Goal: Task Accomplishment & Management: Manage account settings

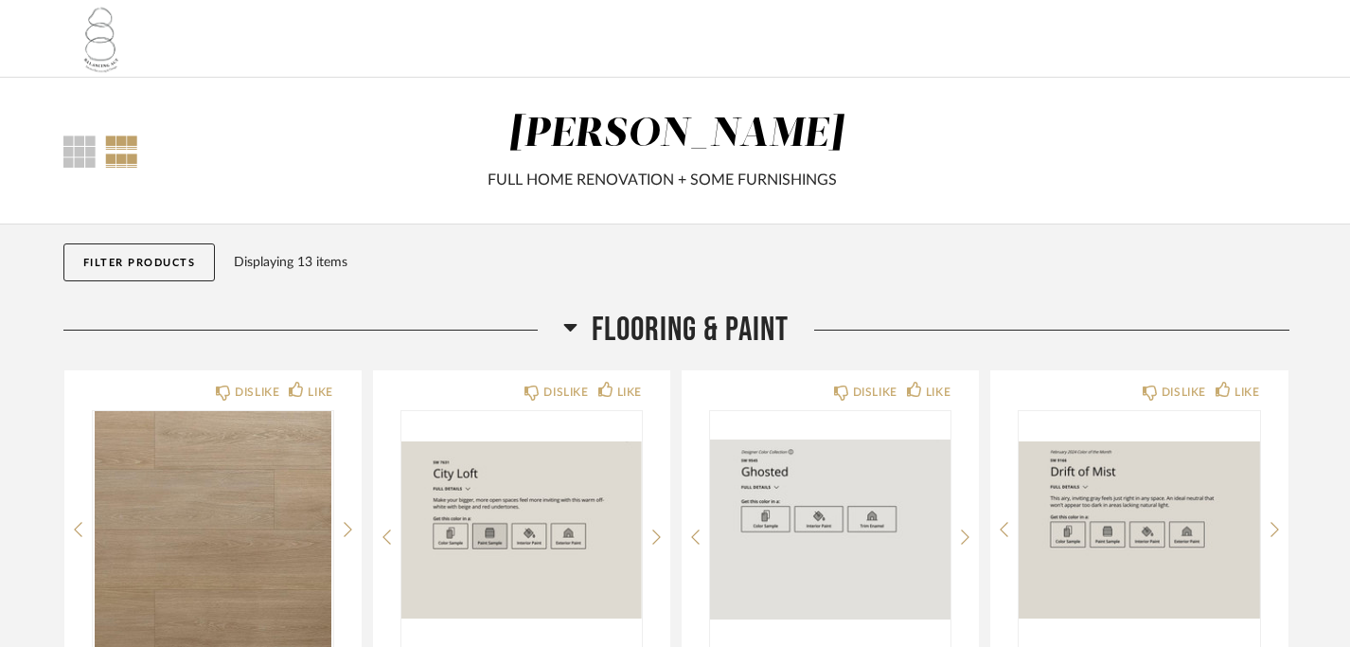
click at [147, 265] on button "Filter Products" at bounding box center [139, 262] width 152 height 38
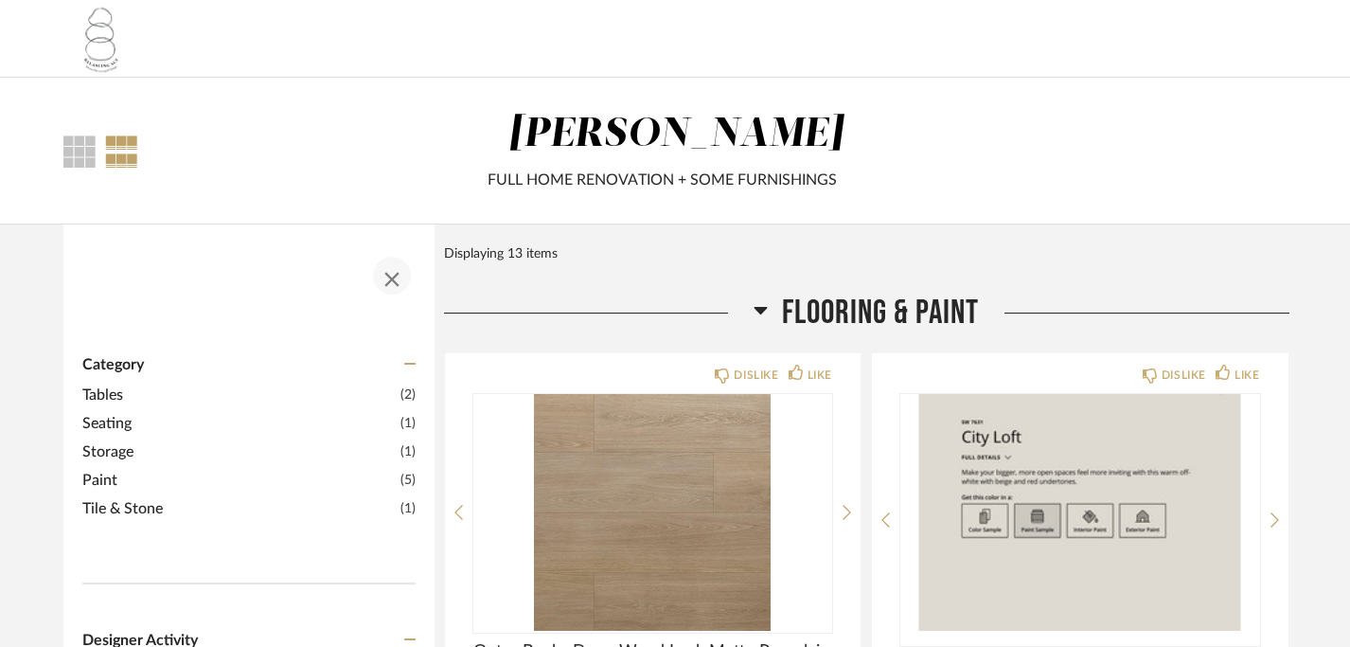
click at [394, 276] on span "button" at bounding box center [391, 275] width 45 height 45
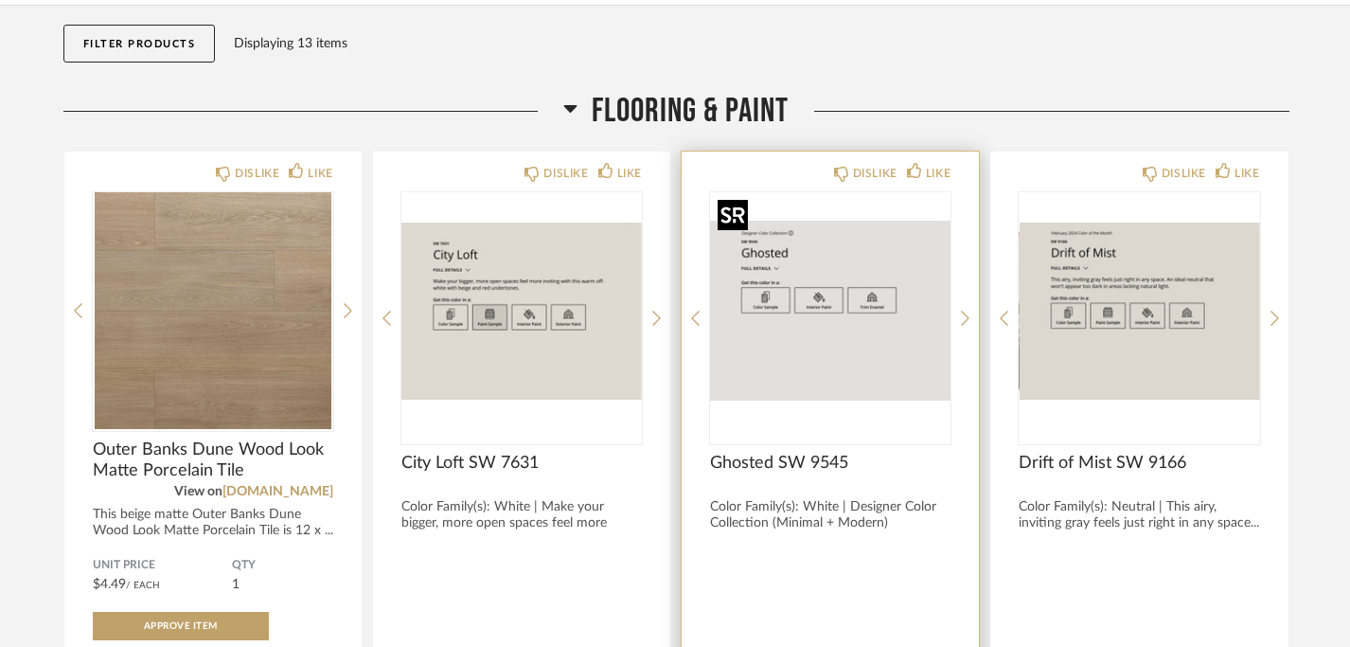
scroll to position [218, 0]
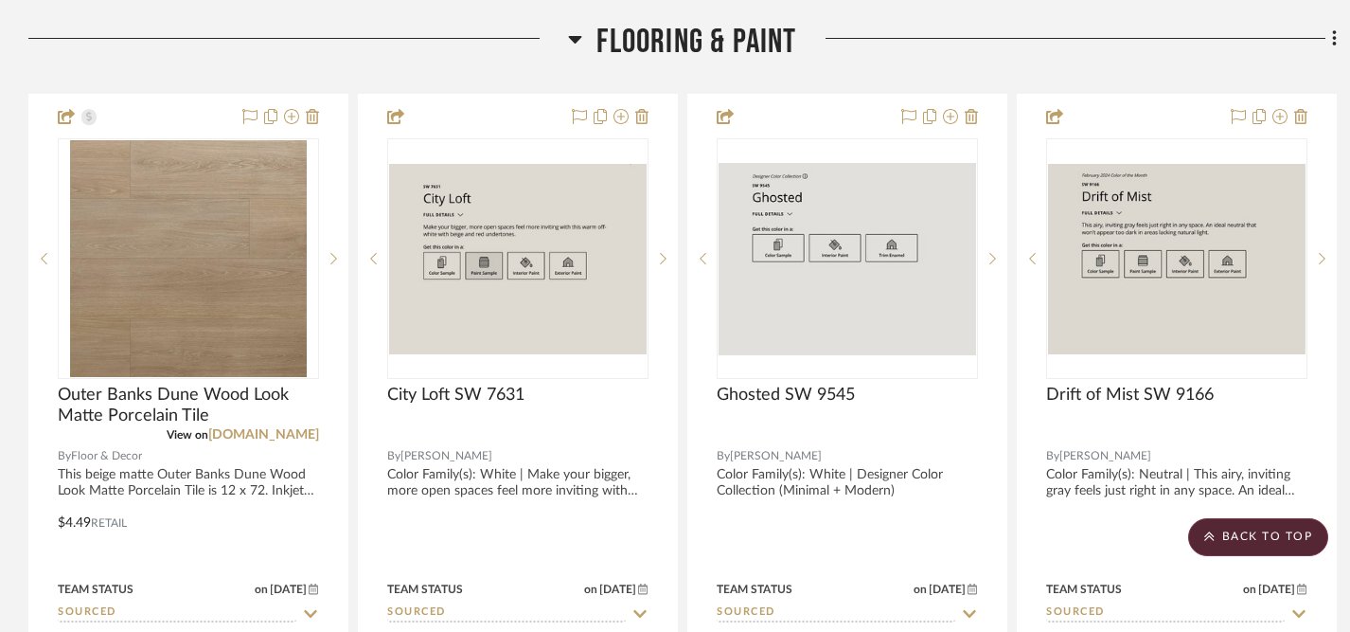
scroll to position [652, 0]
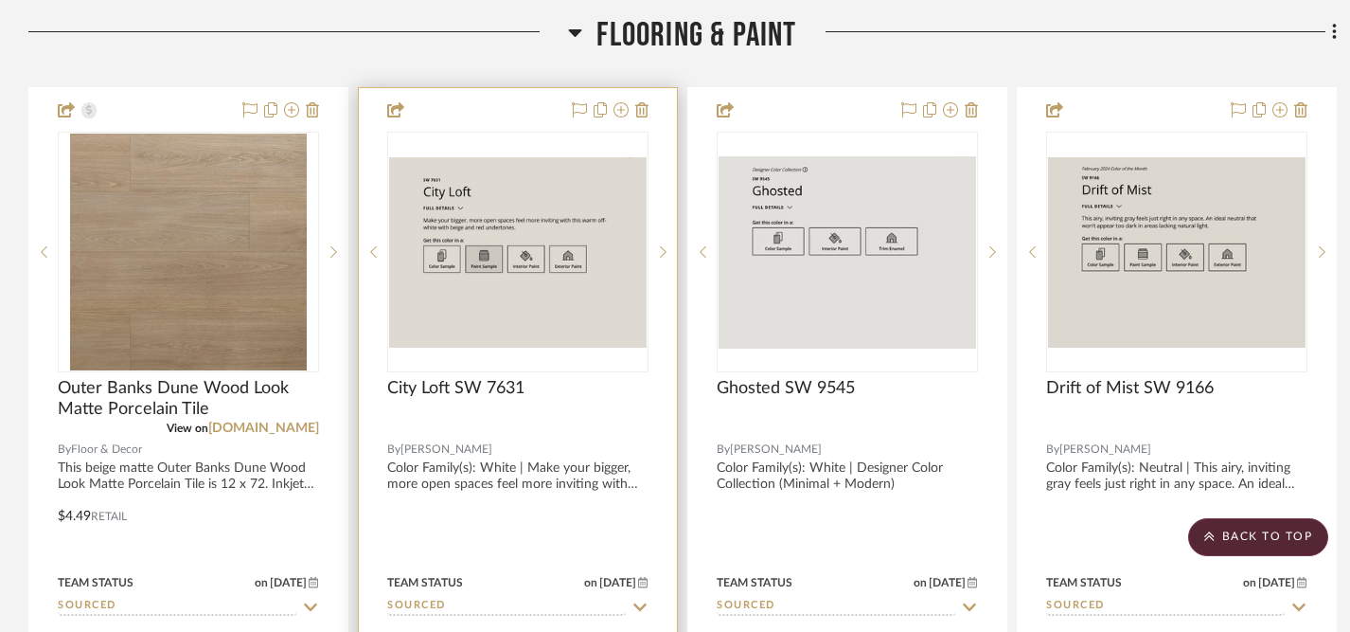
click at [571, 342] on img "0" at bounding box center [518, 252] width 258 height 190
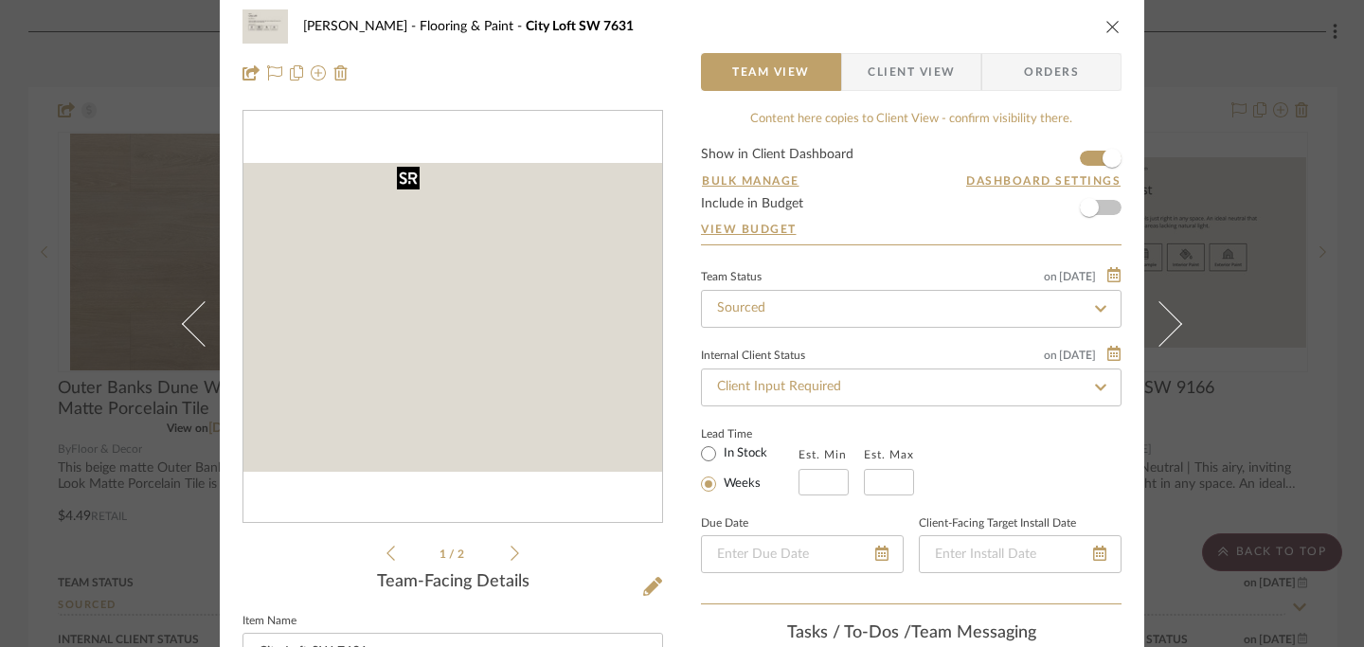
scroll to position [0, 0]
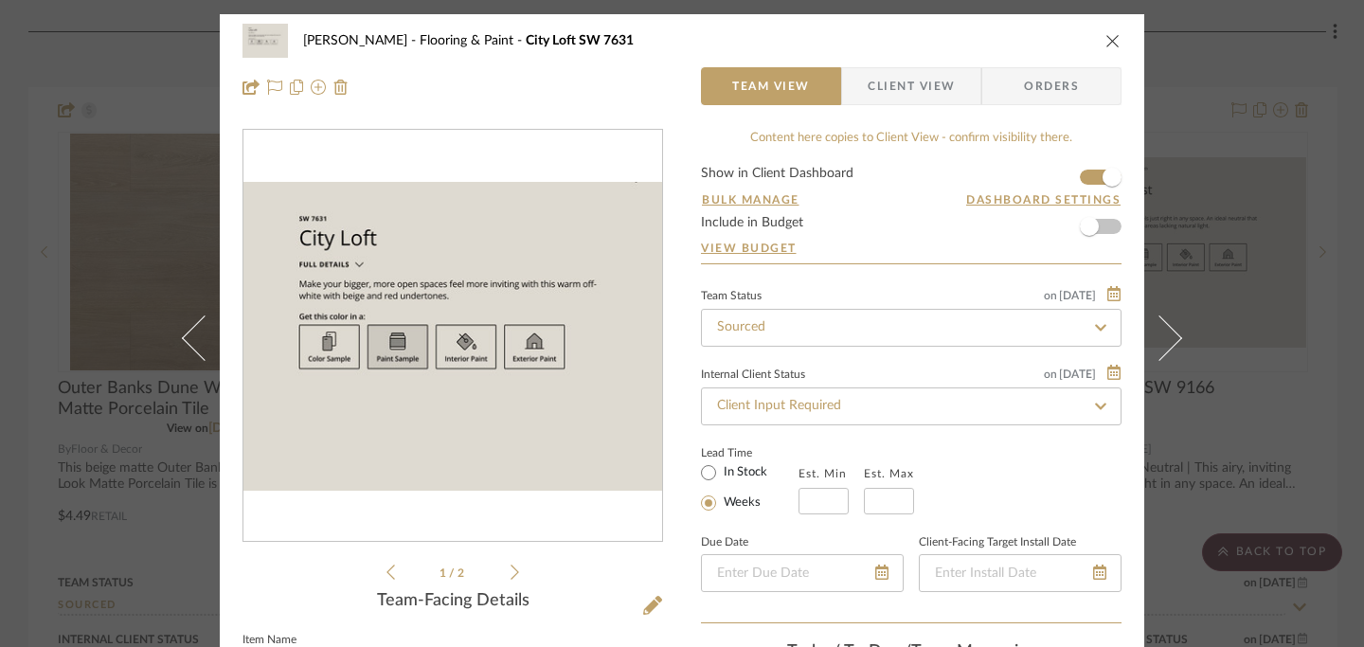
click at [1105, 39] on icon "close" at bounding box center [1112, 40] width 15 height 15
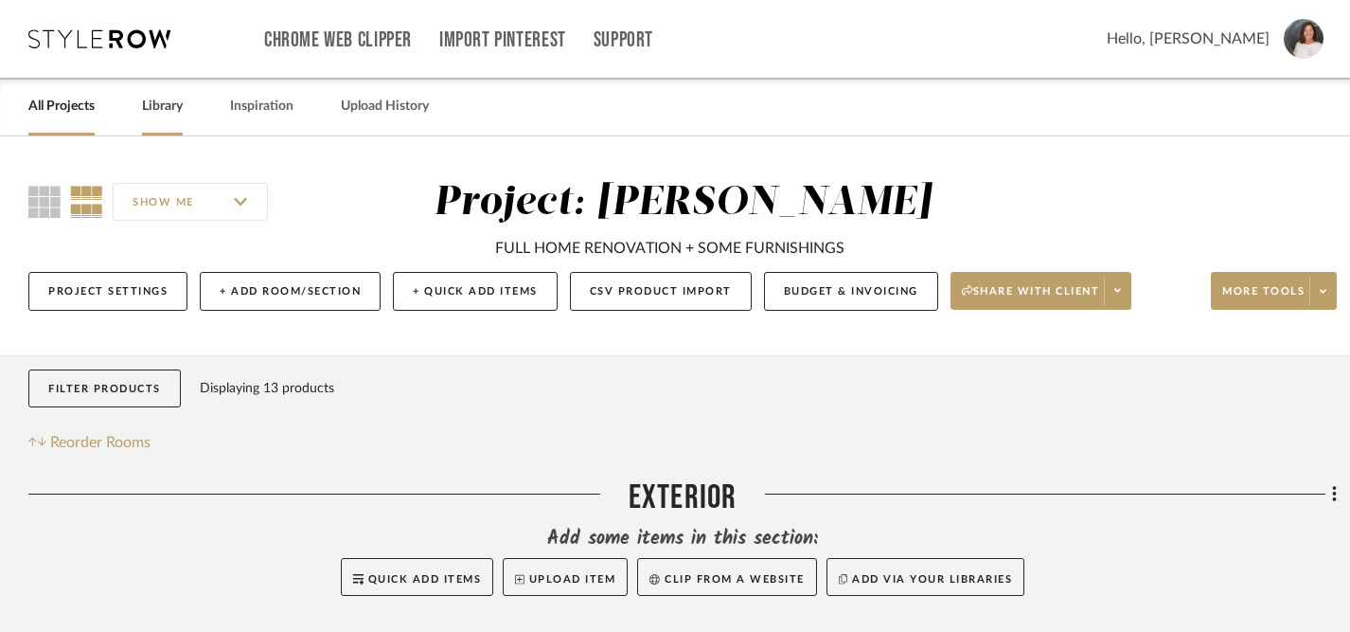
click at [153, 104] on link "Library" at bounding box center [162, 107] width 41 height 26
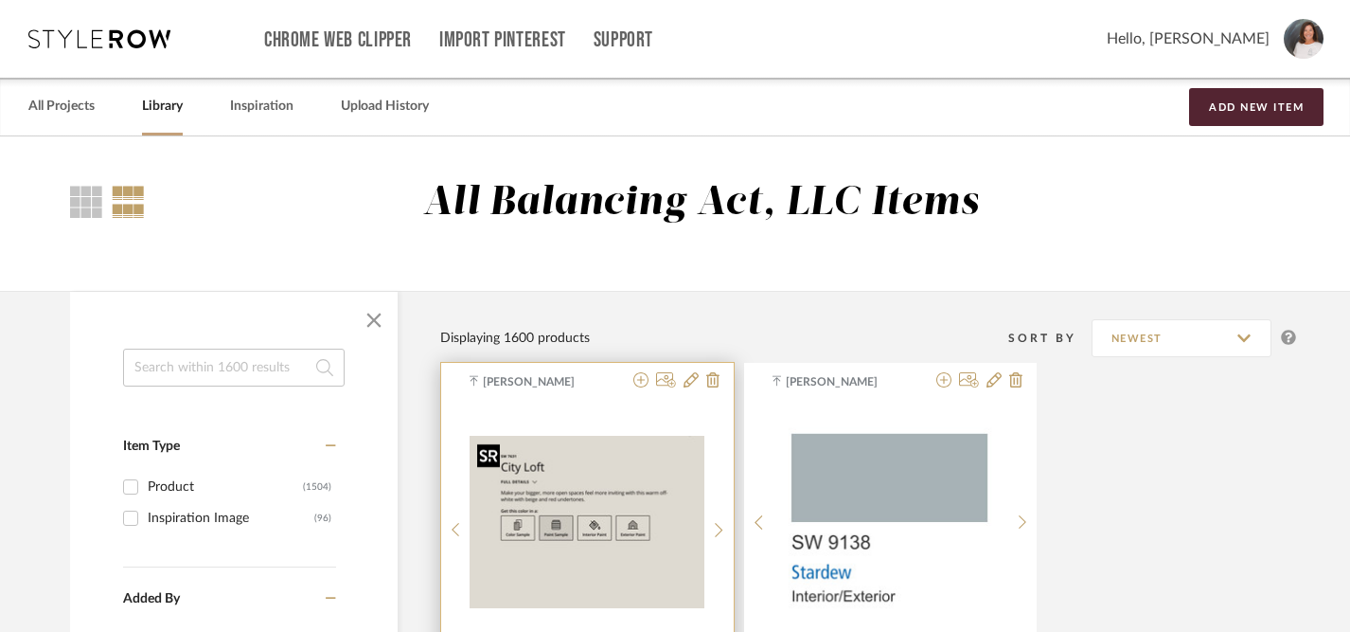
click at [594, 454] on img "0" at bounding box center [587, 522] width 235 height 173
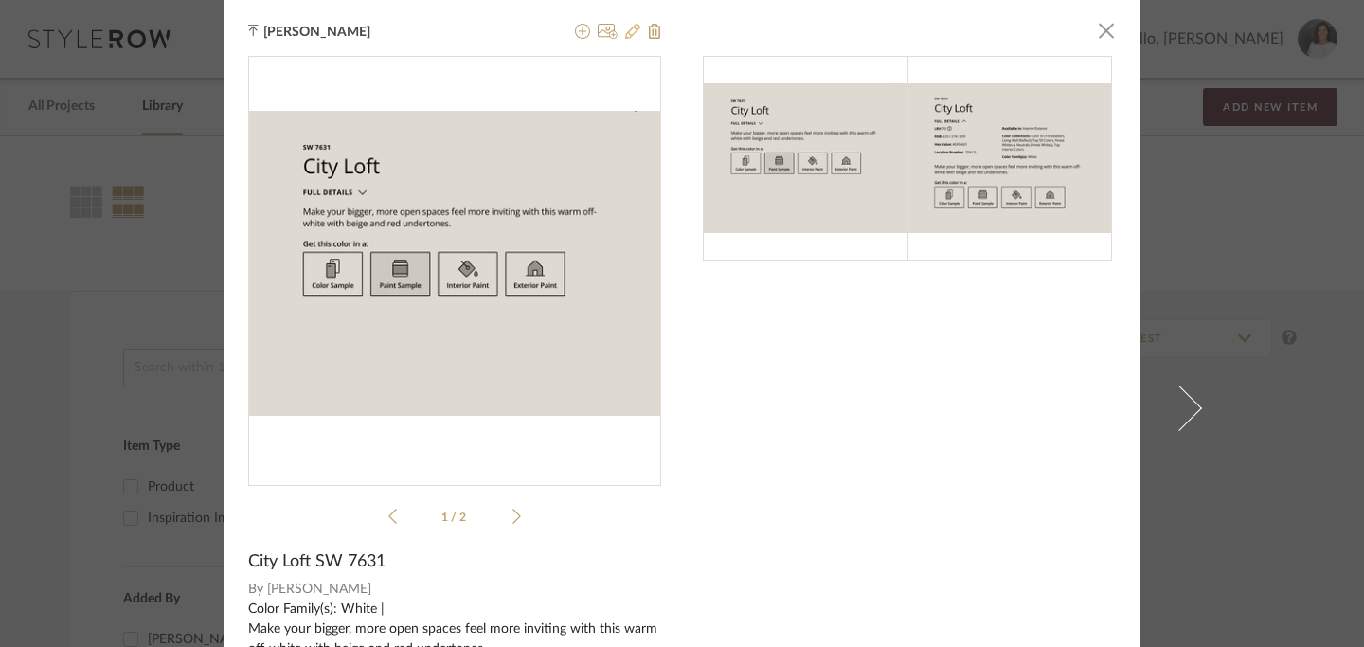
click at [627, 29] on icon at bounding box center [632, 31] width 15 height 15
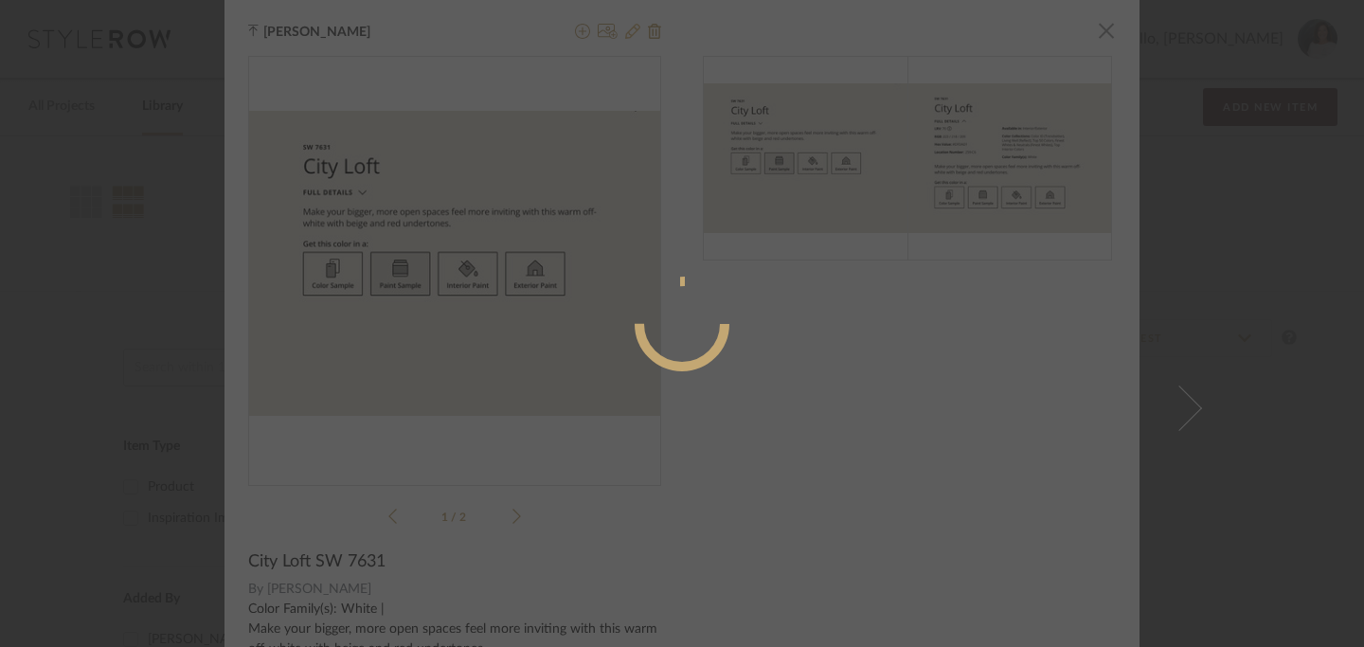
radio input "true"
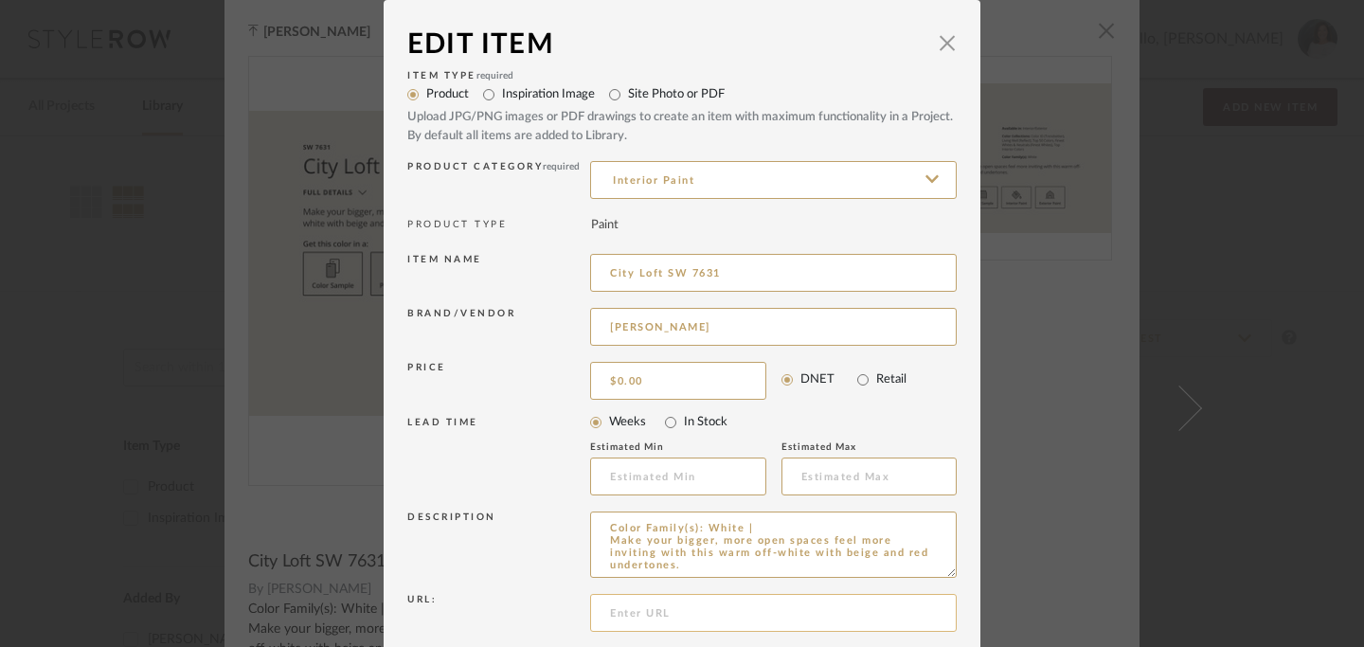
click at [687, 618] on input at bounding box center [773, 613] width 366 height 38
paste input "[URL][DOMAIN_NAME][PERSON_NAME]"
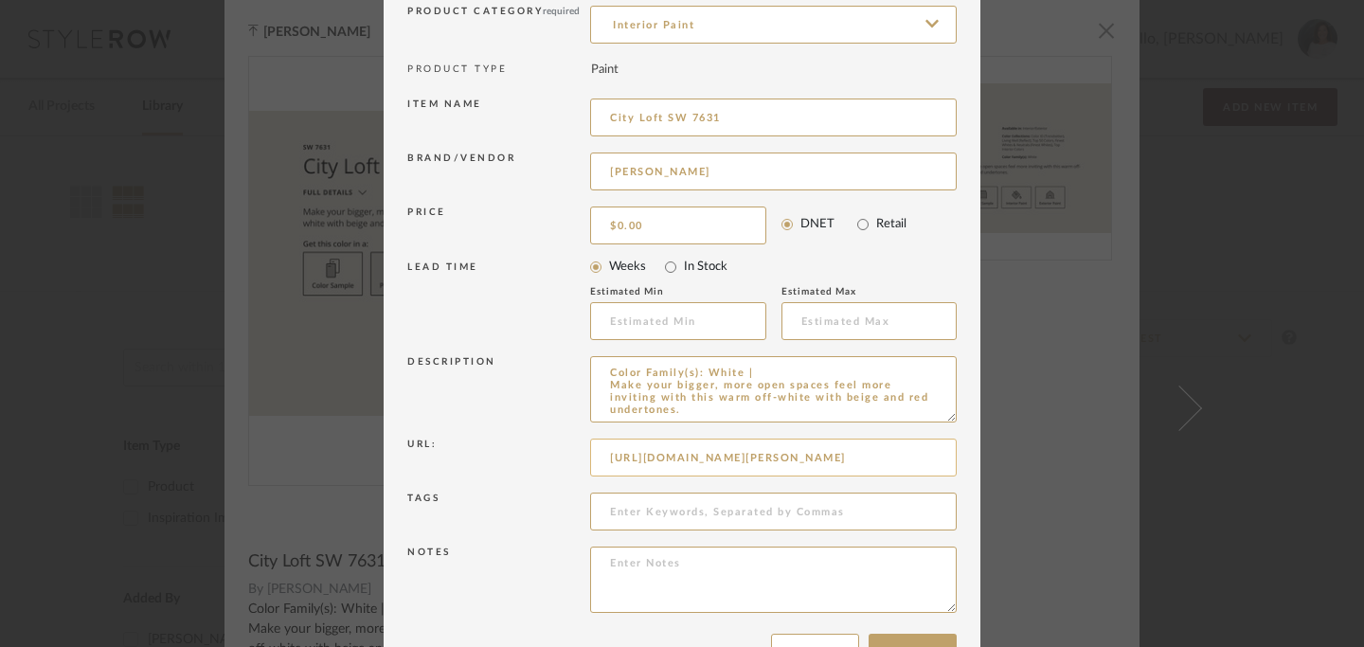
scroll to position [216, 0]
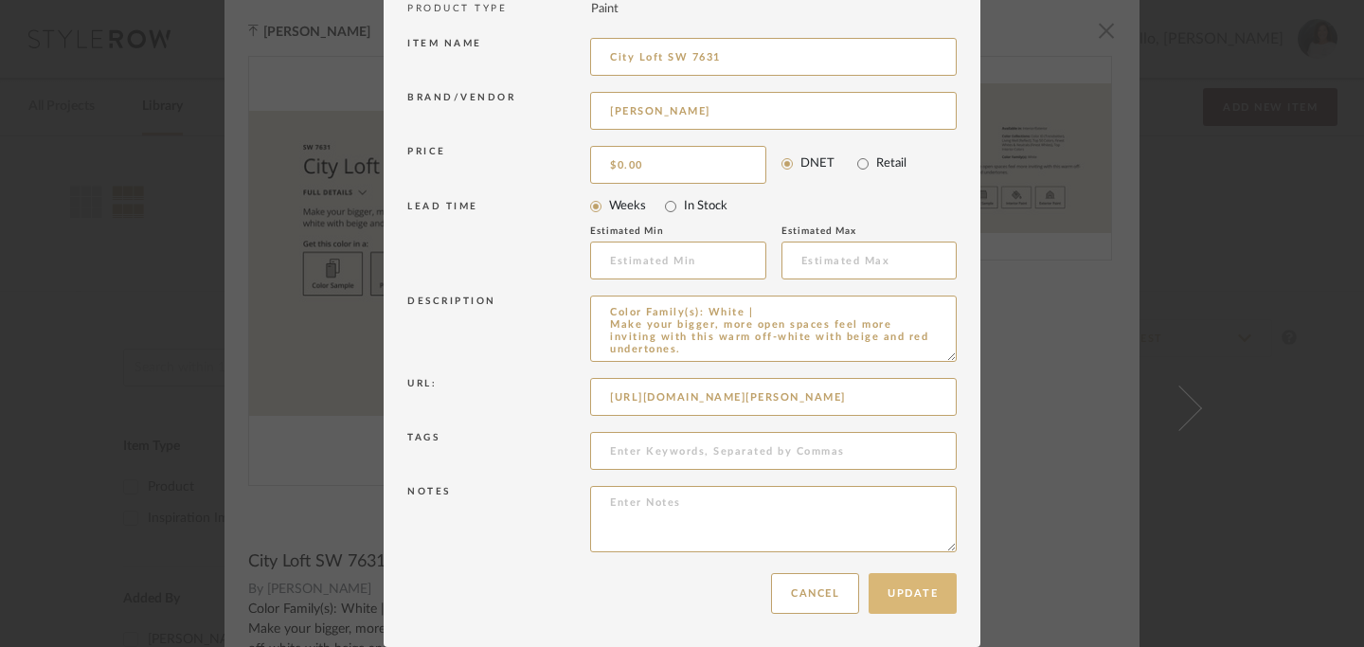
type input "[URL][DOMAIN_NAME][PERSON_NAME]"
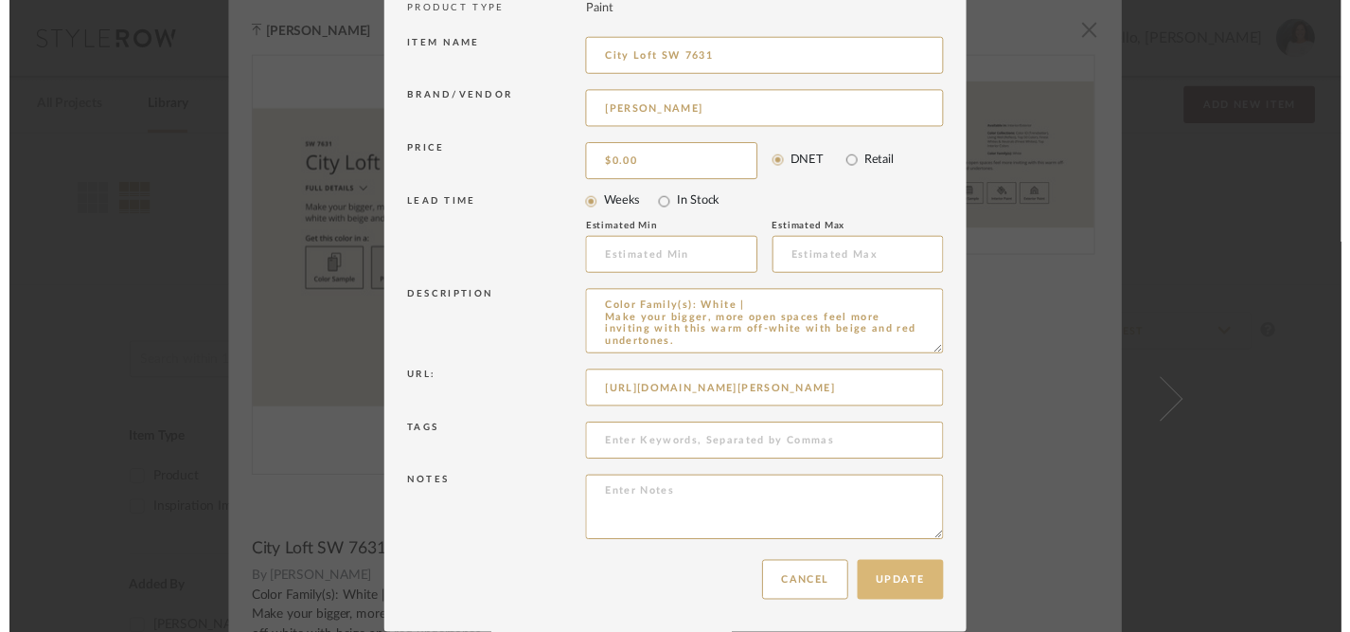
scroll to position [0, 0]
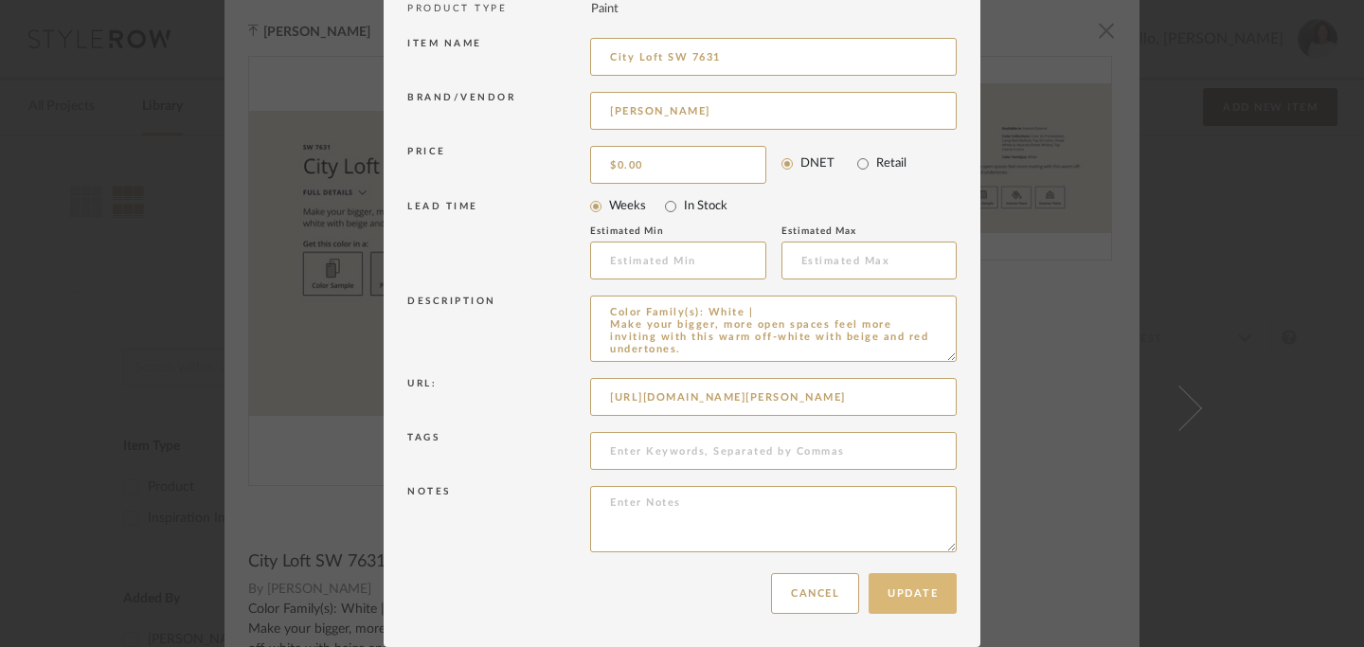
click at [902, 592] on button "Update" at bounding box center [912, 593] width 88 height 41
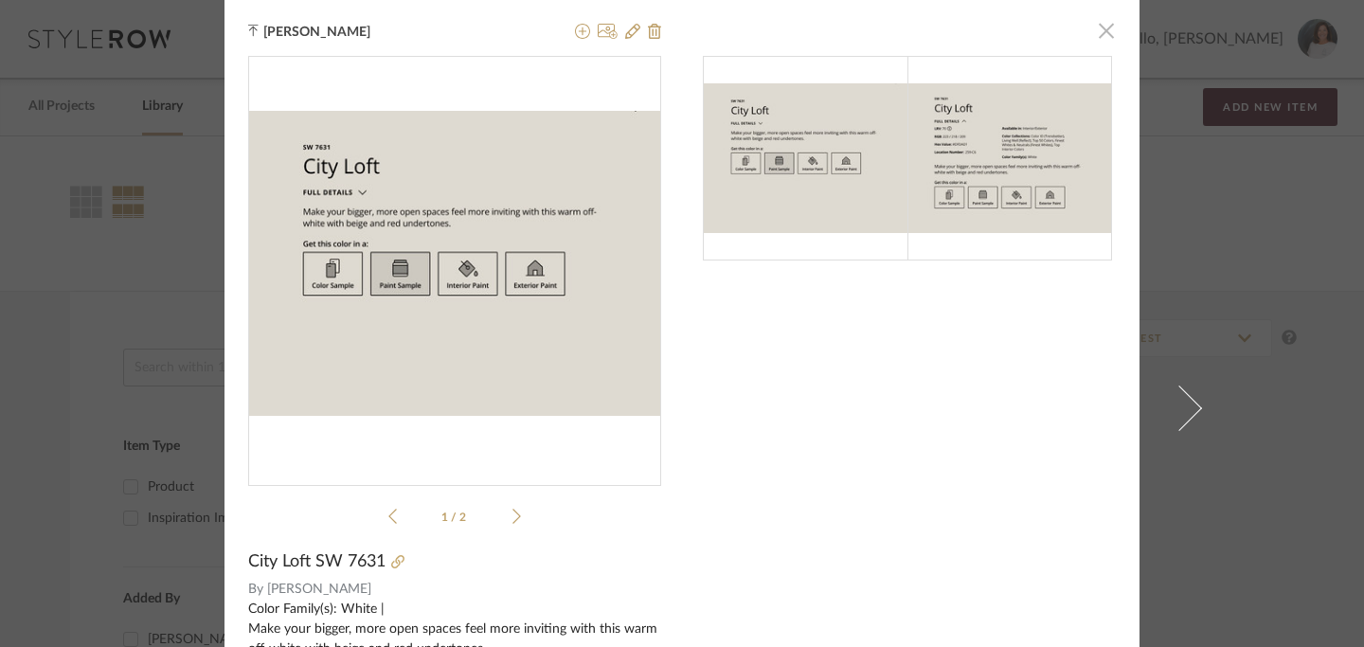
click at [1099, 41] on span "button" at bounding box center [1106, 30] width 38 height 38
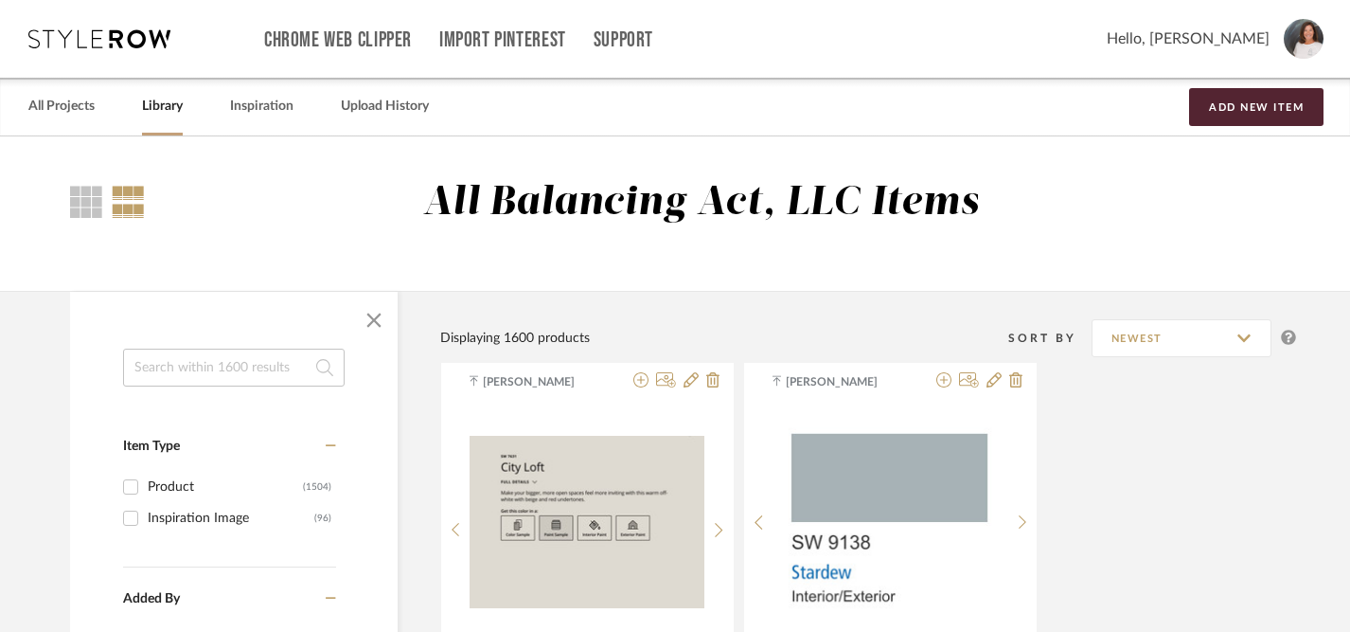
click at [187, 371] on input at bounding box center [234, 367] width 222 height 38
type input "paint"
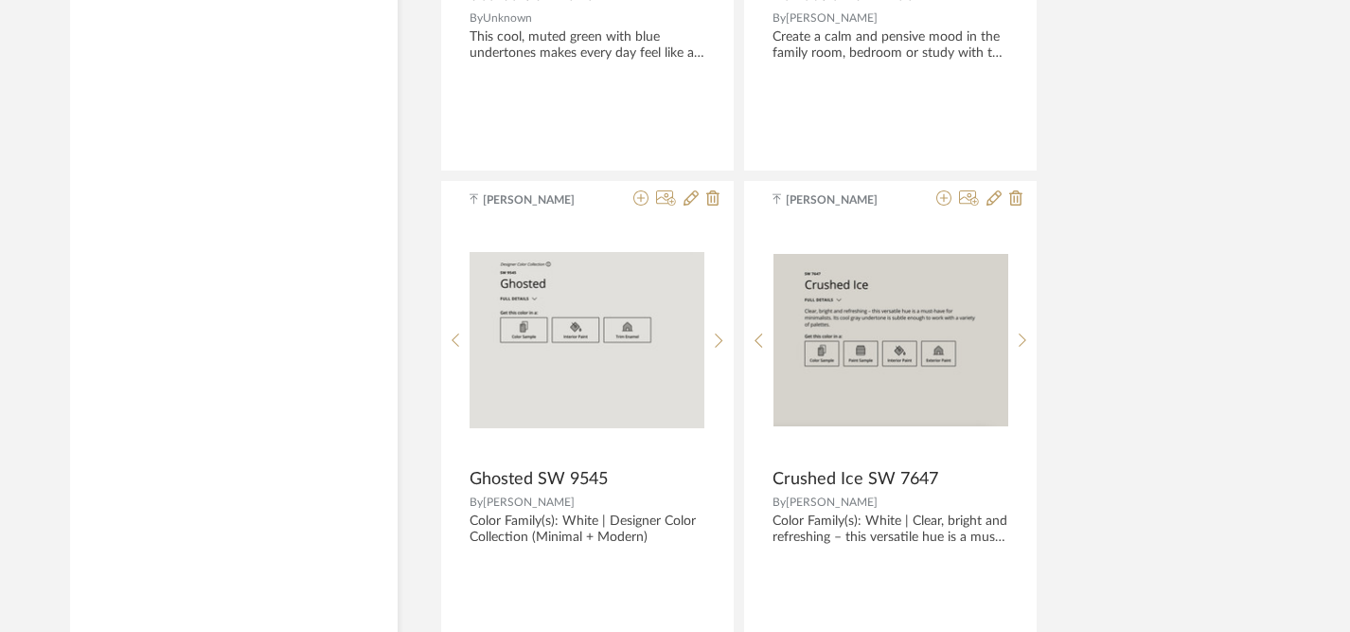
scroll to position [6065, 0]
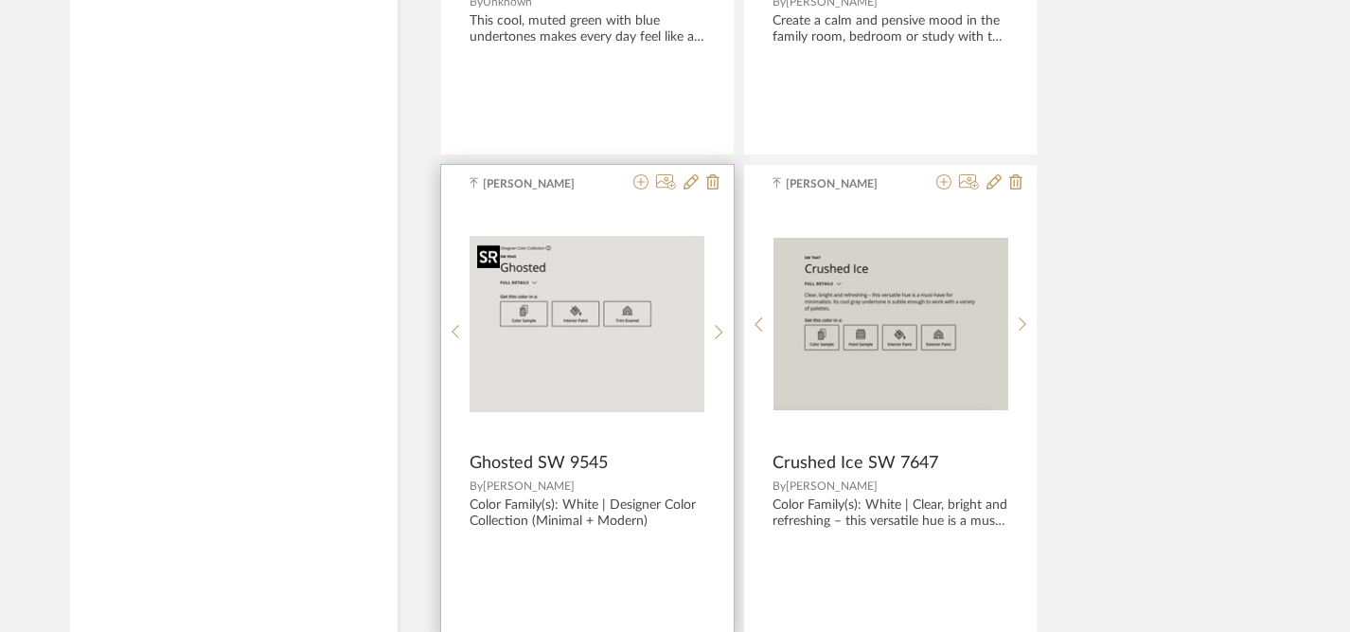
click at [597, 370] on img "0" at bounding box center [587, 324] width 235 height 176
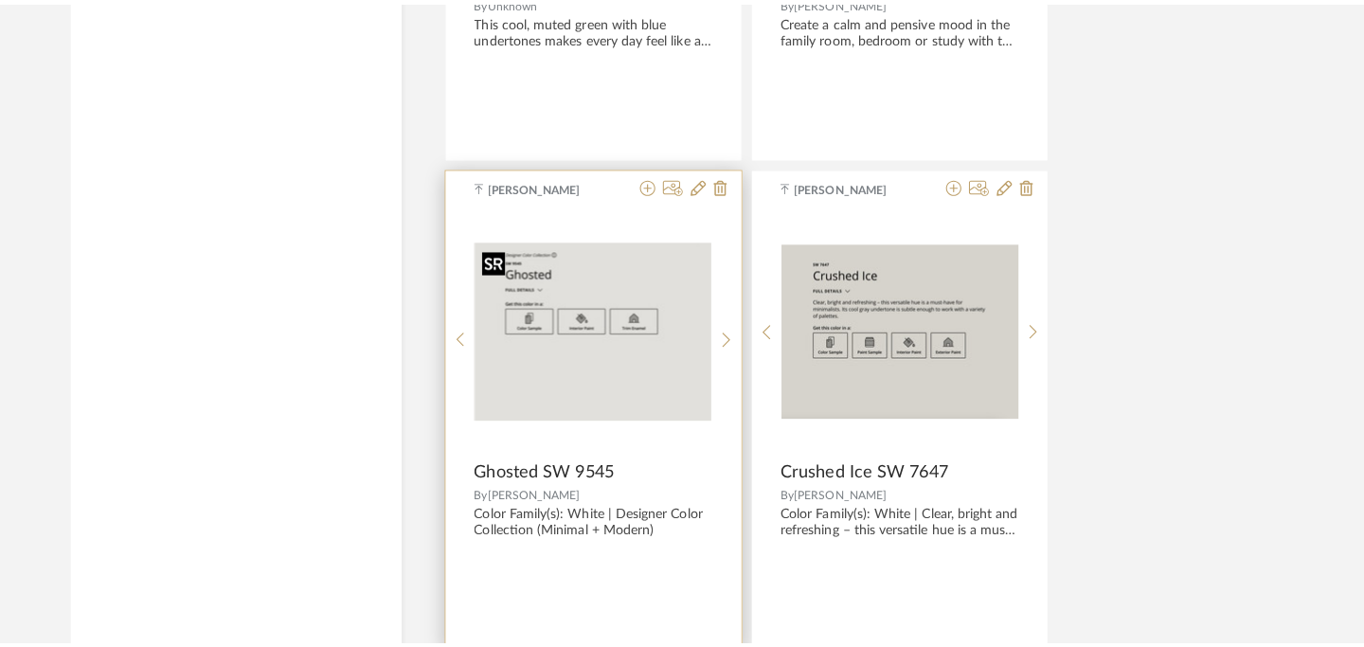
scroll to position [0, 0]
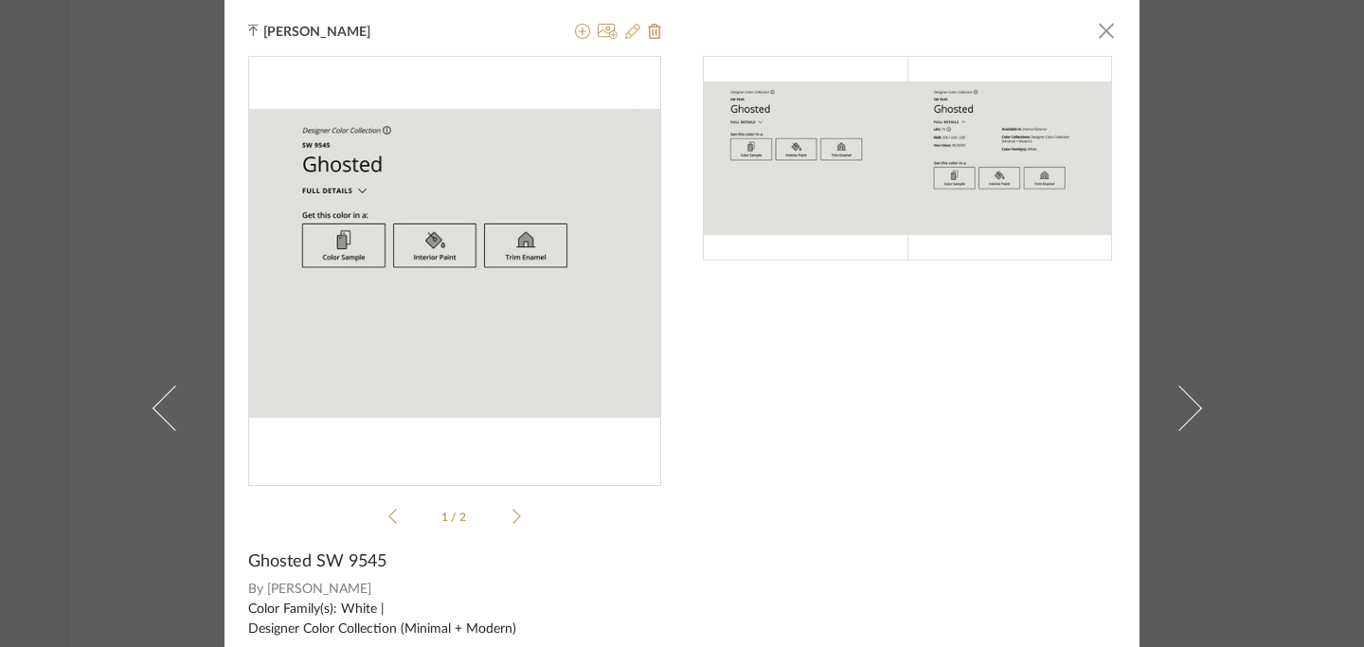
click at [629, 28] on icon at bounding box center [632, 31] width 15 height 15
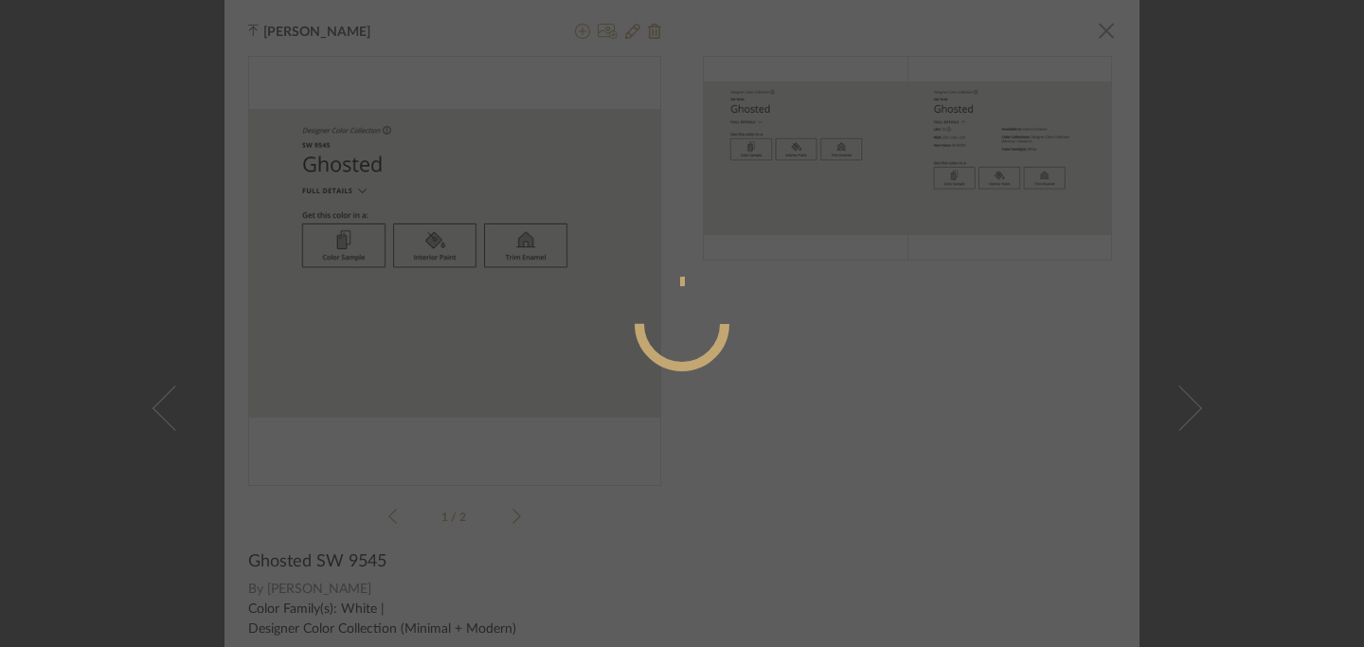
radio input "true"
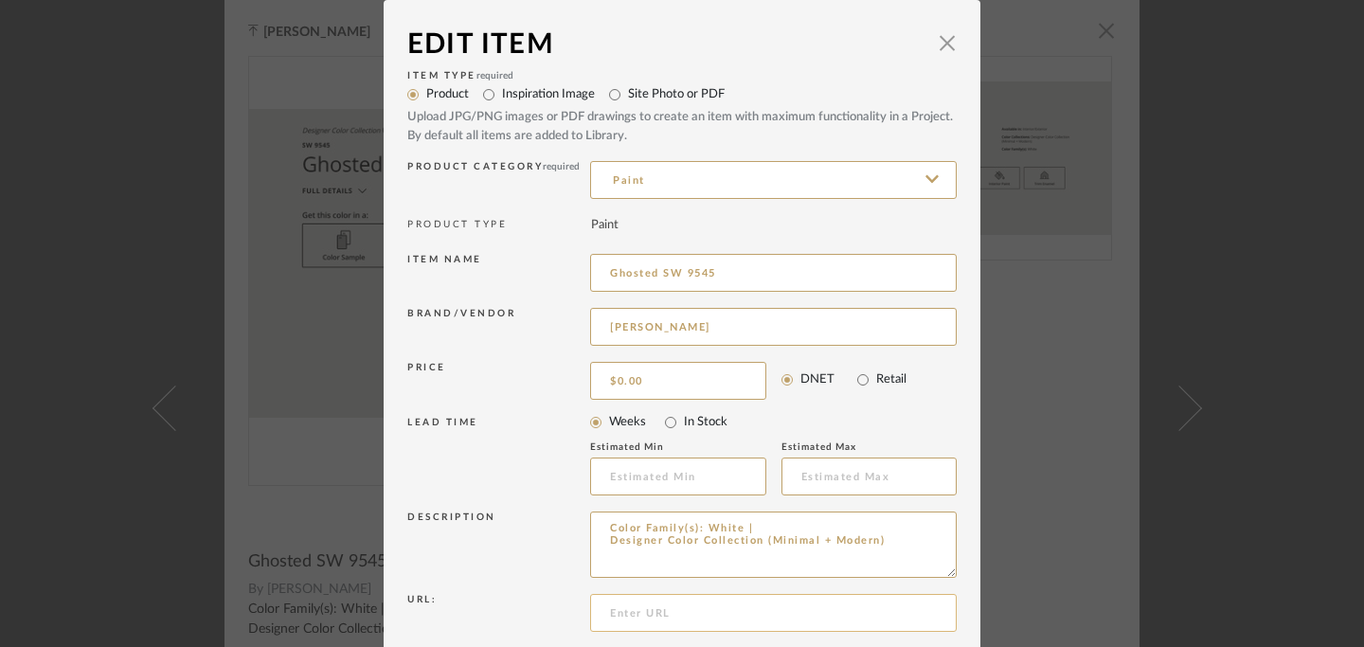
paste input "[URL][DOMAIN_NAME][PERSON_NAME]"
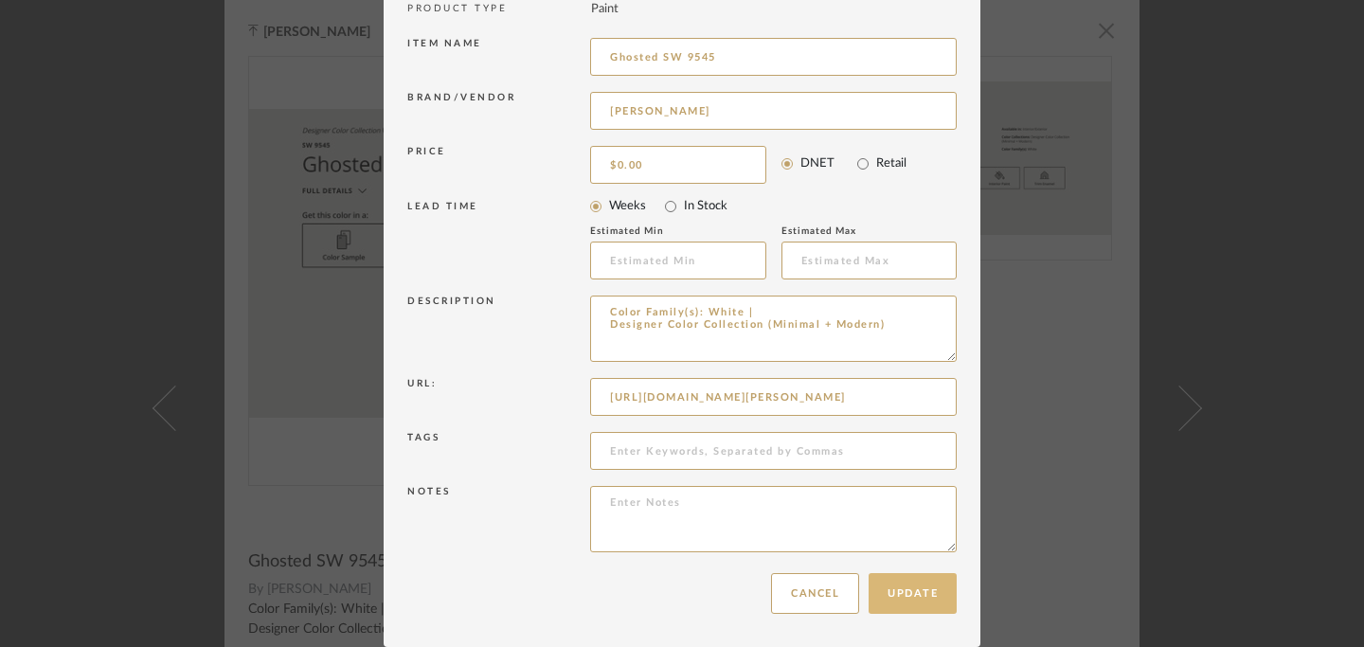
type input "[URL][DOMAIN_NAME][PERSON_NAME]"
click at [912, 598] on button "Update" at bounding box center [912, 593] width 88 height 41
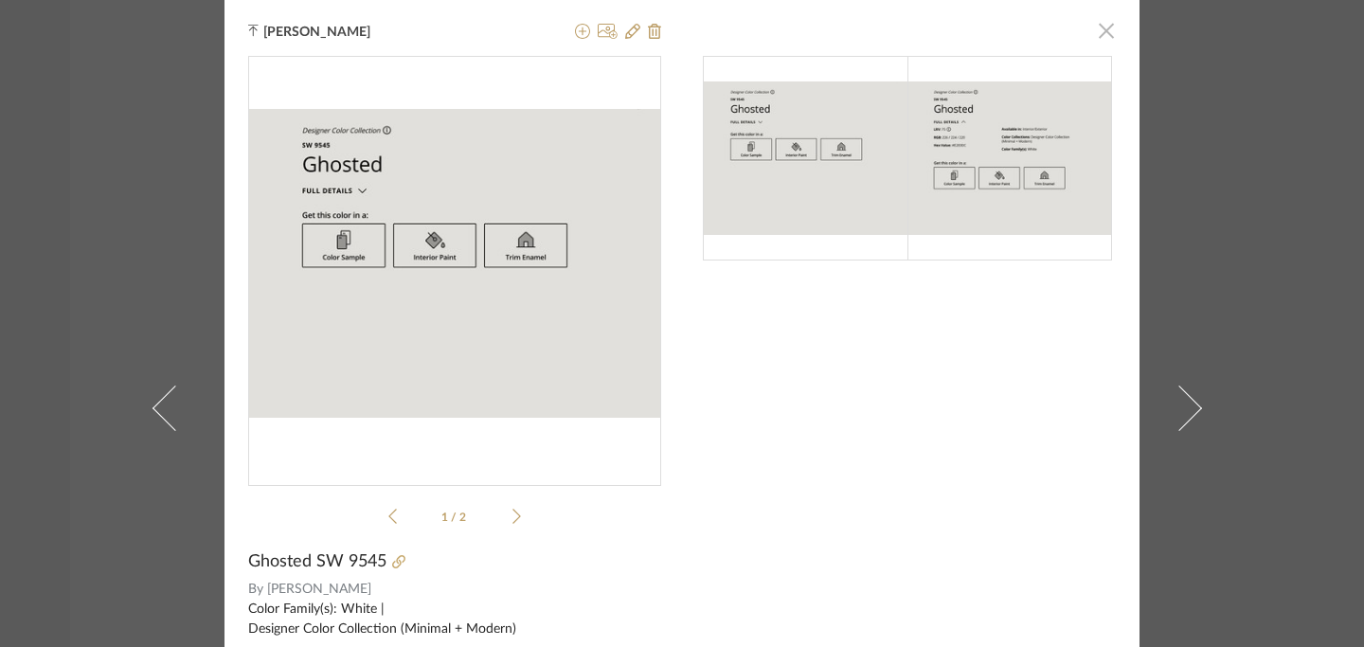
click at [1103, 30] on span "button" at bounding box center [1106, 30] width 38 height 38
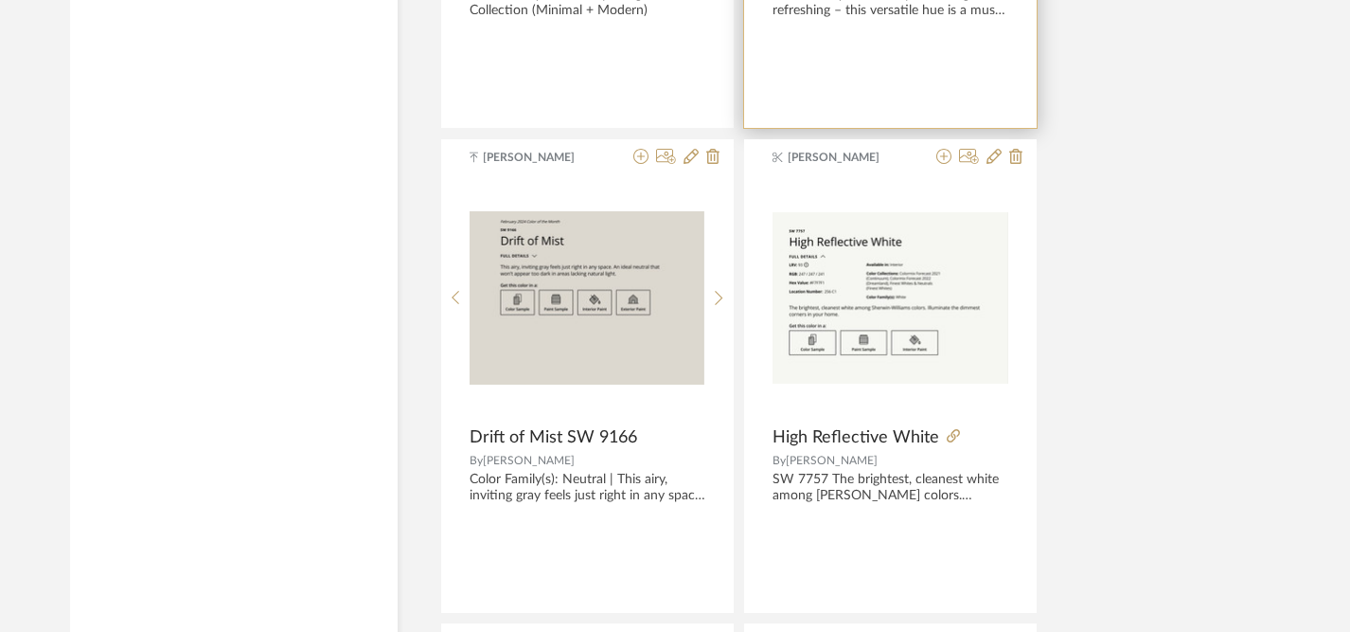
scroll to position [6578, 0]
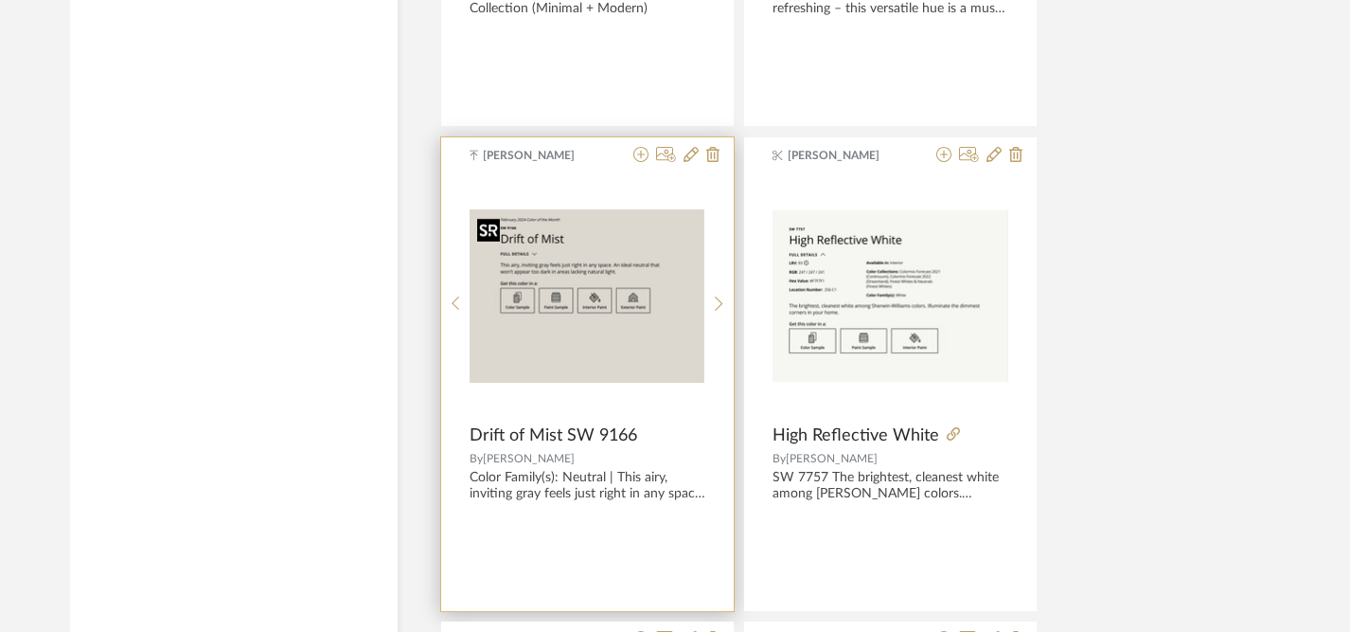
click at [661, 358] on img "0" at bounding box center [587, 295] width 235 height 173
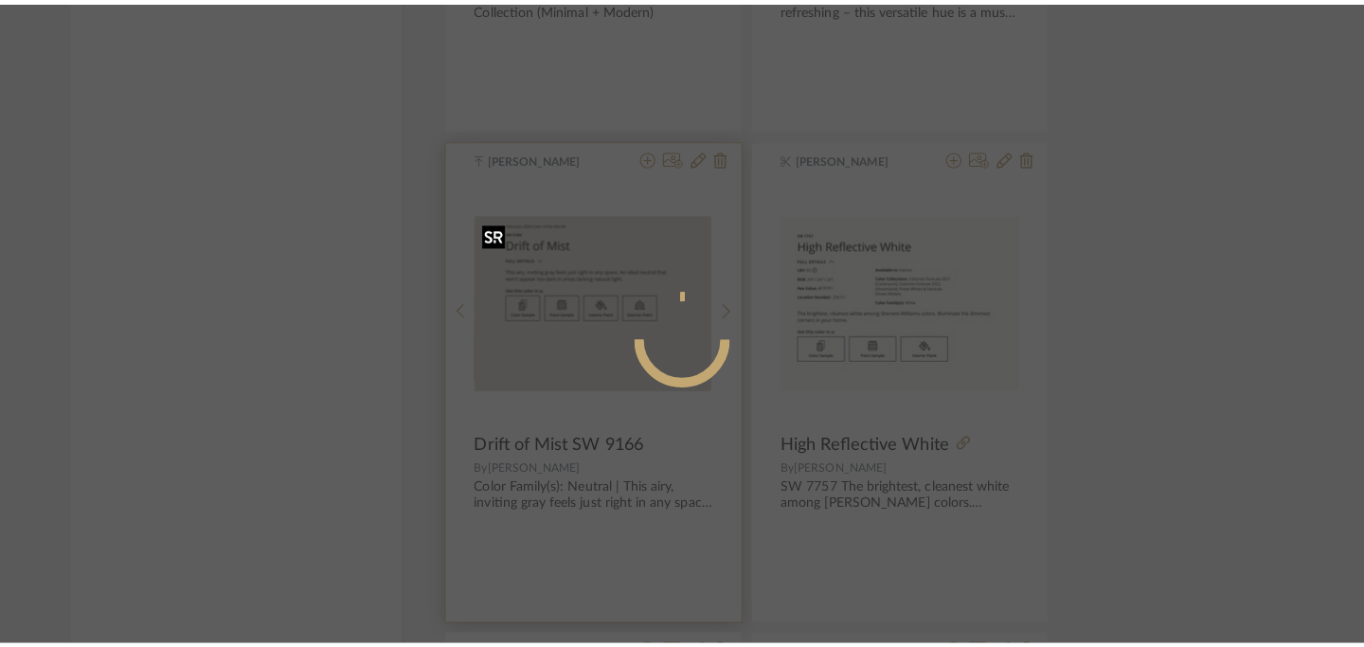
scroll to position [0, 0]
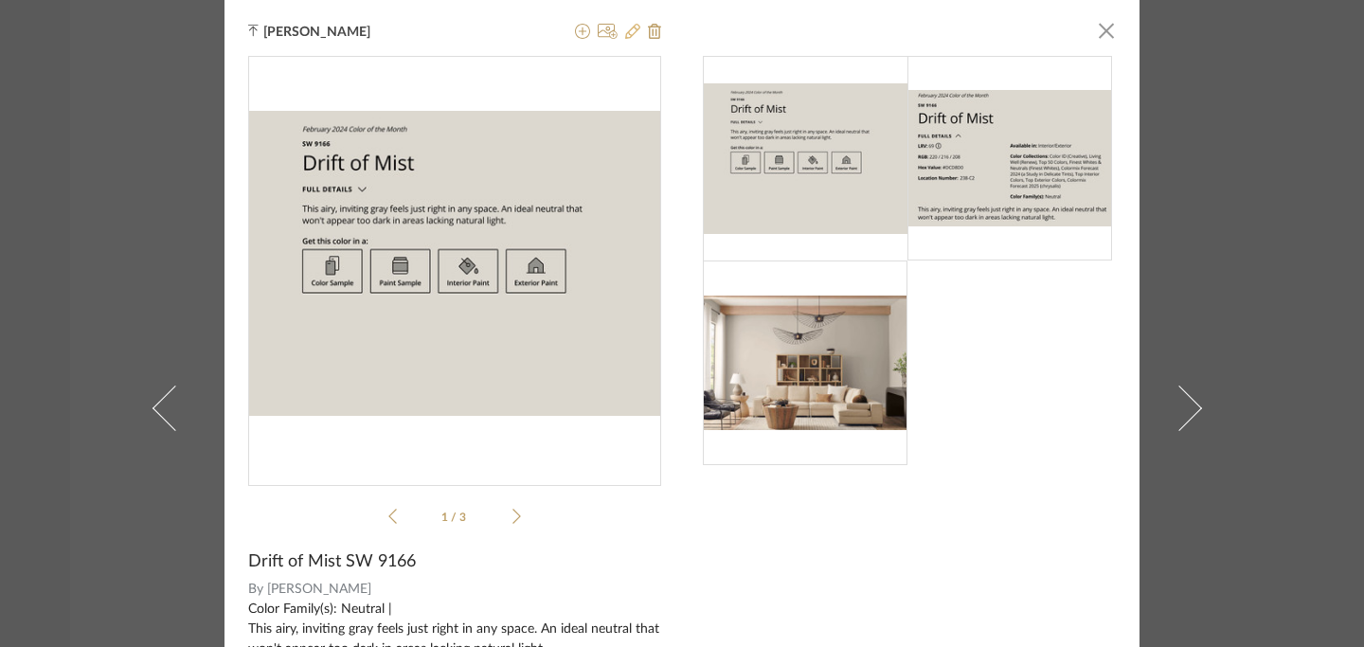
click at [626, 32] on icon at bounding box center [632, 31] width 15 height 15
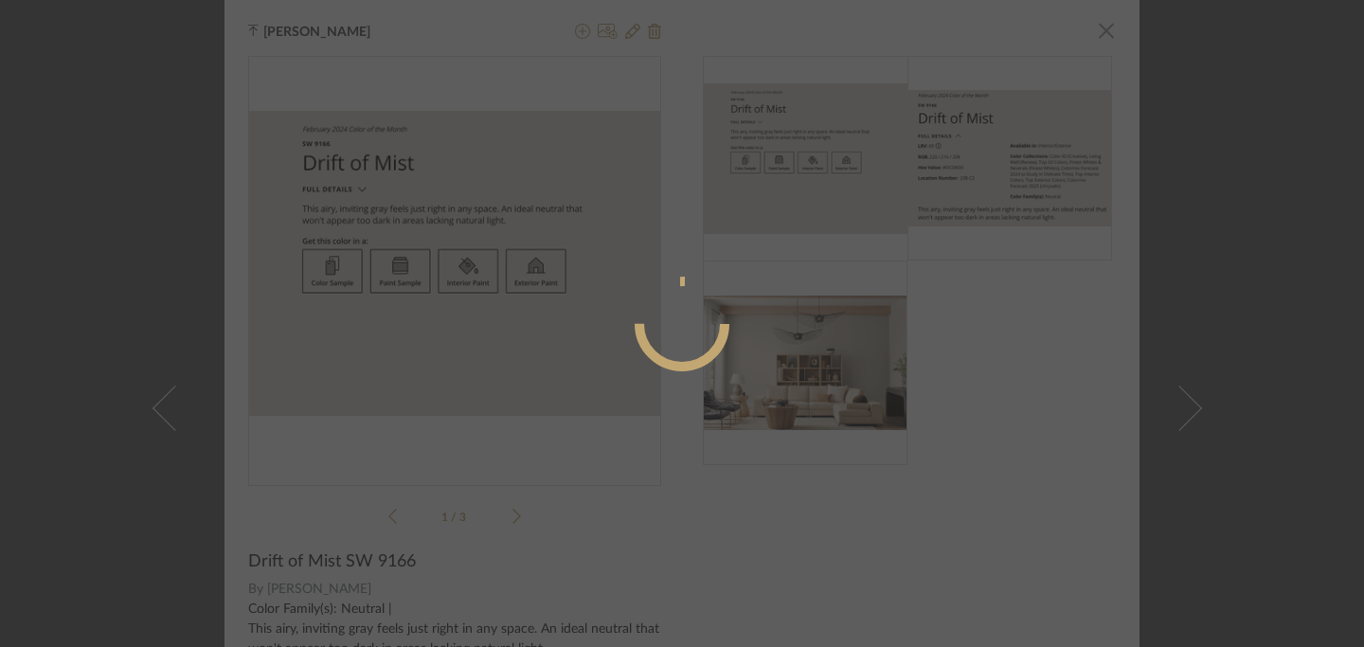
radio input "true"
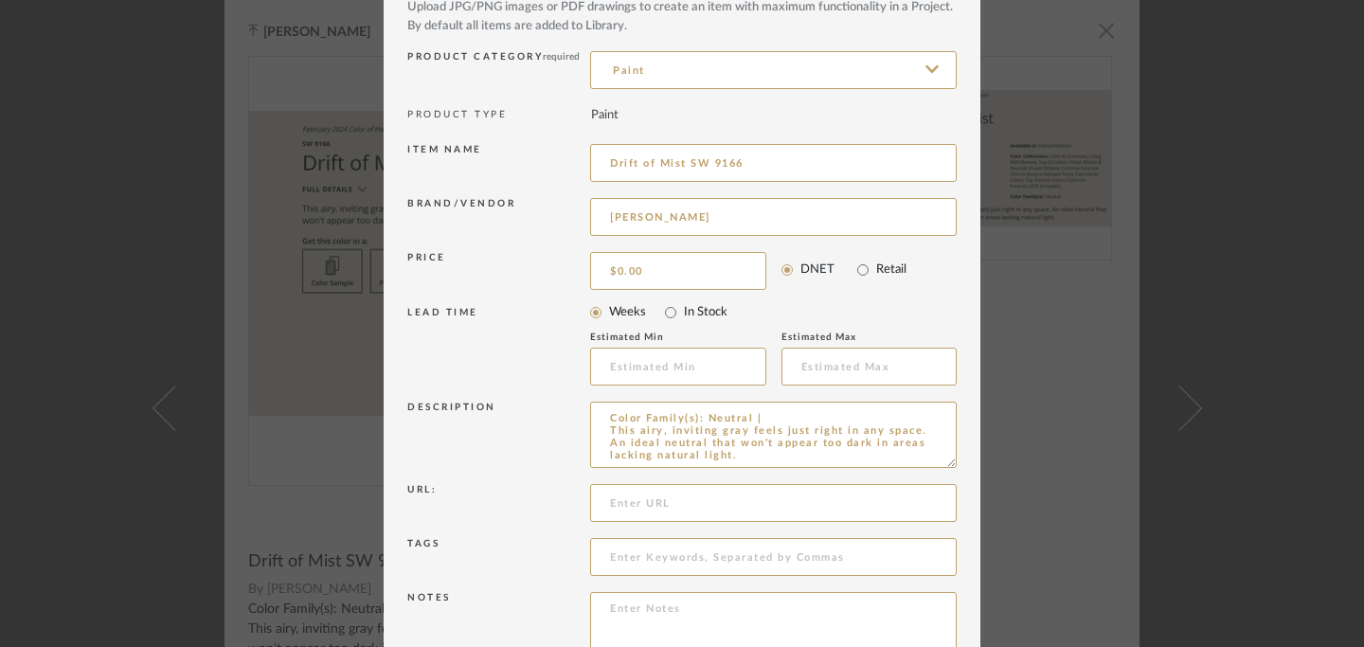
scroll to position [112, 0]
click at [674, 502] on input at bounding box center [773, 501] width 366 height 38
paste input "[URL][DOMAIN_NAME][PERSON_NAME]"
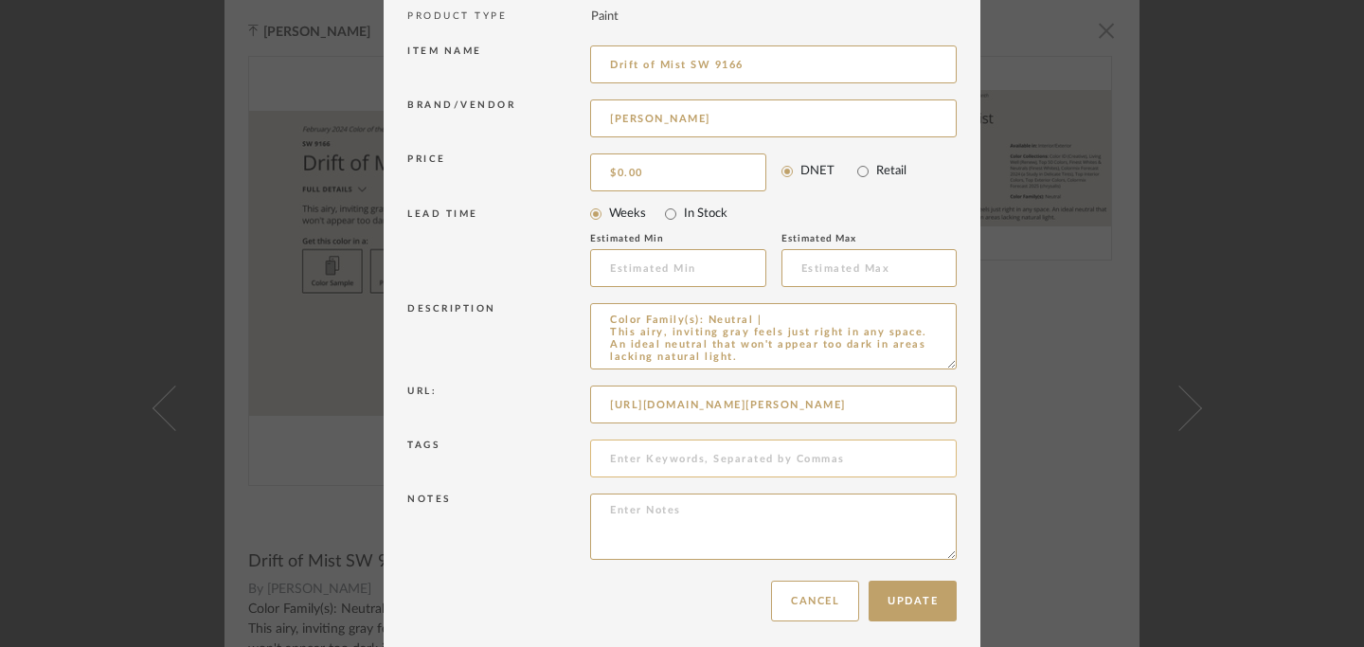
scroll to position [216, 0]
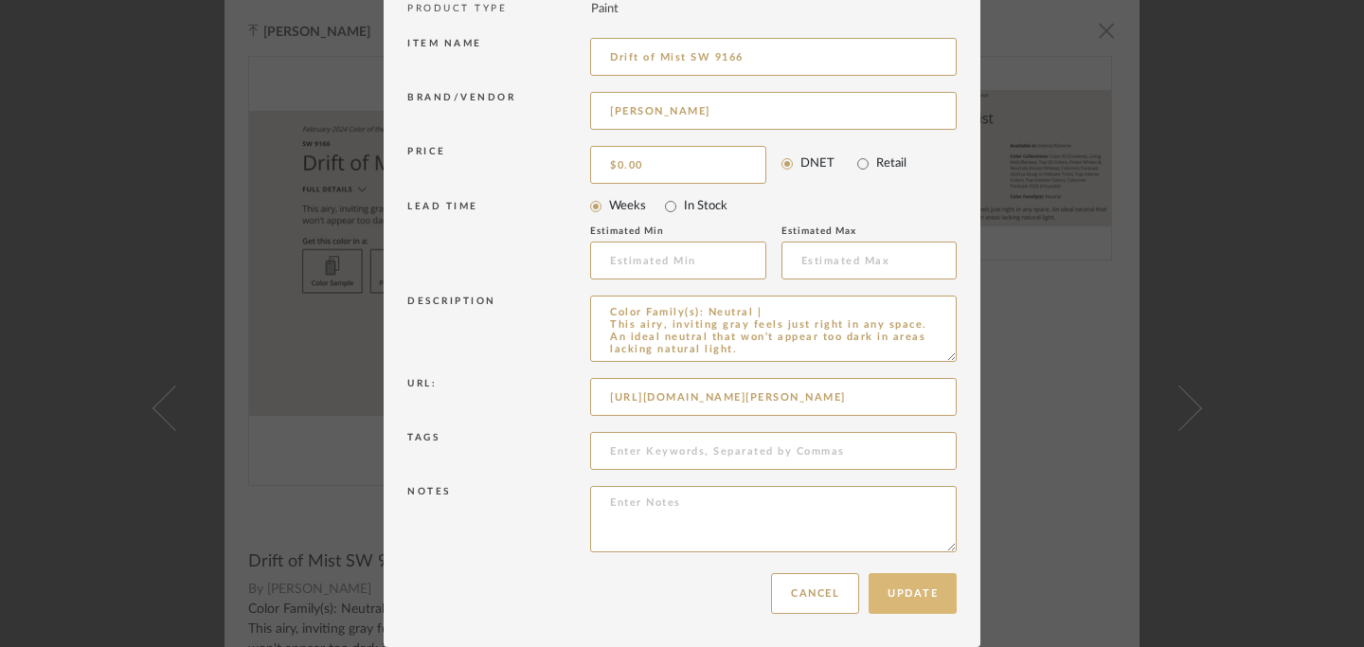
type input "[URL][DOMAIN_NAME][PERSON_NAME]"
click at [910, 597] on button "Update" at bounding box center [912, 593] width 88 height 41
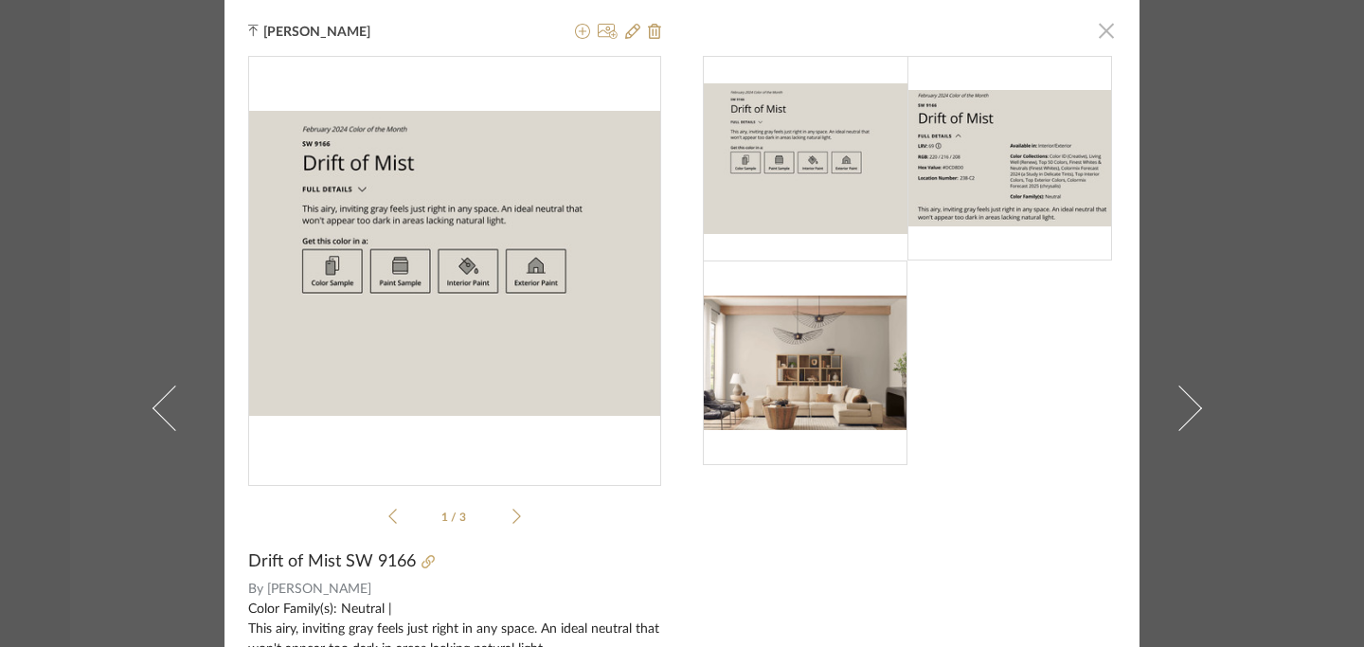
click at [1097, 33] on span "button" at bounding box center [1106, 30] width 38 height 38
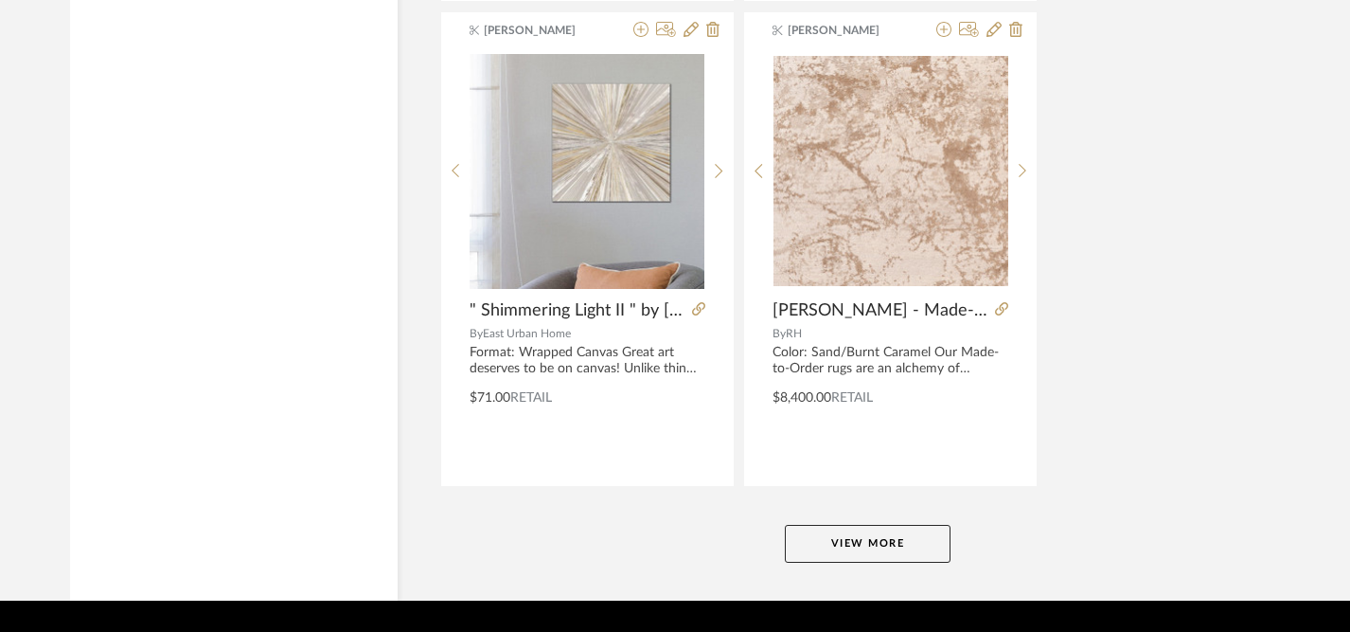
scroll to position [8695, 0]
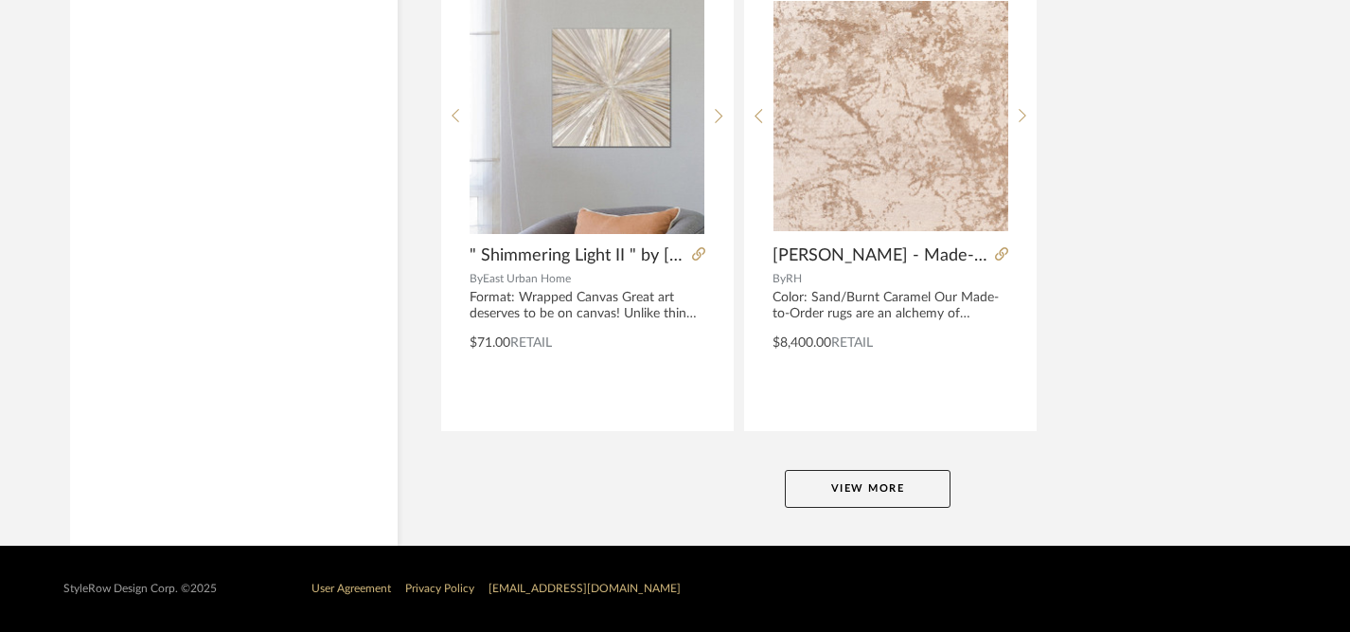
click at [854, 489] on button "View More" at bounding box center [868, 489] width 166 height 38
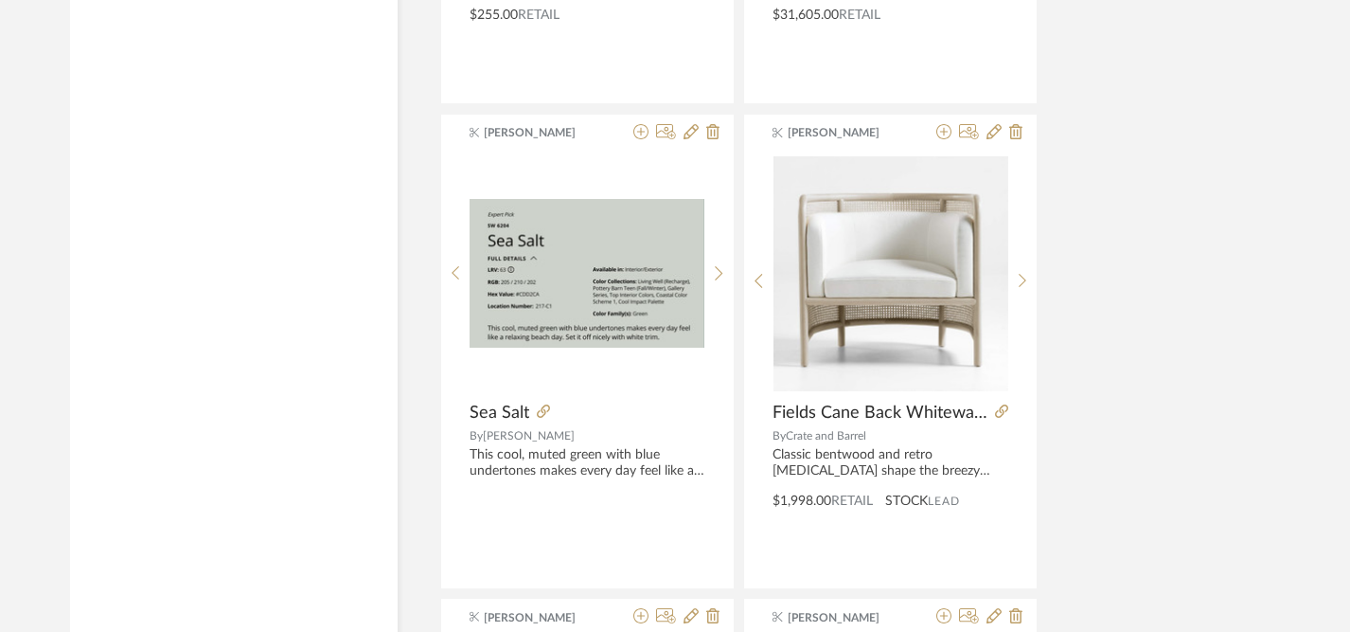
scroll to position [10476, 0]
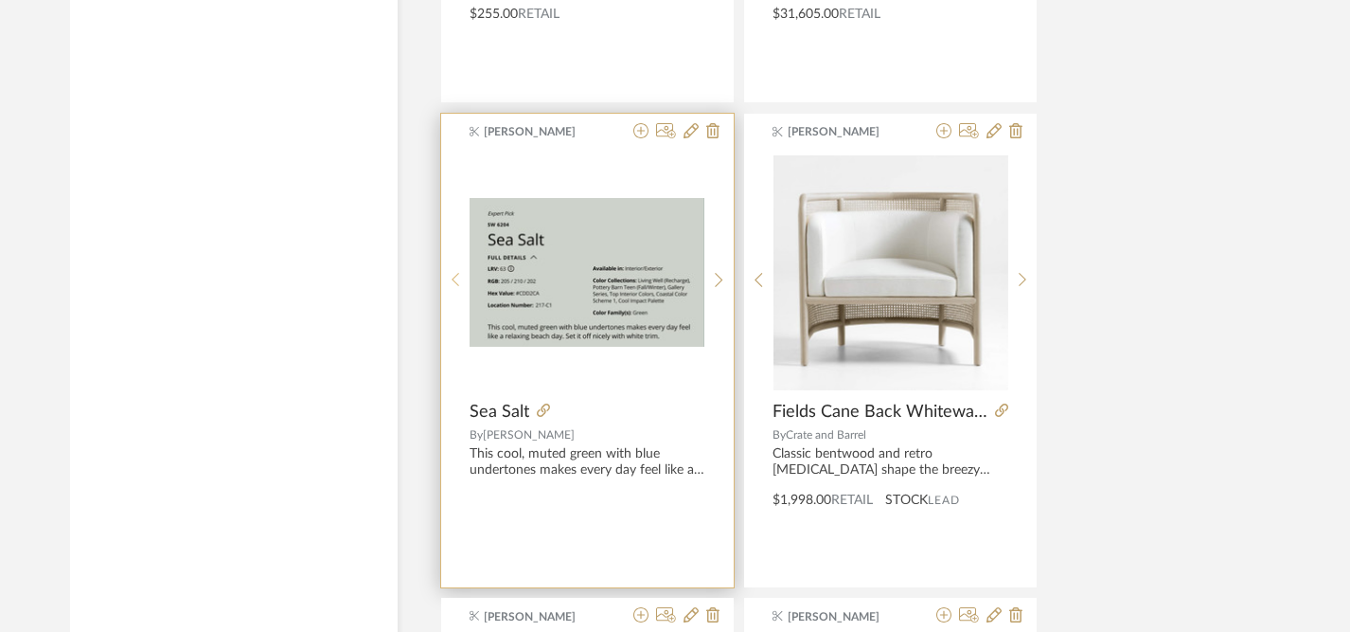
click at [455, 278] on icon at bounding box center [456, 280] width 9 height 16
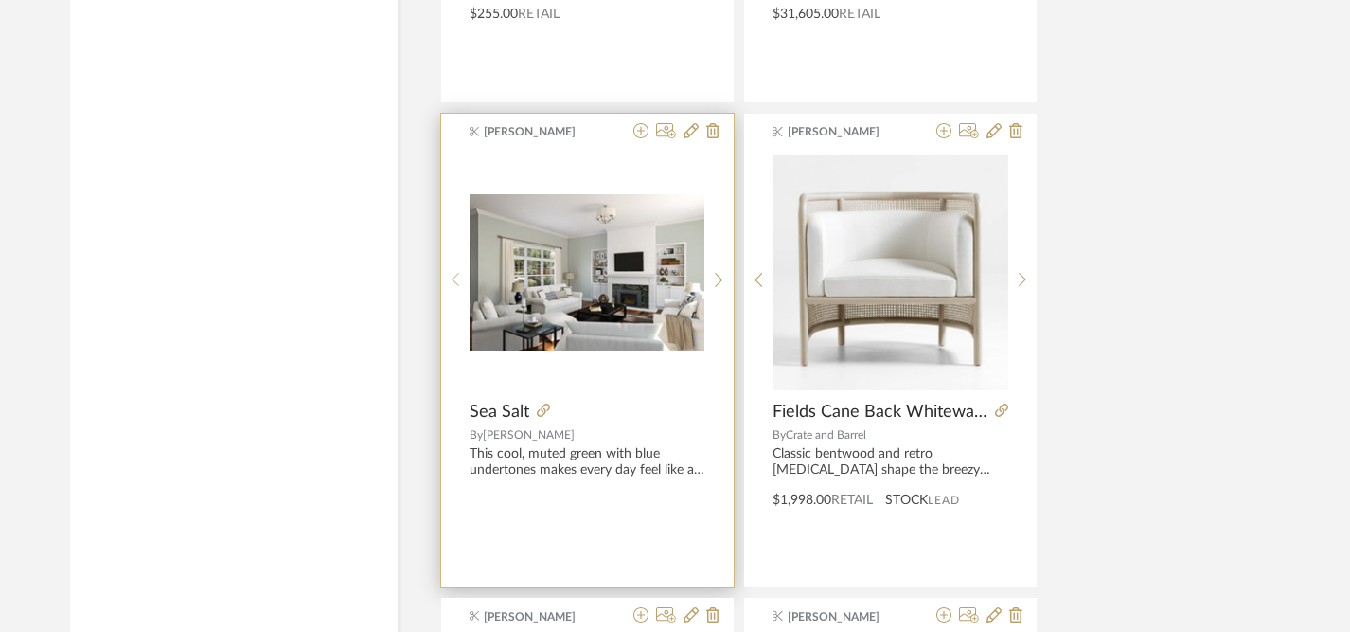
click at [455, 278] on icon at bounding box center [456, 280] width 9 height 16
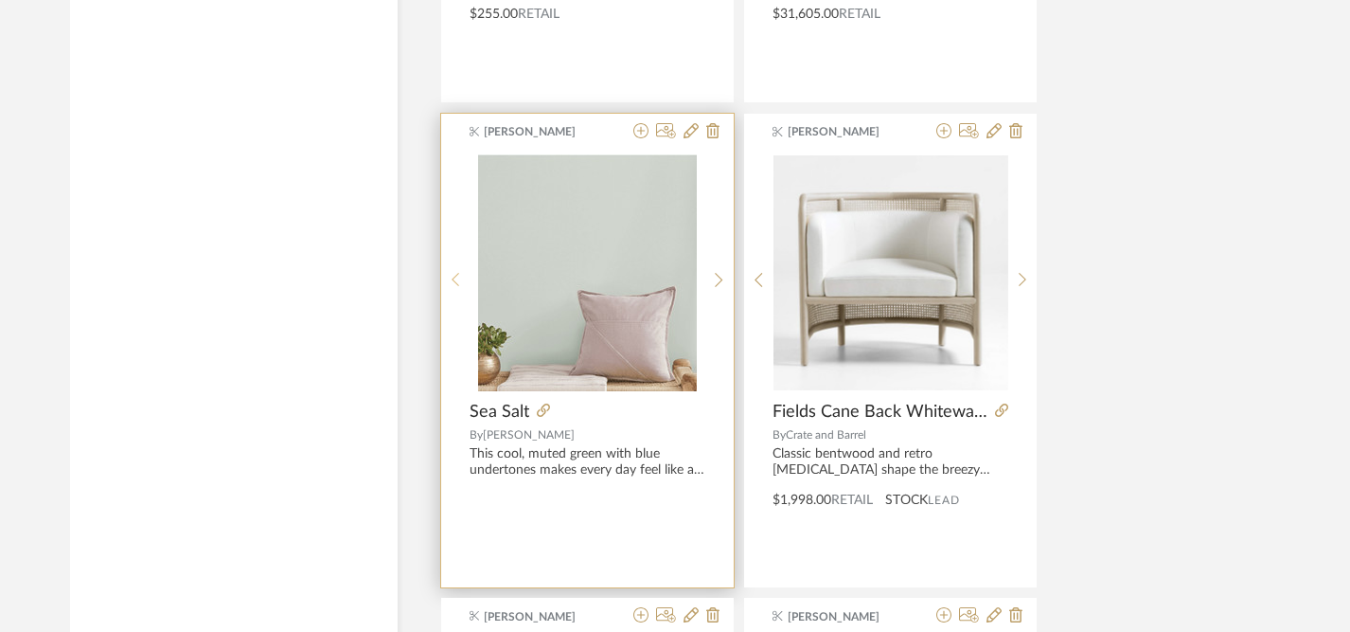
click at [455, 278] on icon at bounding box center [456, 280] width 9 height 16
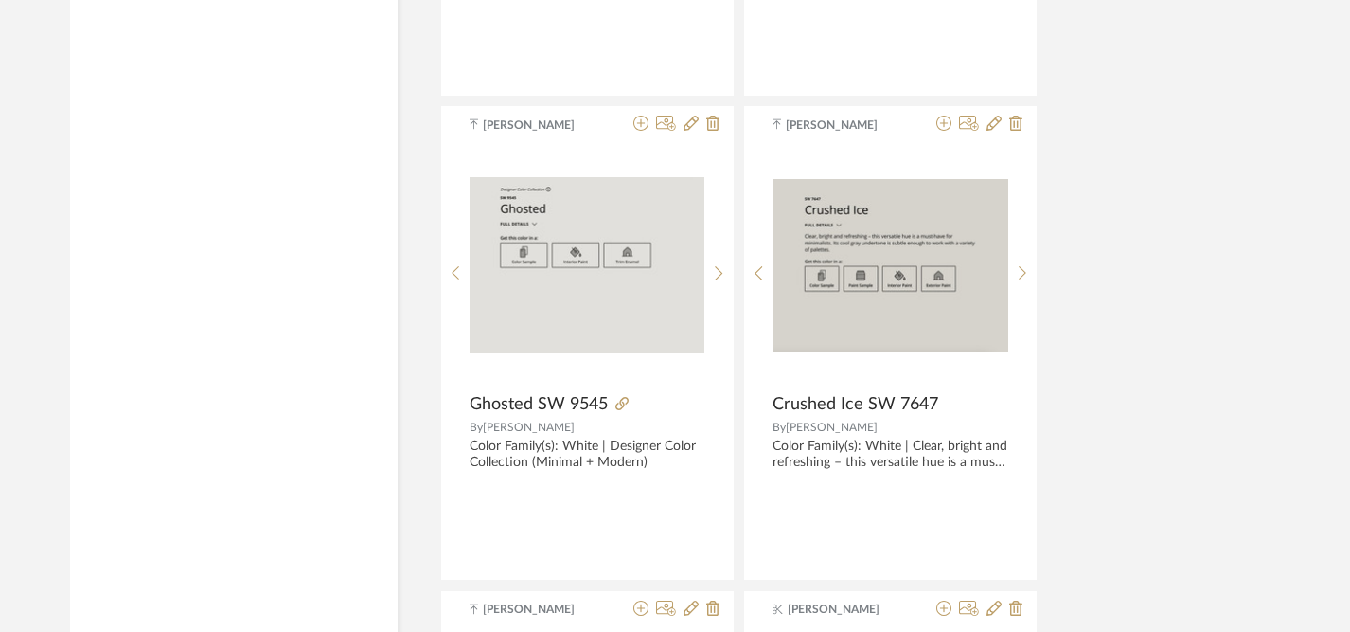
scroll to position [6121, 0]
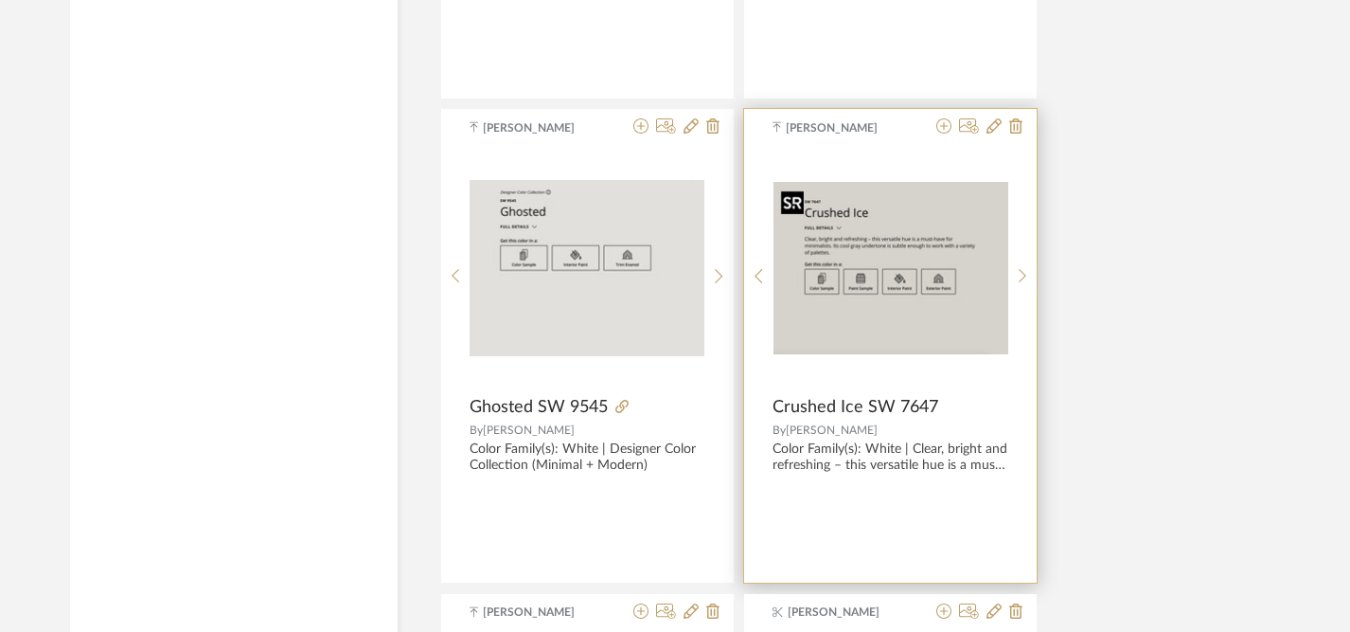
click at [914, 335] on img "0" at bounding box center [891, 268] width 235 height 172
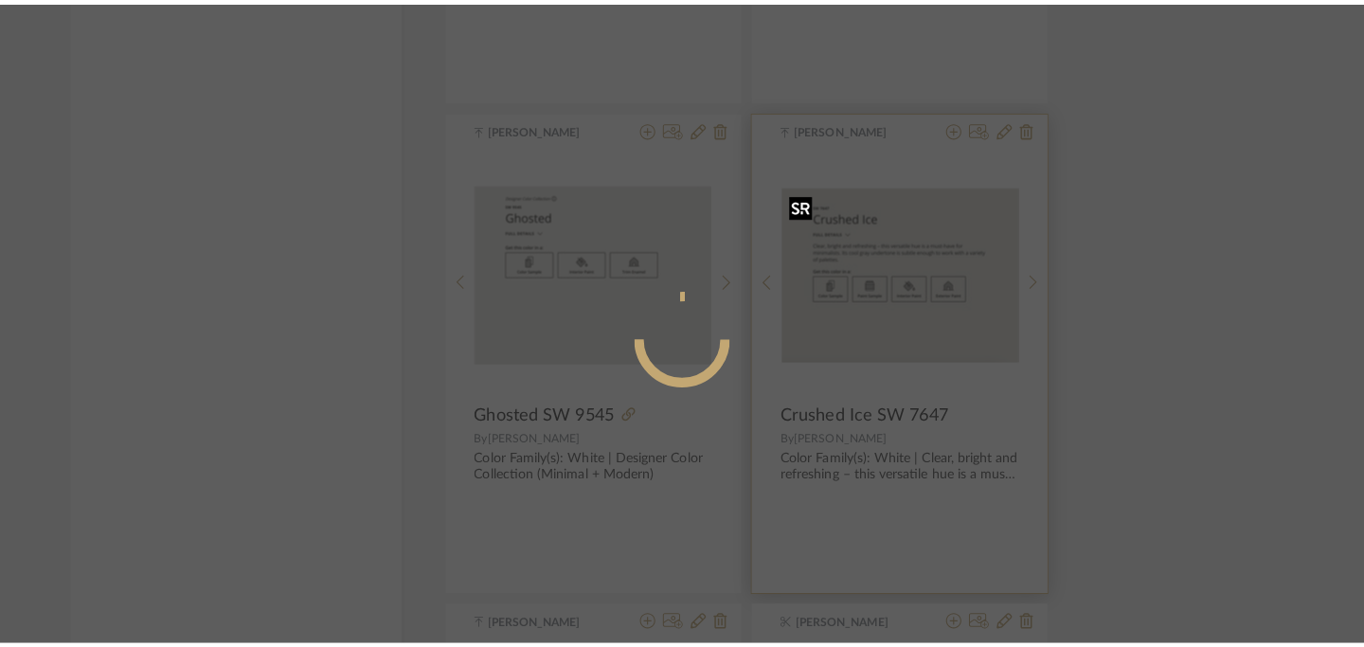
scroll to position [0, 0]
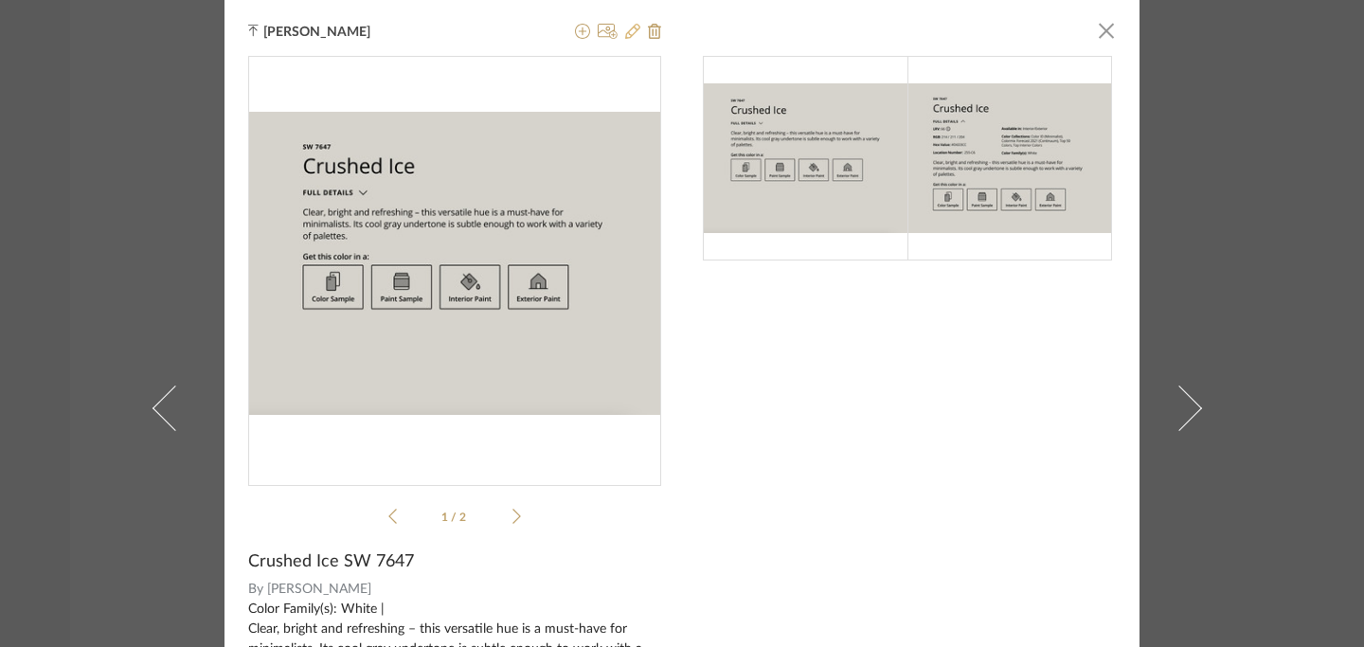
click at [629, 28] on icon at bounding box center [632, 31] width 15 height 15
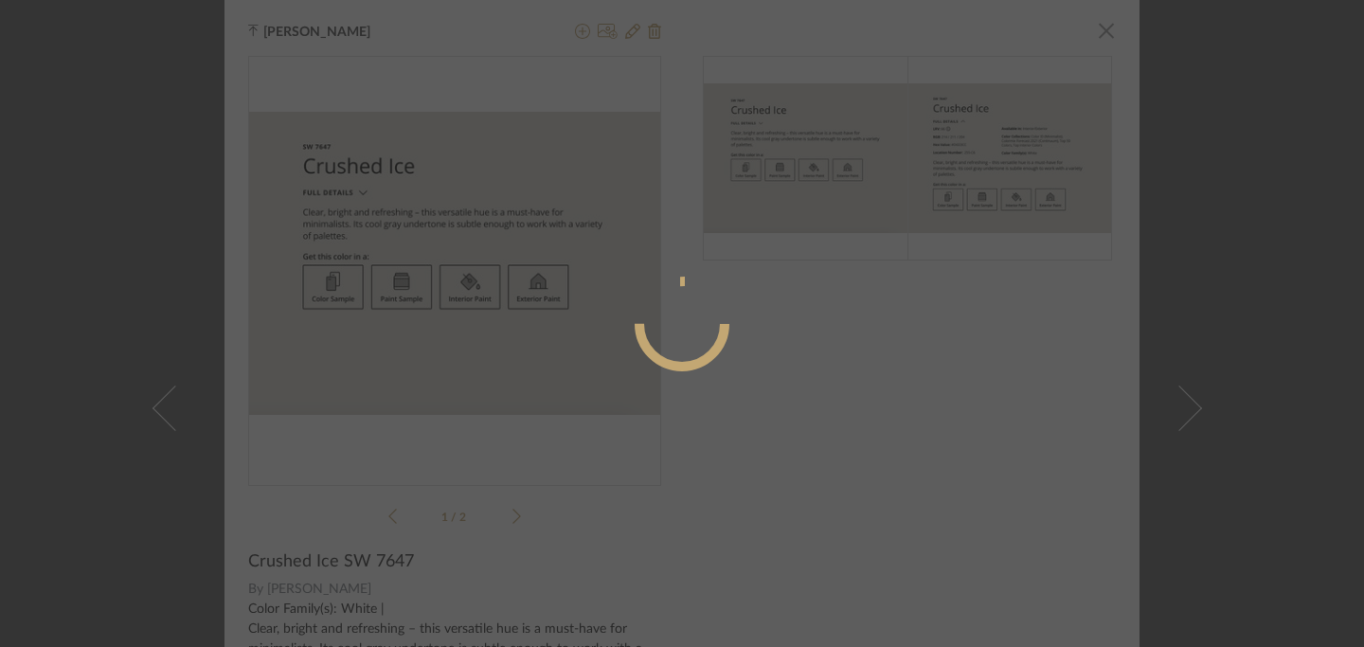
radio input "true"
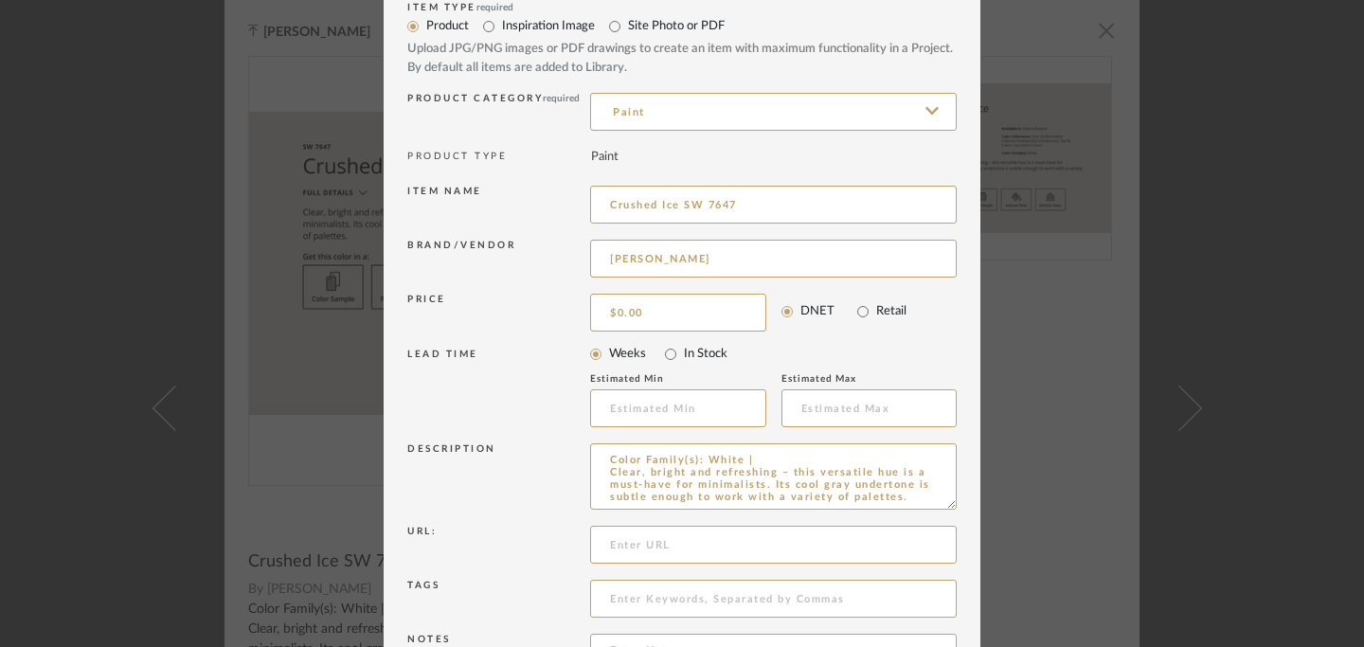
scroll to position [72, 0]
click at [624, 550] on input at bounding box center [773, 541] width 366 height 38
paste input "[URL][DOMAIN_NAME][PERSON_NAME]"
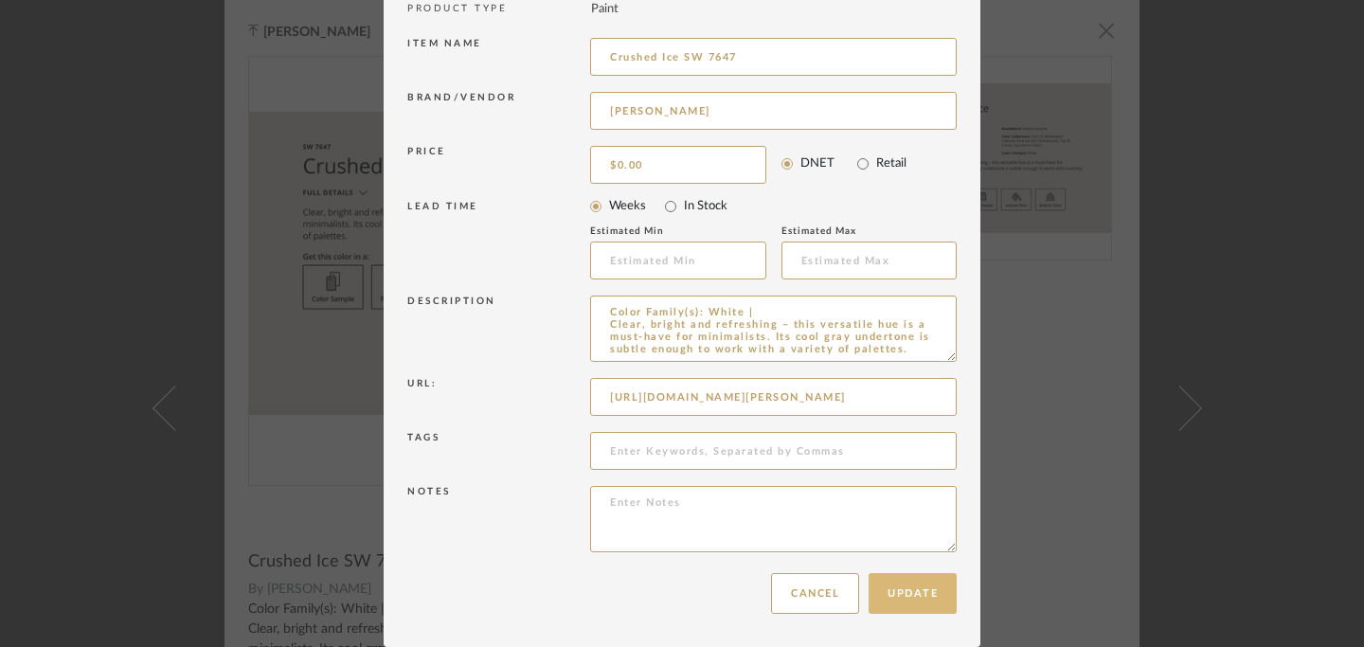
type input "[URL][DOMAIN_NAME][PERSON_NAME]"
click at [911, 597] on button "Update" at bounding box center [912, 593] width 88 height 41
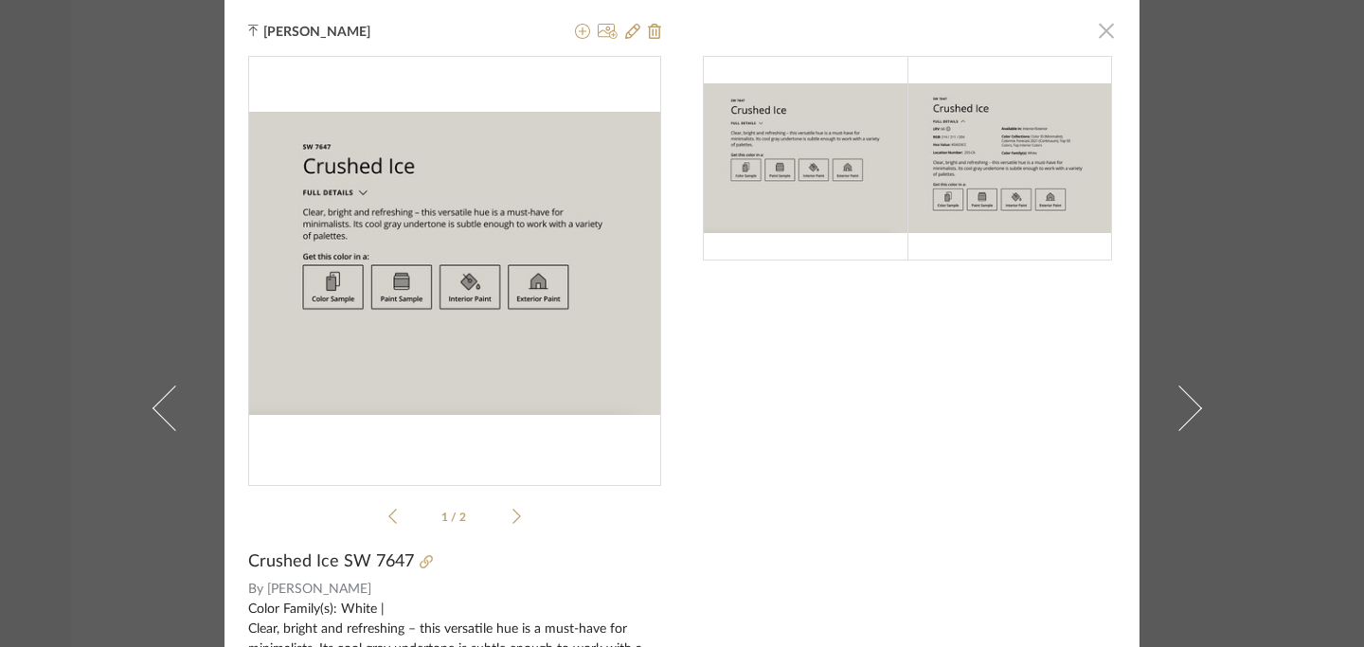
click at [1098, 36] on span "button" at bounding box center [1106, 30] width 38 height 38
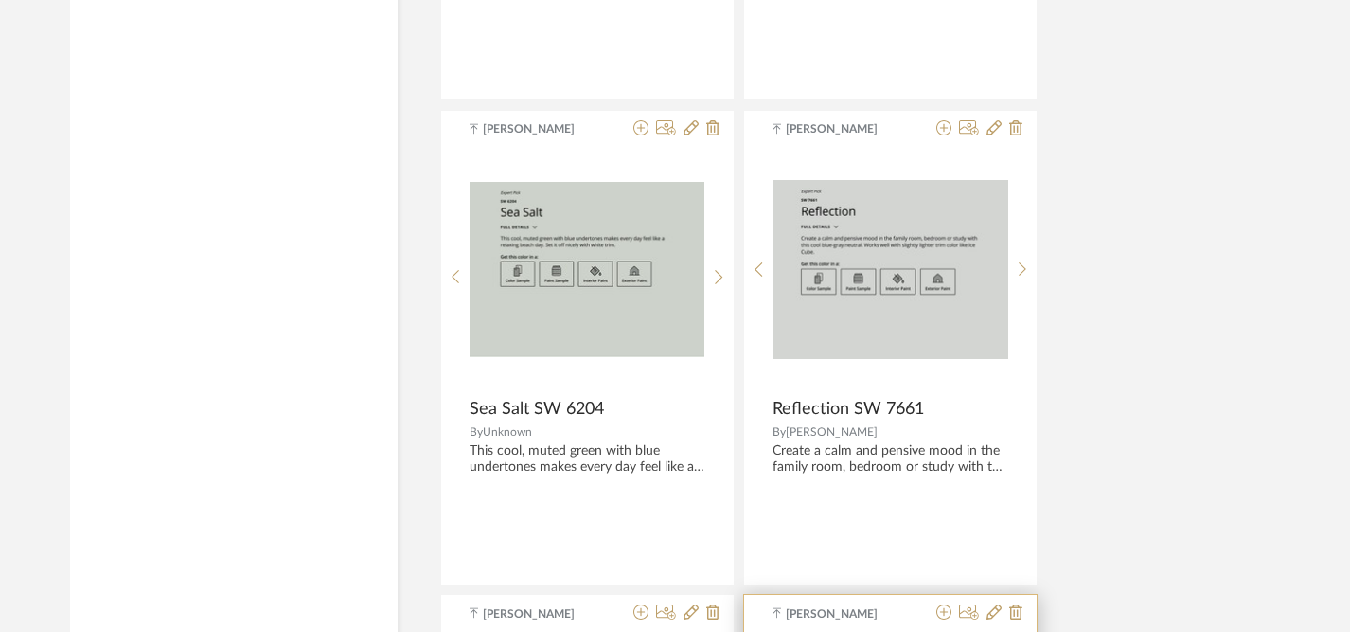
scroll to position [5632, 0]
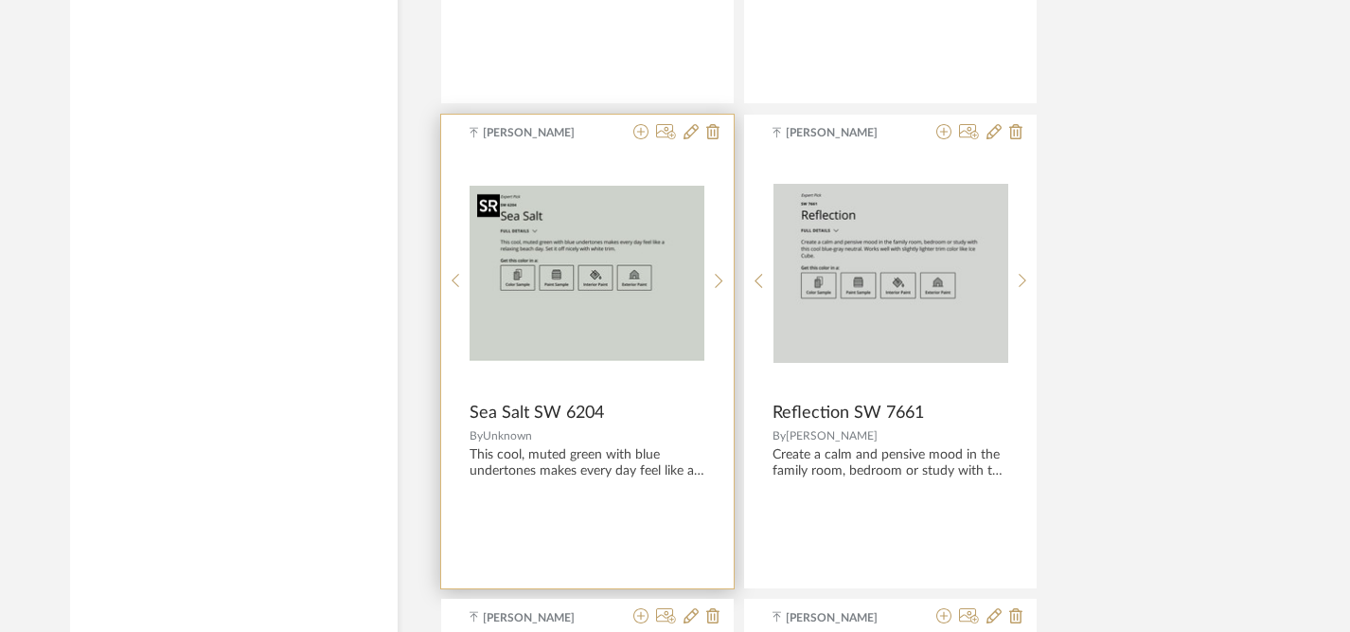
click at [663, 332] on img "0" at bounding box center [587, 274] width 235 height 176
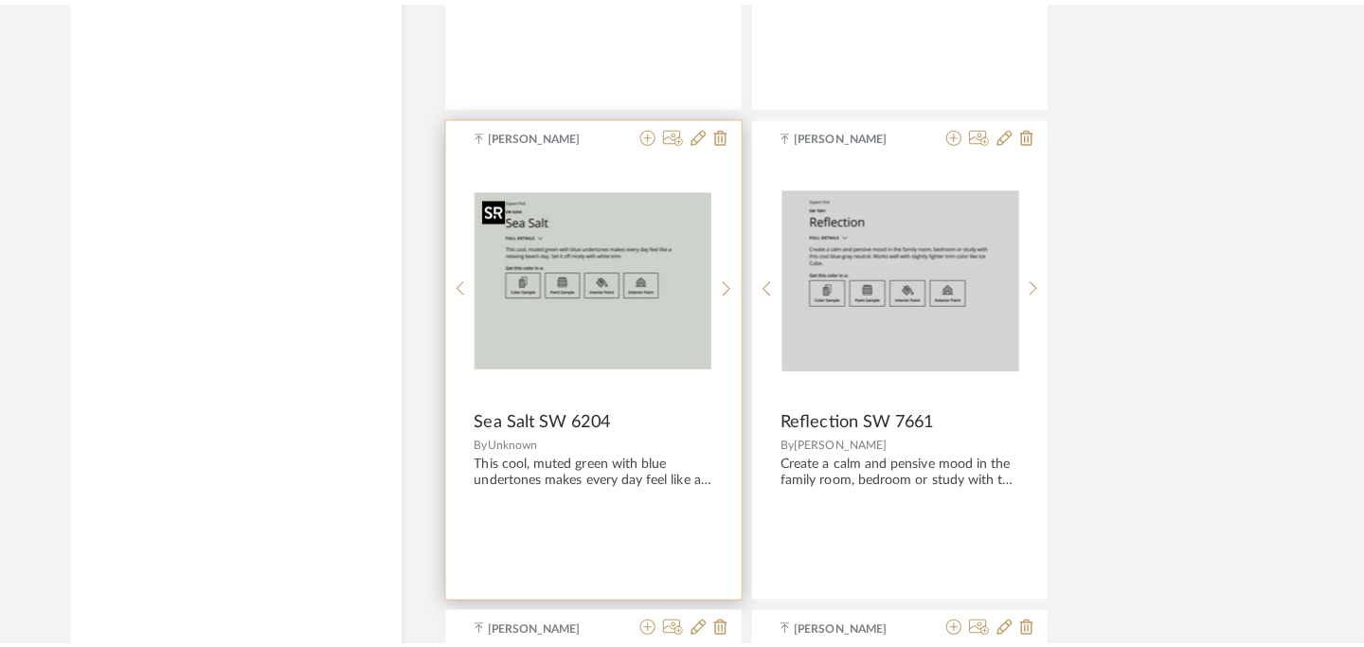
scroll to position [0, 0]
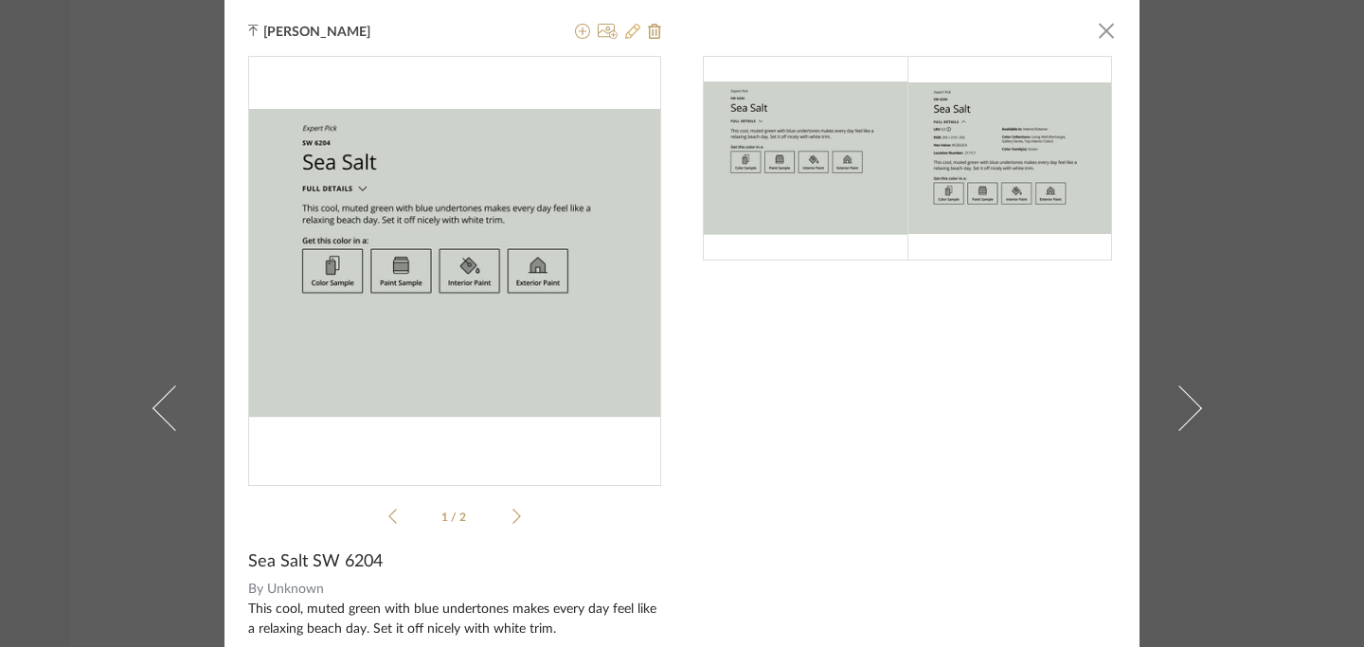
click at [625, 27] on icon at bounding box center [632, 31] width 15 height 15
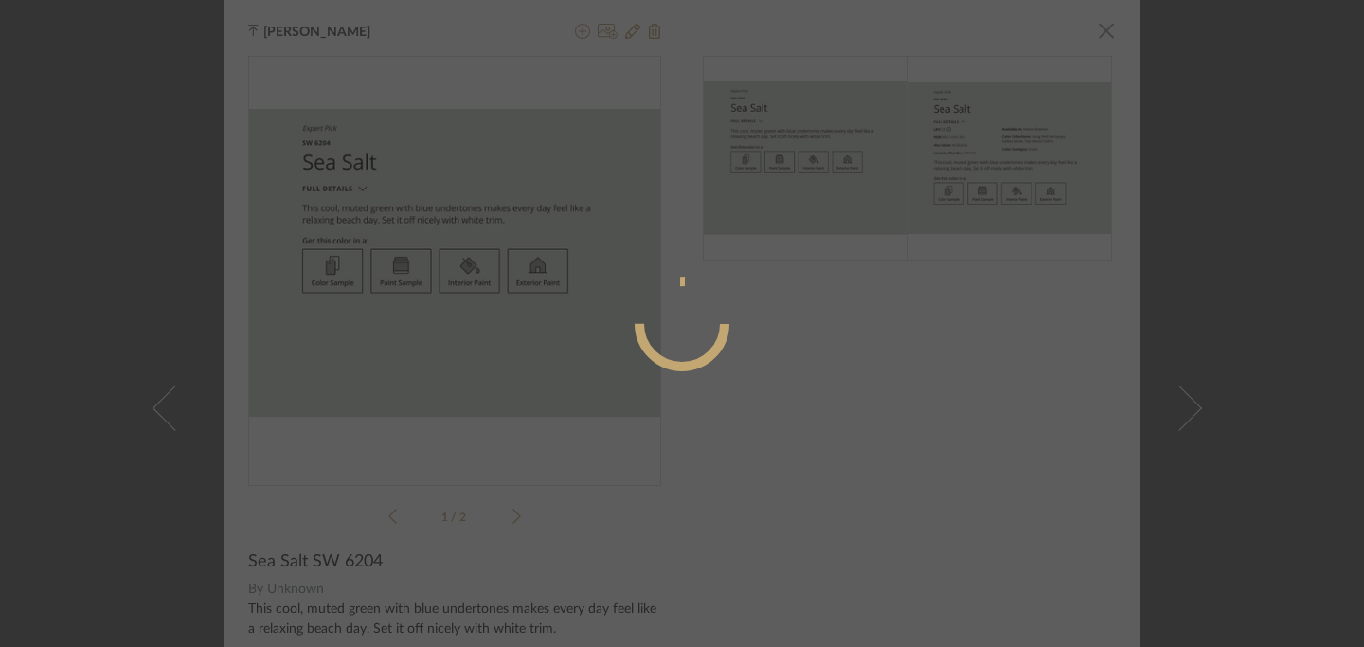
radio input "true"
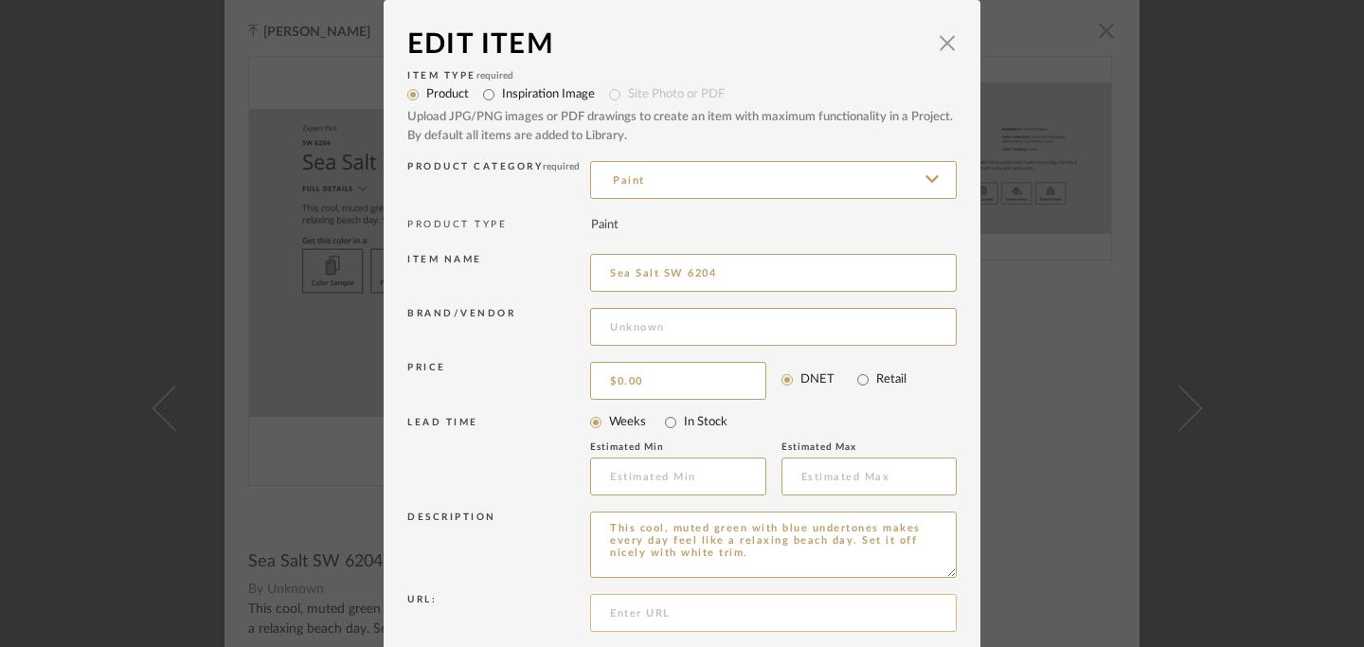
click at [622, 609] on input at bounding box center [773, 613] width 366 height 38
paste input "[URL][DOMAIN_NAME][PERSON_NAME]"
type input "[URL][DOMAIN_NAME][PERSON_NAME]"
click at [649, 333] on input at bounding box center [773, 327] width 366 height 38
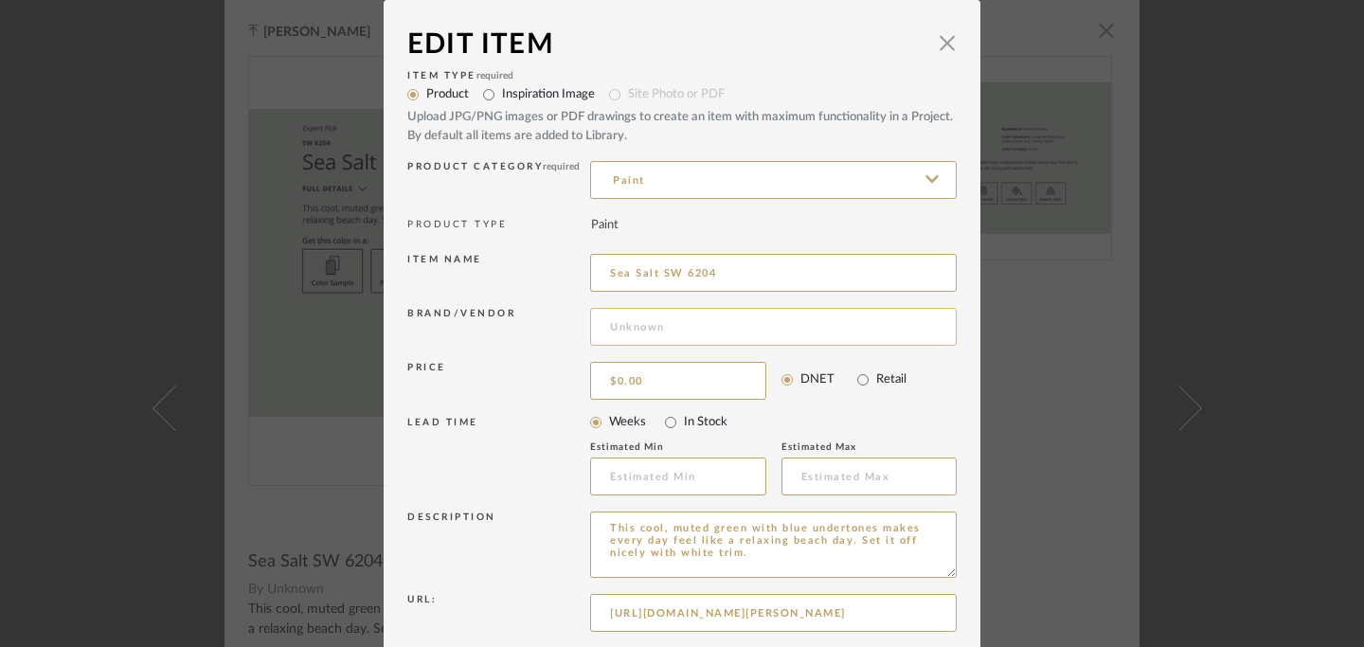
scroll to position [0, 0]
click at [649, 332] on input at bounding box center [773, 327] width 366 height 38
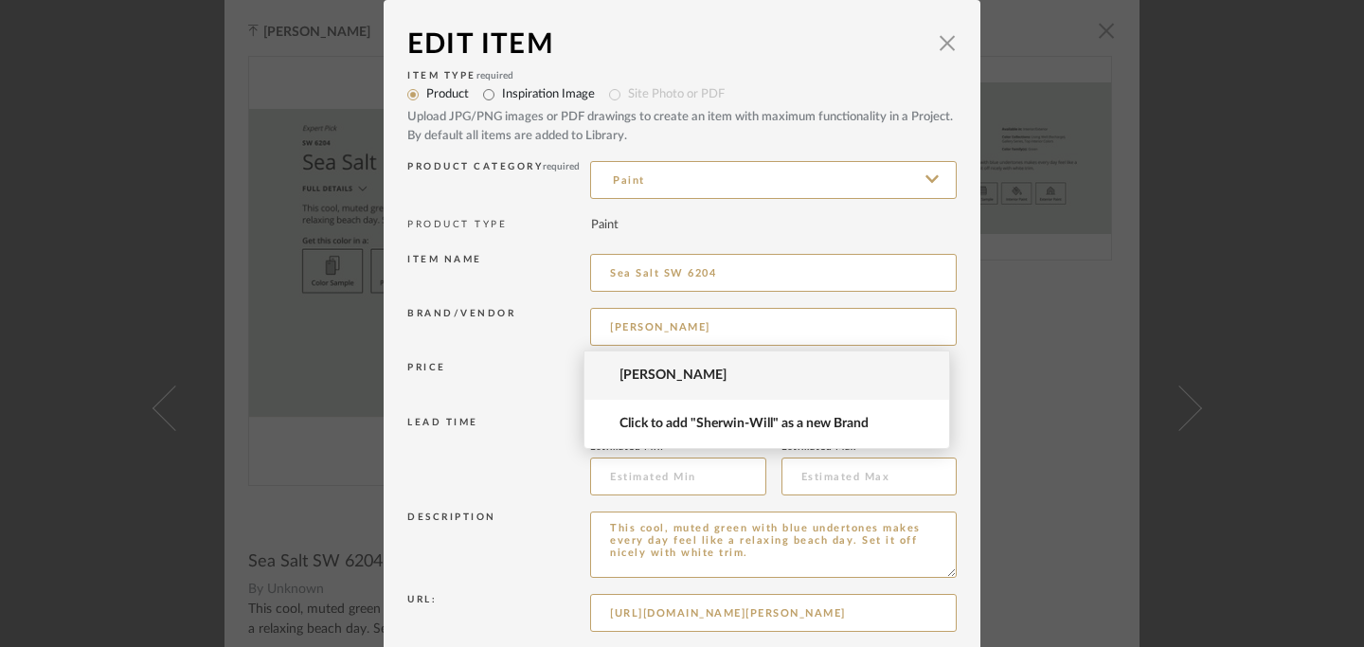
type input "[PERSON_NAME]"
click at [651, 374] on span "[PERSON_NAME]" at bounding box center [774, 375] width 310 height 16
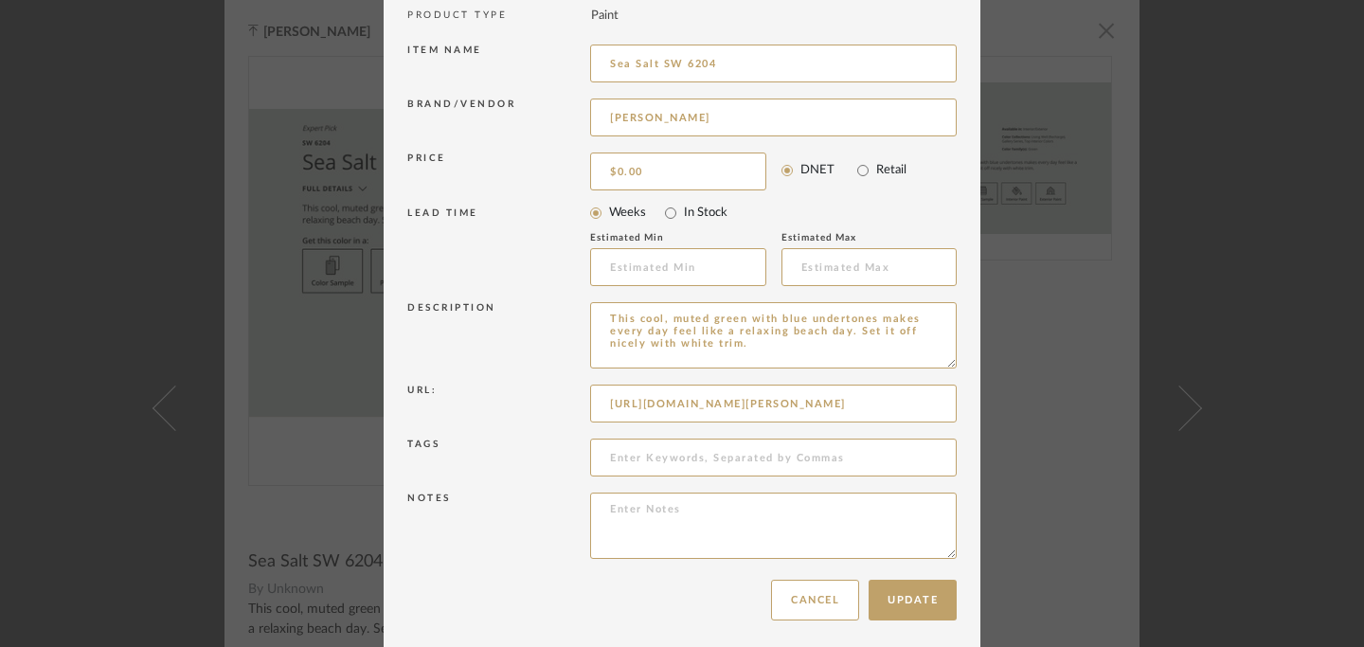
scroll to position [216, 0]
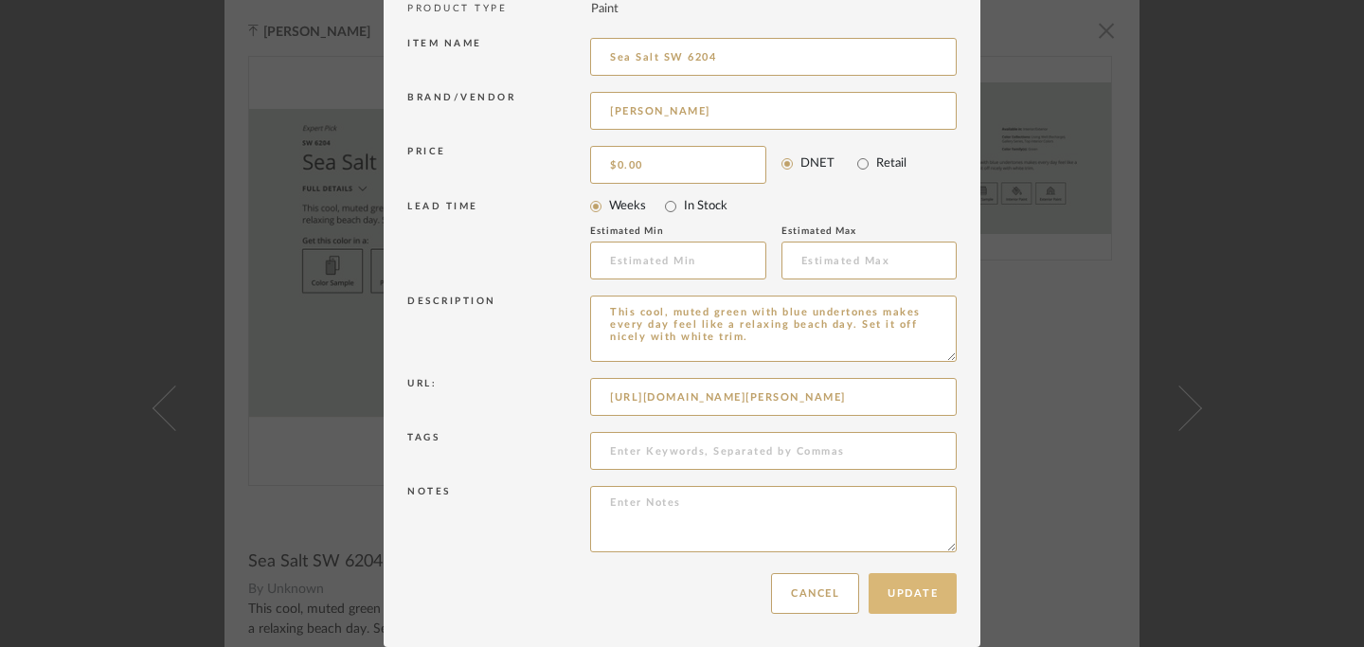
click at [912, 588] on button "Update" at bounding box center [912, 593] width 88 height 41
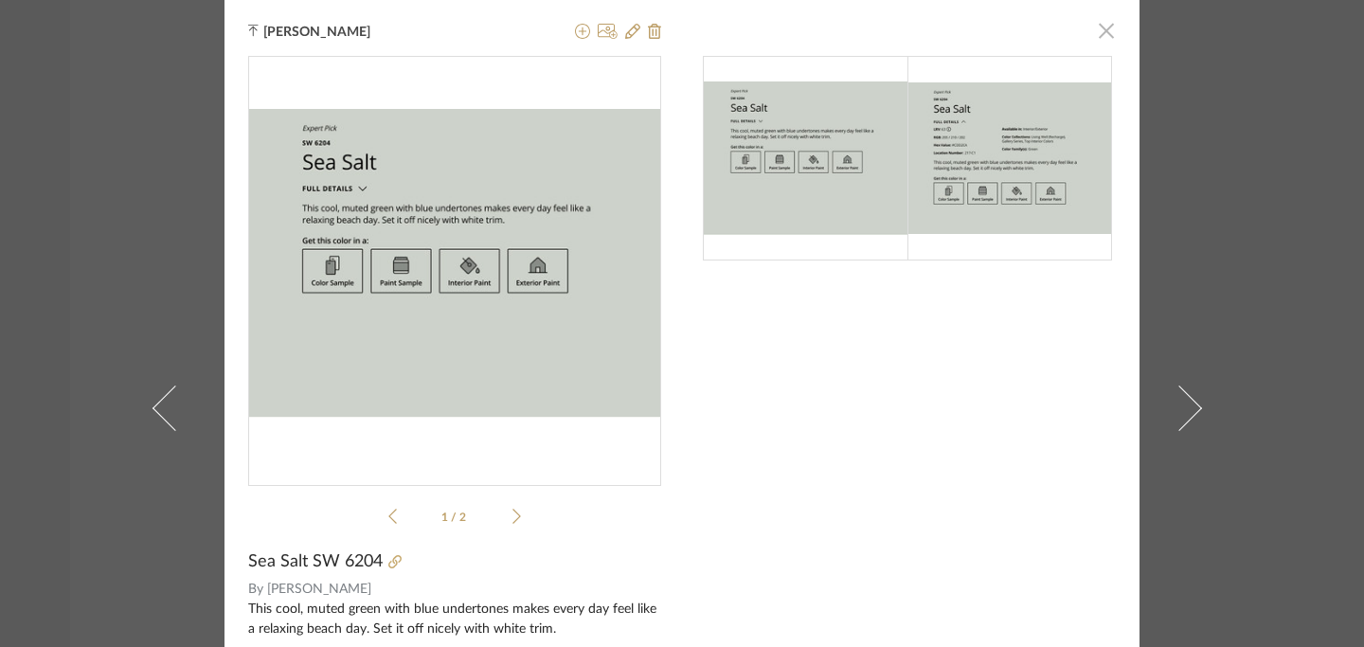
click at [1100, 35] on span "button" at bounding box center [1106, 30] width 38 height 38
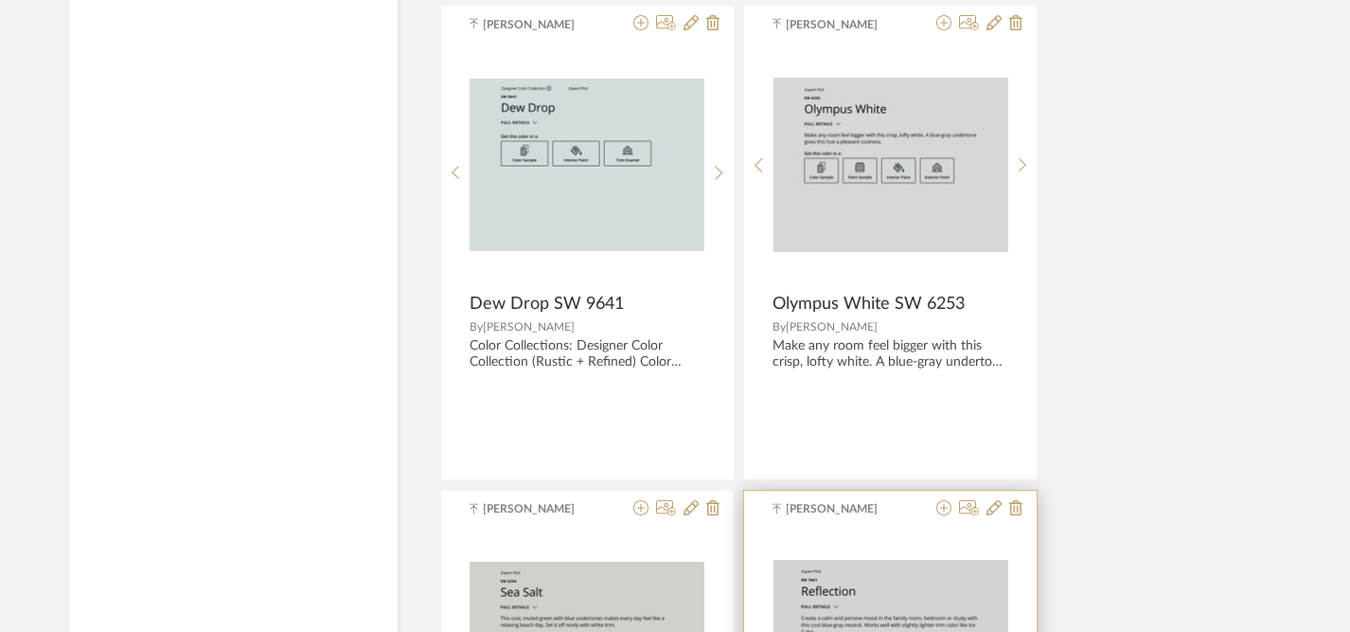
scroll to position [5236, 0]
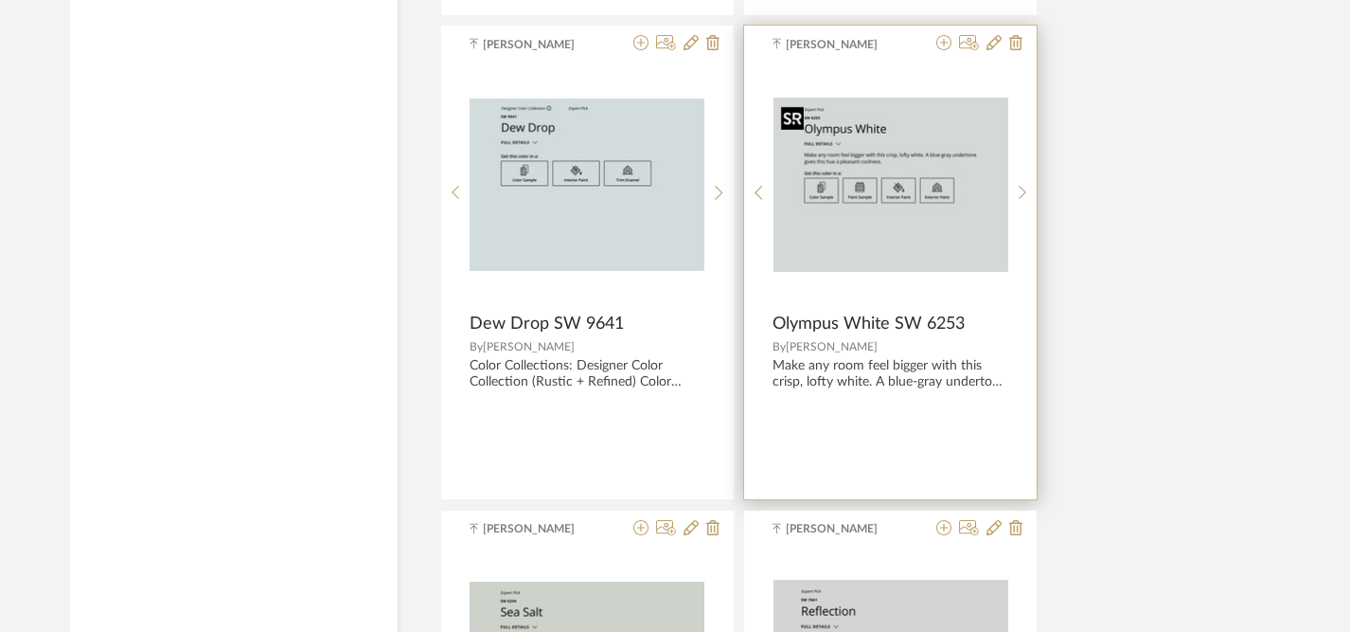
click at [968, 252] on img "0" at bounding box center [891, 185] width 235 height 174
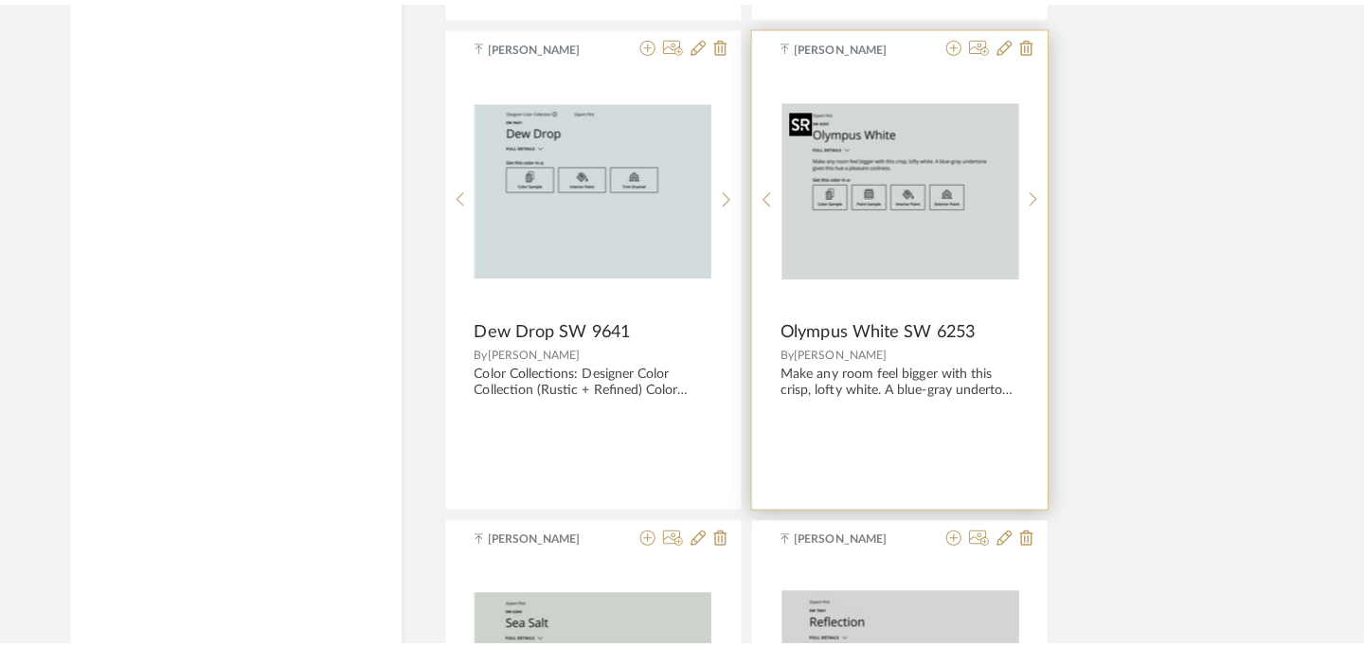
scroll to position [0, 0]
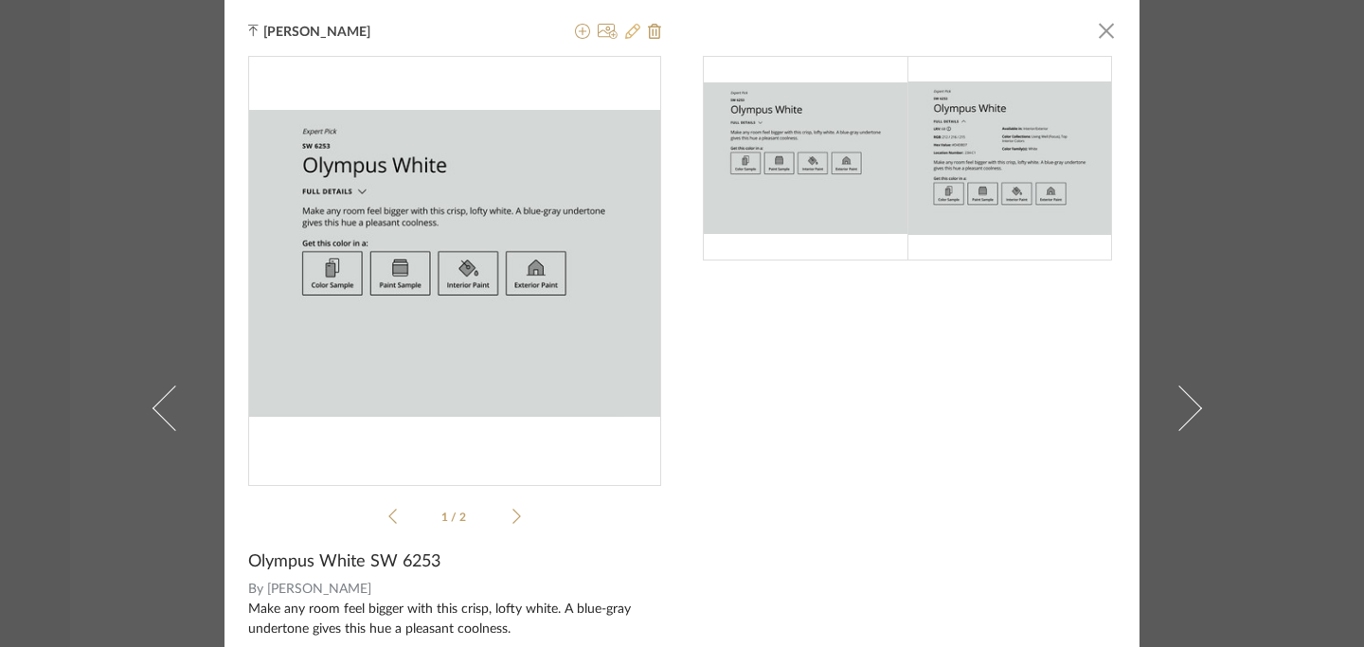
click at [626, 36] on icon at bounding box center [632, 31] width 15 height 15
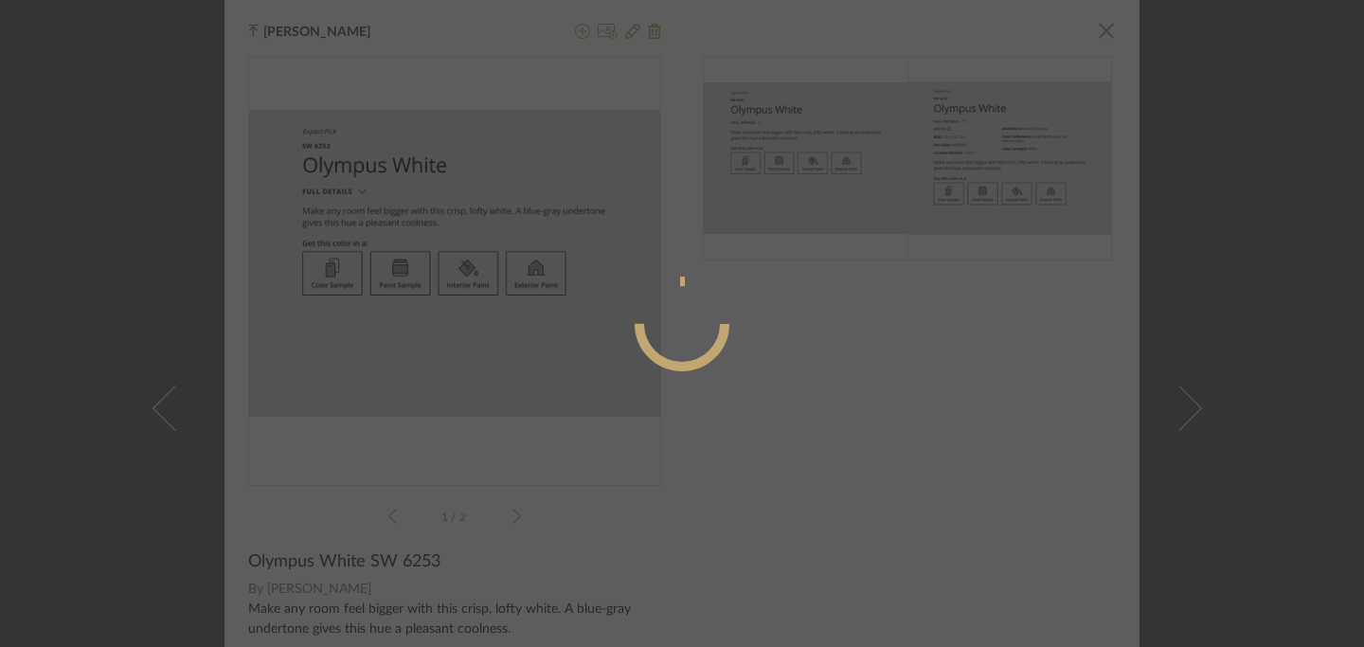
radio input "true"
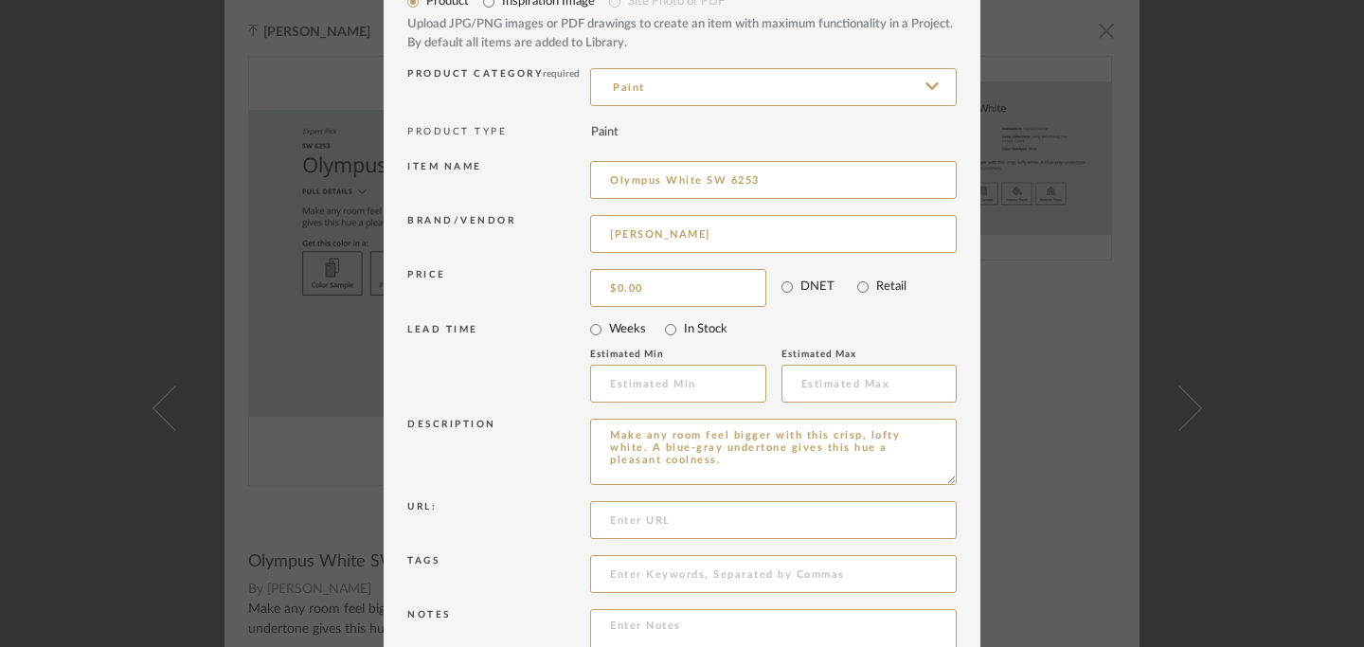
scroll to position [97, 0]
click at [719, 520] on input at bounding box center [773, 516] width 366 height 38
paste input "[URL][DOMAIN_NAME][PERSON_NAME]"
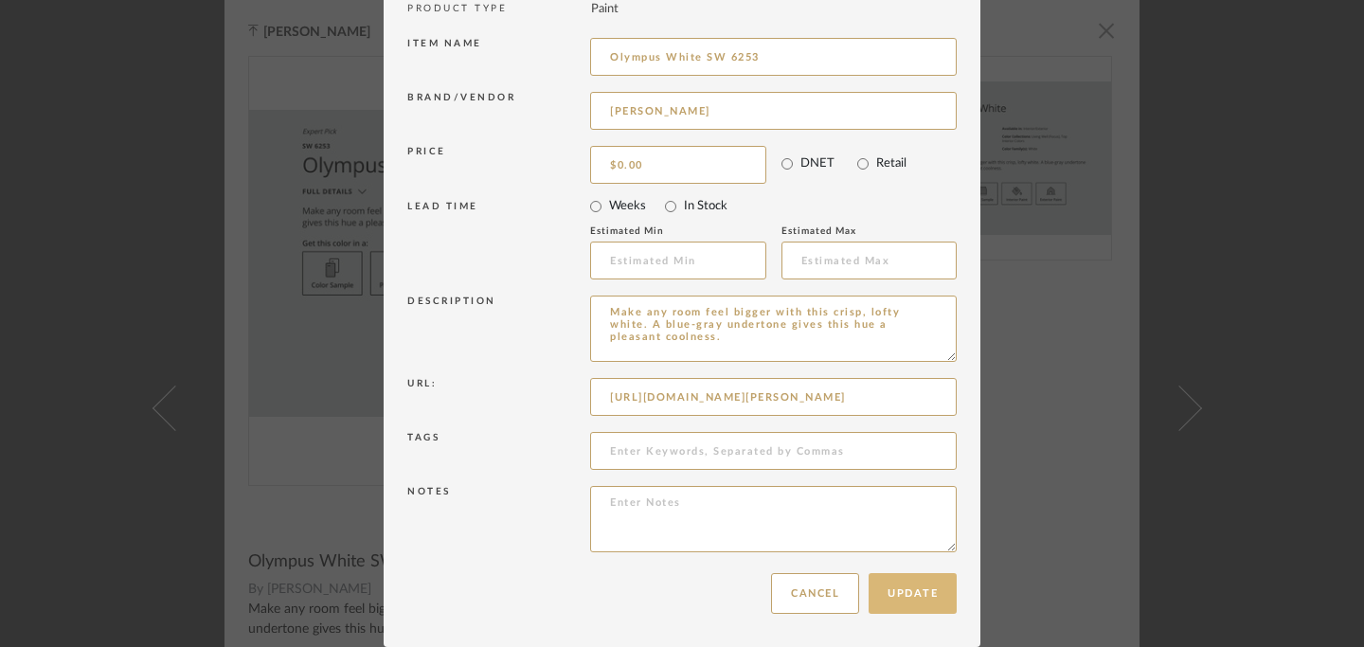
type input "[URL][DOMAIN_NAME][PERSON_NAME]"
click at [911, 594] on button "Update" at bounding box center [912, 593] width 88 height 41
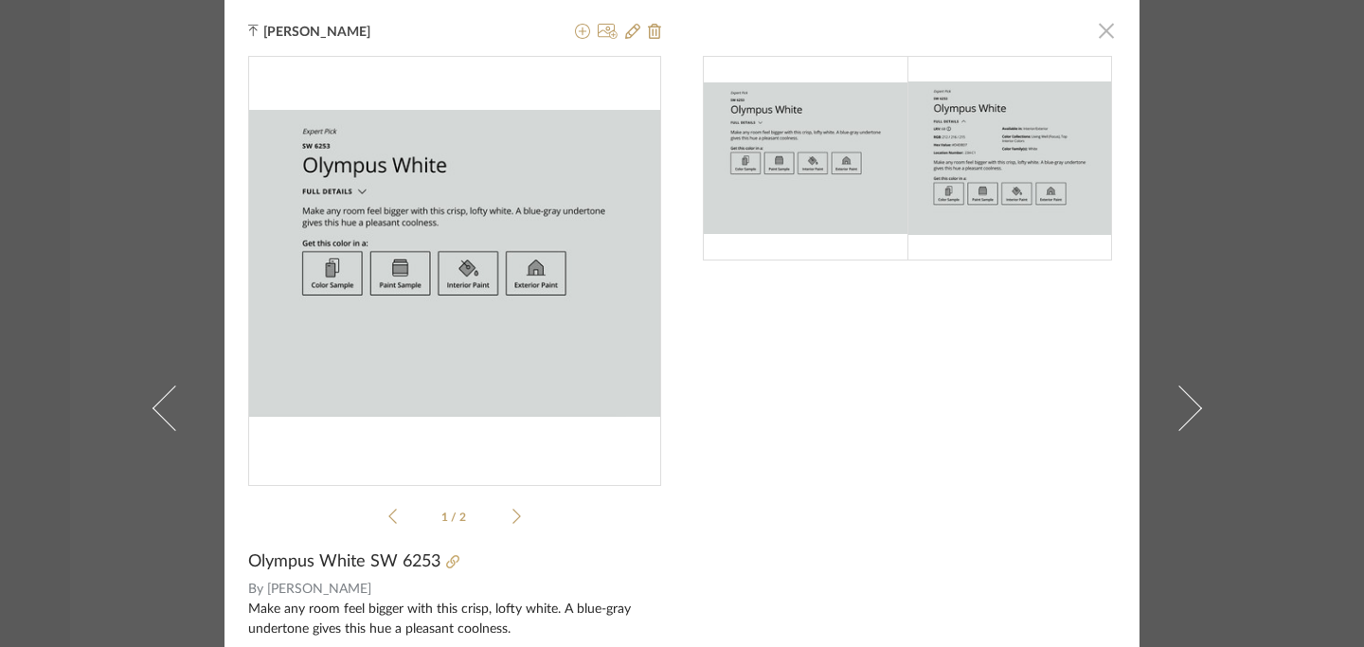
click at [1105, 33] on span "button" at bounding box center [1106, 30] width 38 height 38
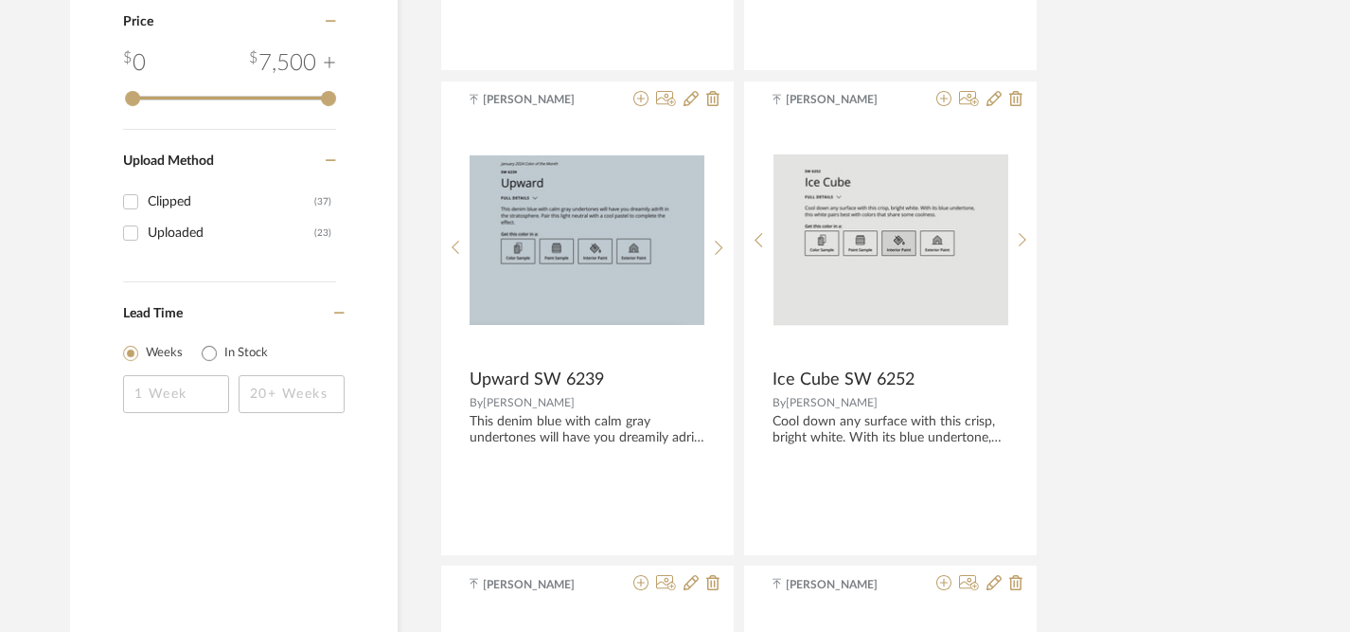
scroll to position [1785, 0]
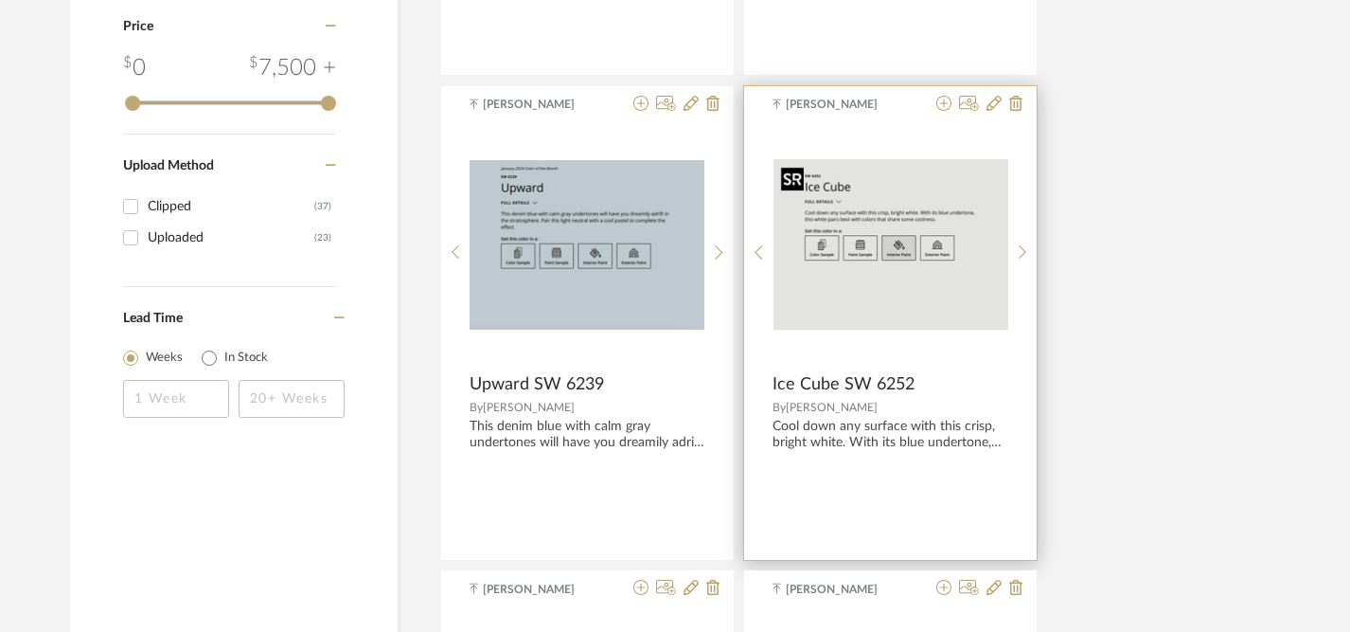
click at [935, 289] on img "0" at bounding box center [891, 245] width 235 height 172
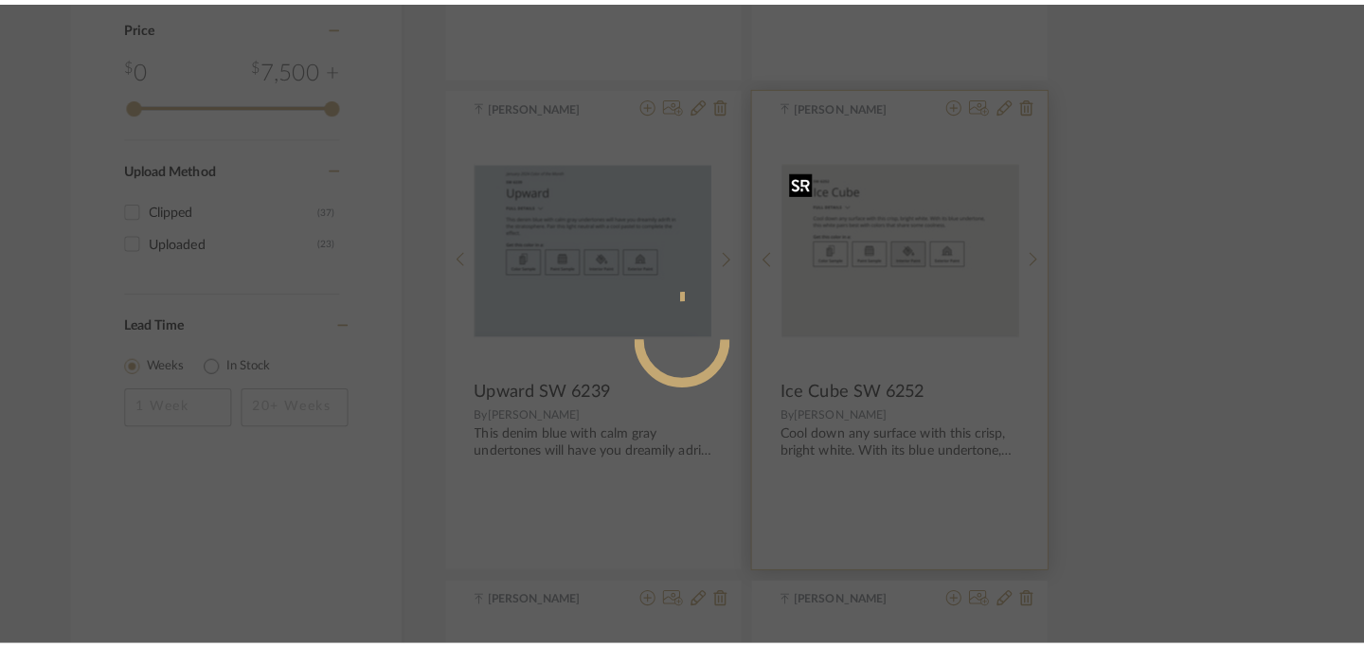
scroll to position [0, 0]
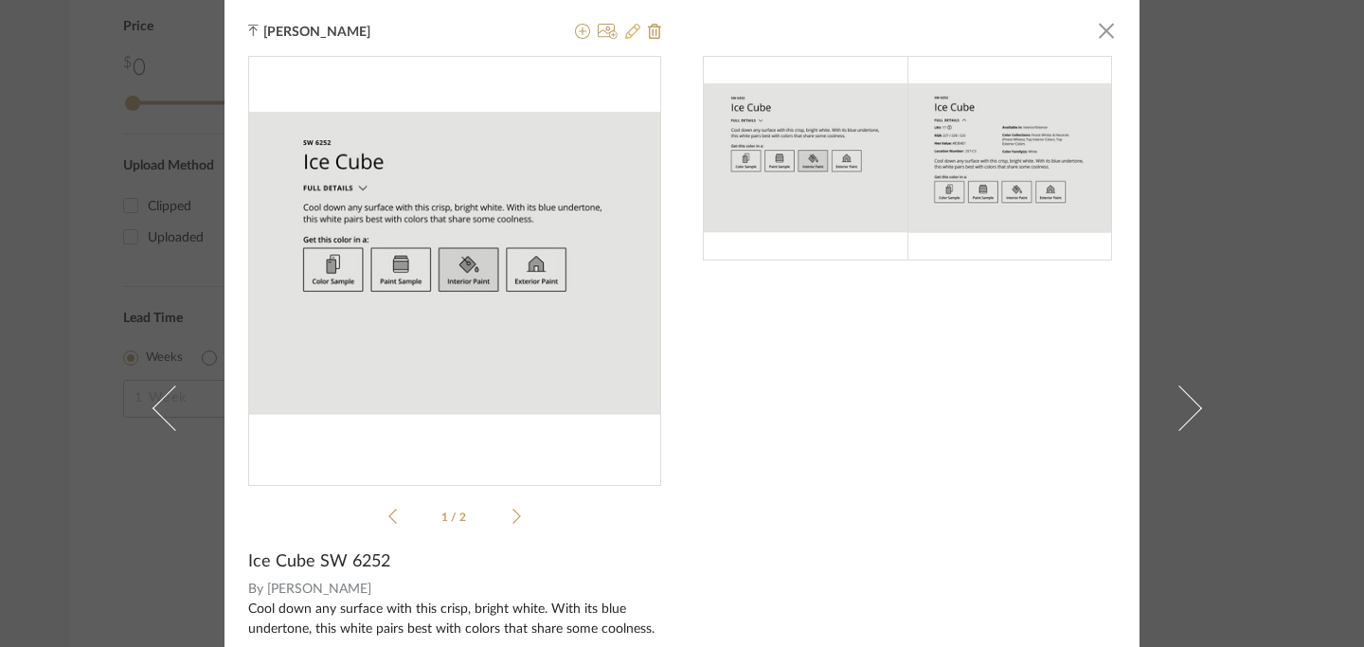
click at [625, 37] on icon at bounding box center [632, 31] width 15 height 15
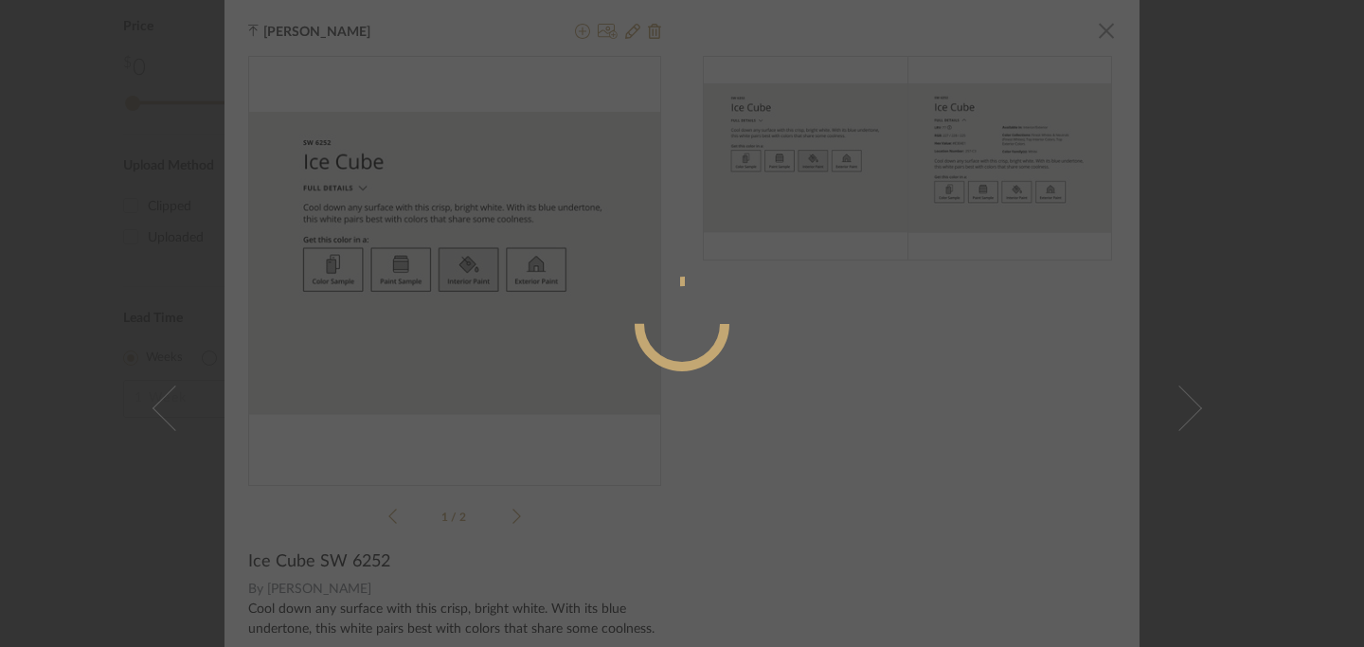
radio input "true"
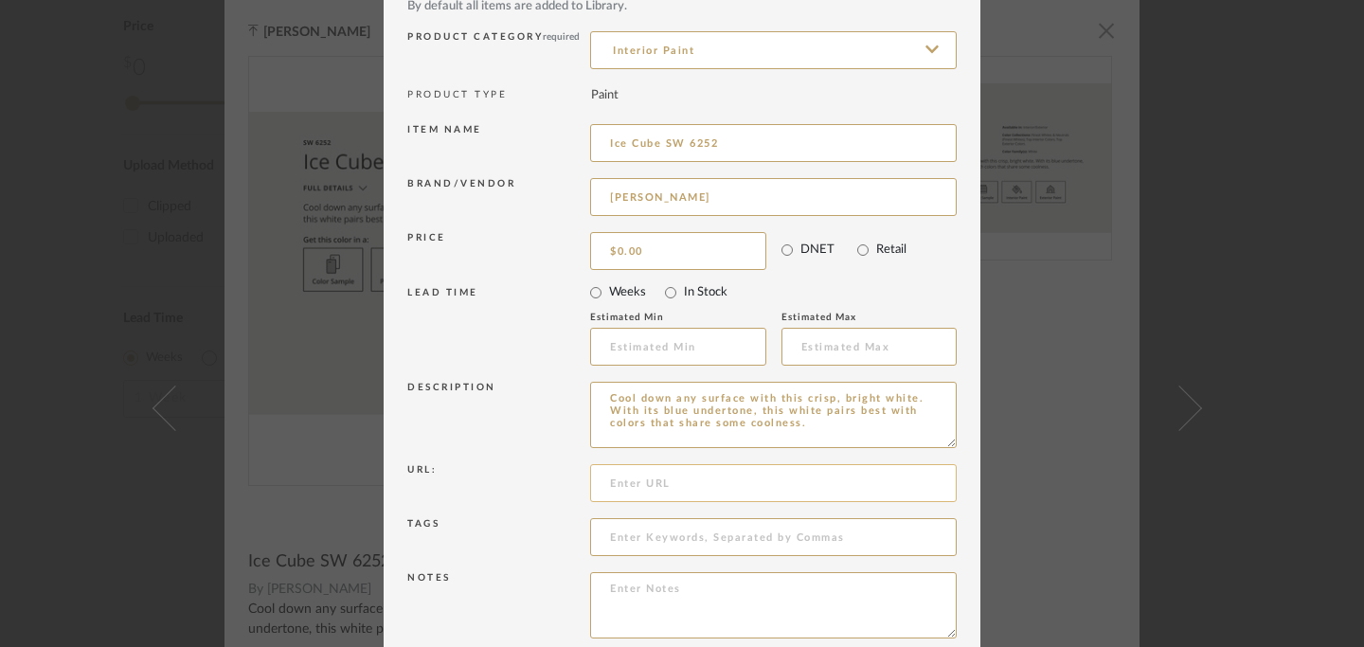
scroll to position [134, 0]
click at [801, 485] on input at bounding box center [773, 478] width 366 height 38
paste input "[URL][DOMAIN_NAME][PERSON_NAME]"
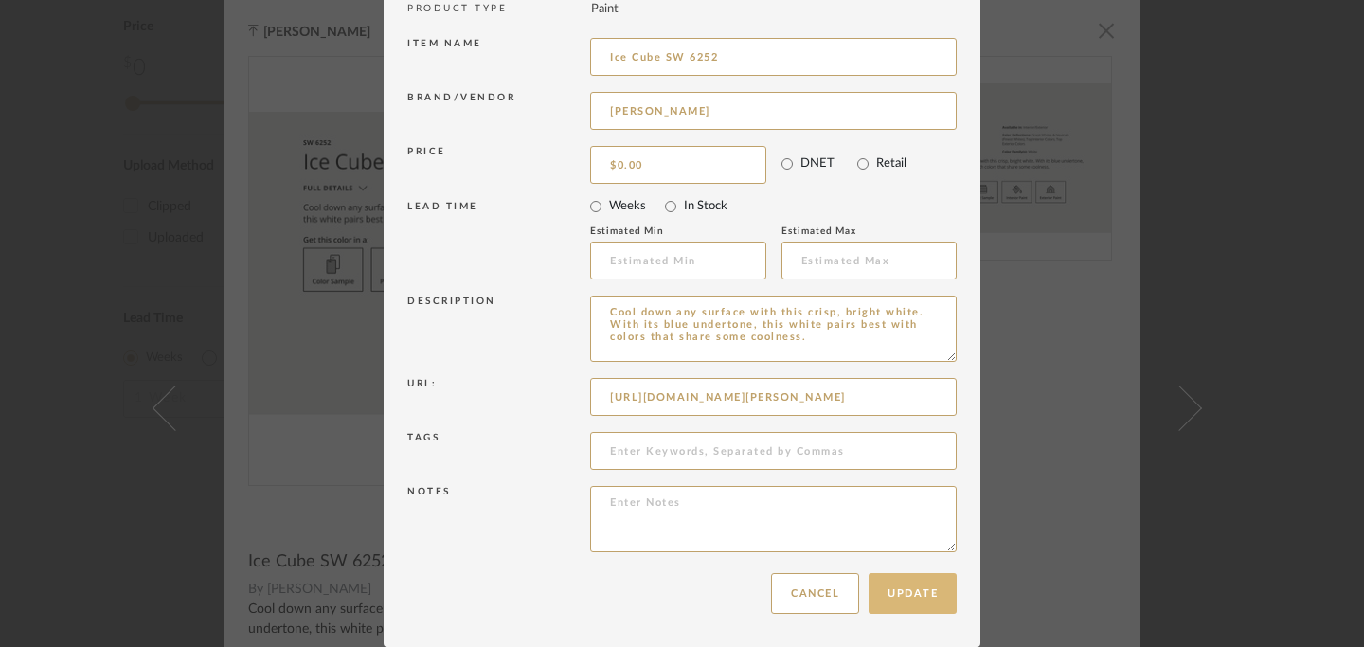
type input "[URL][DOMAIN_NAME][PERSON_NAME]"
click at [901, 597] on button "Update" at bounding box center [912, 593] width 88 height 41
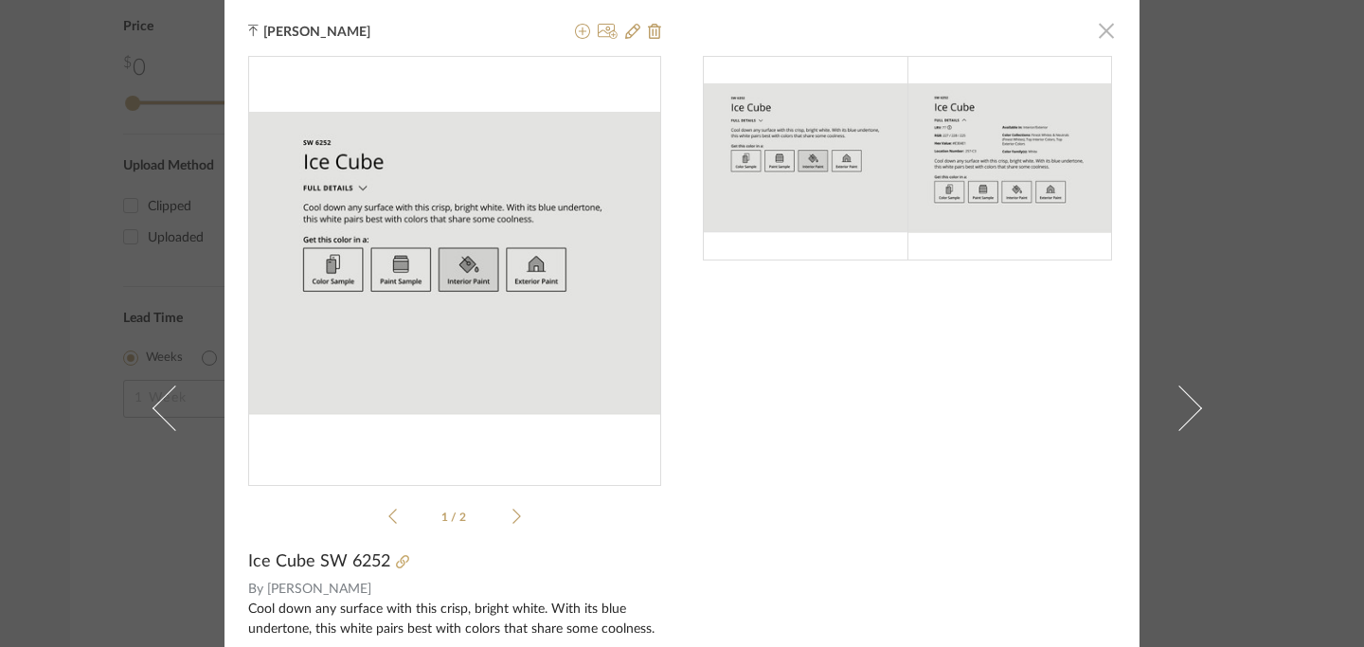
click at [1097, 36] on span "button" at bounding box center [1106, 30] width 38 height 38
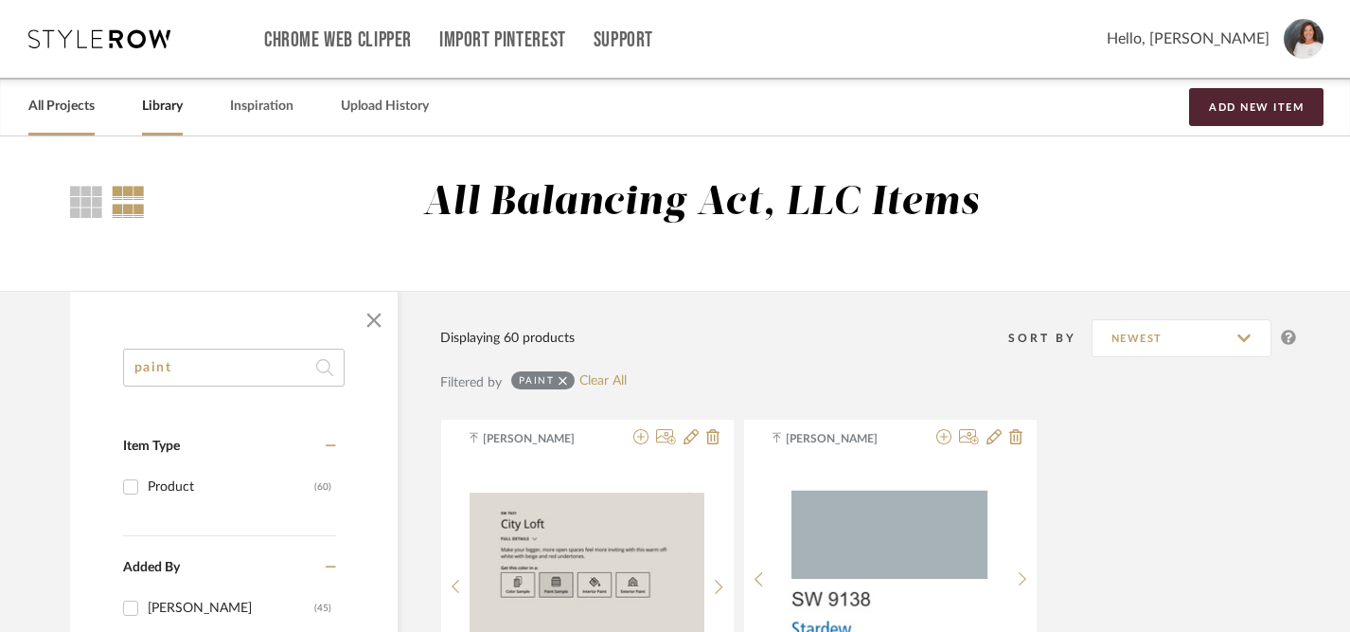
click at [63, 111] on link "All Projects" at bounding box center [61, 107] width 66 height 26
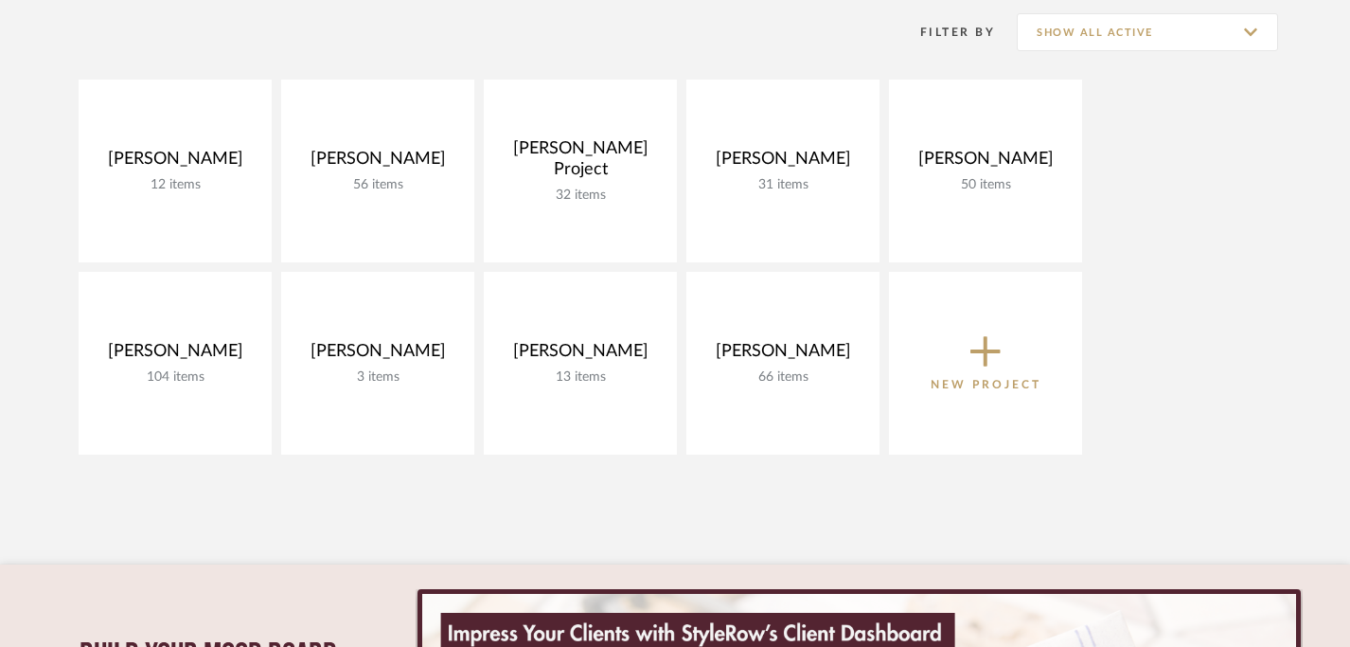
scroll to position [278, 0]
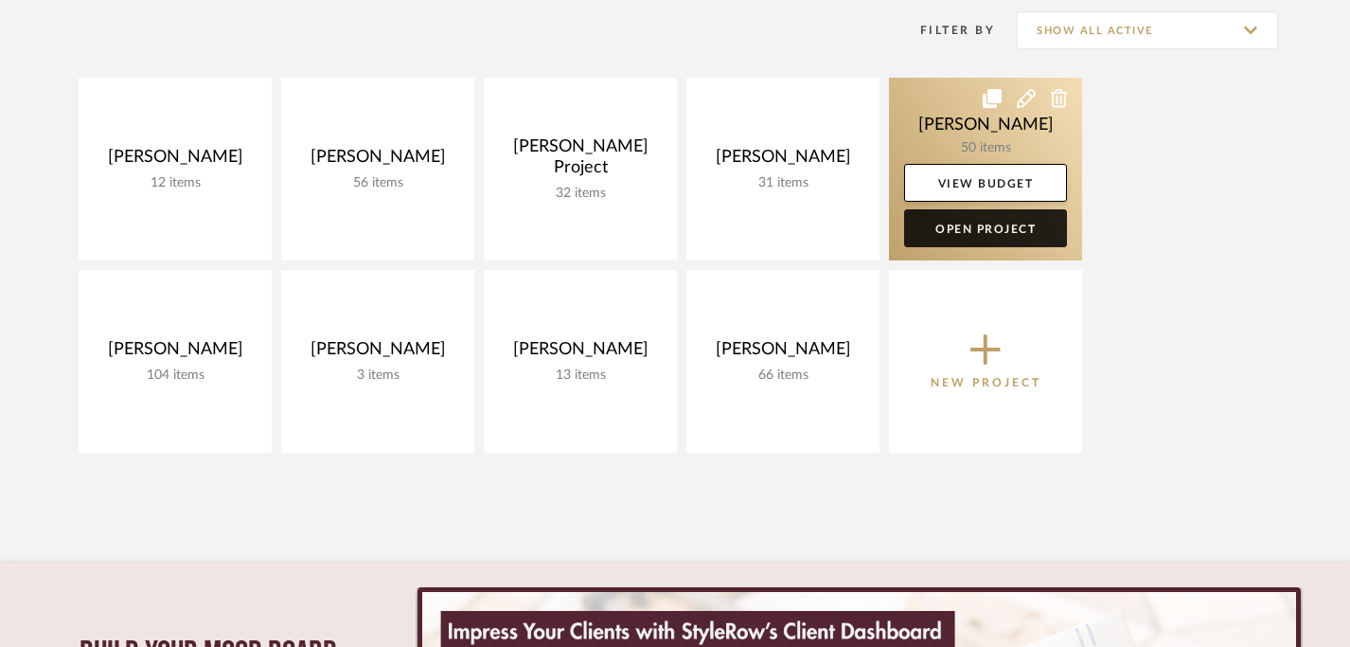
click at [976, 227] on link "Open Project" at bounding box center [985, 228] width 163 height 38
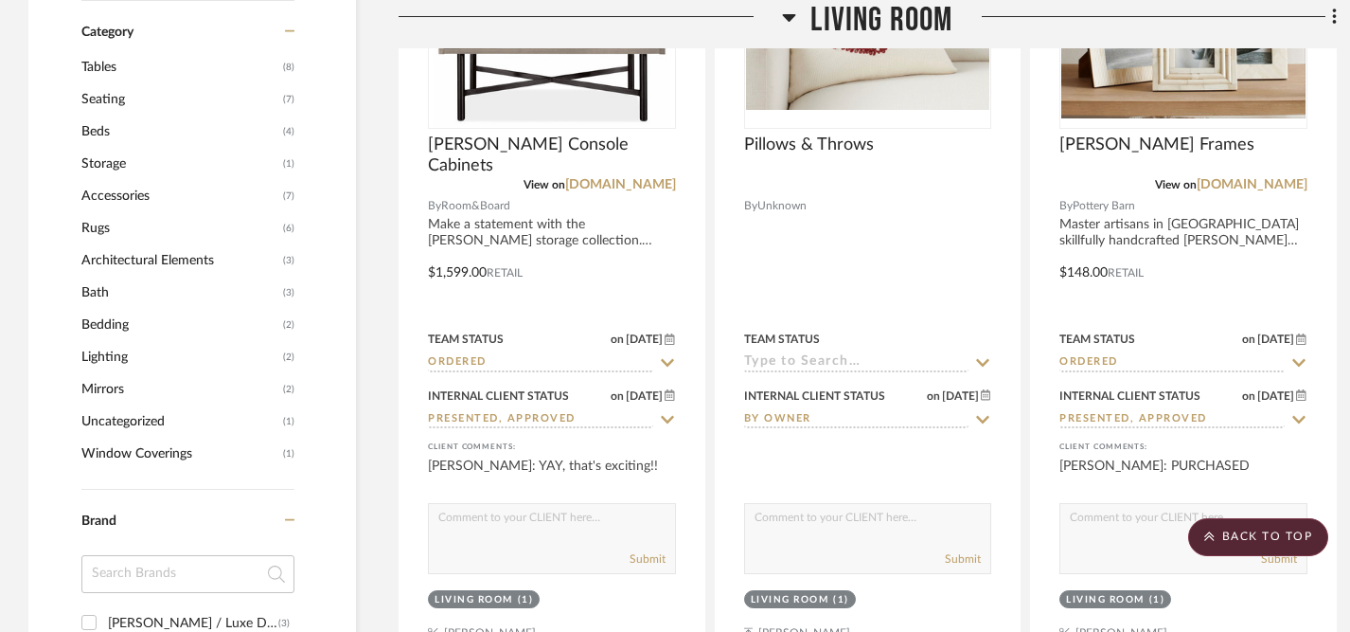
scroll to position [1672, 0]
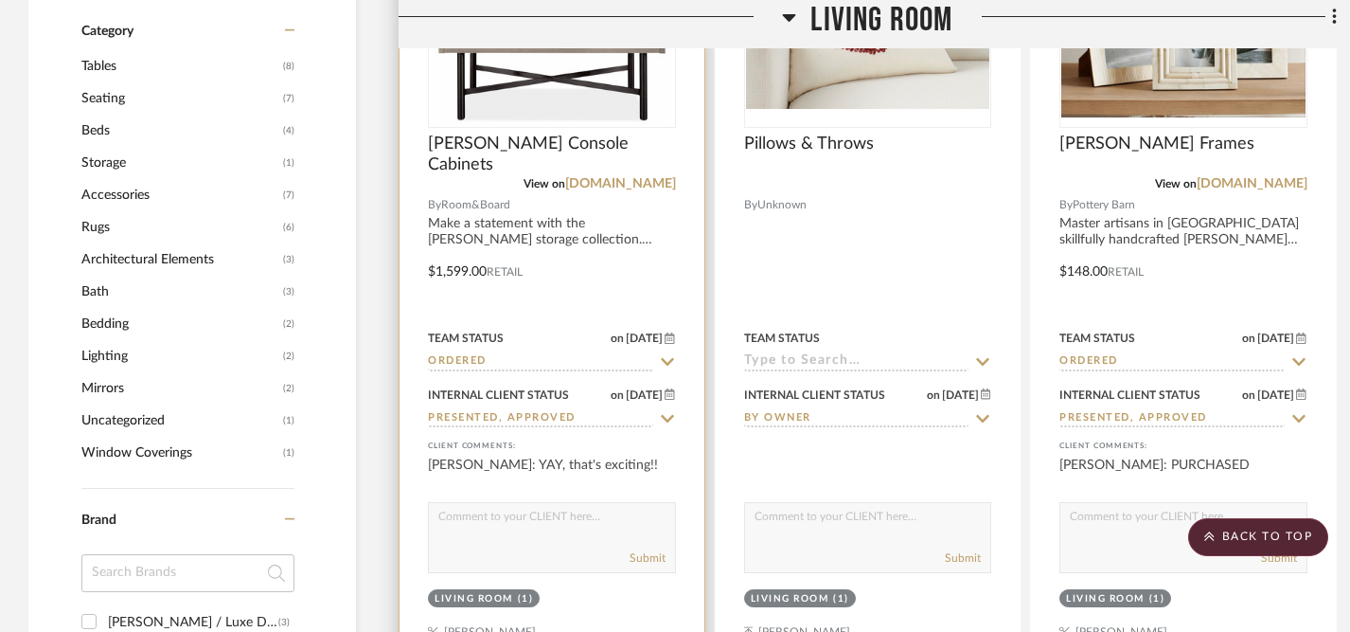
click at [672, 415] on icon at bounding box center [667, 419] width 13 height 8
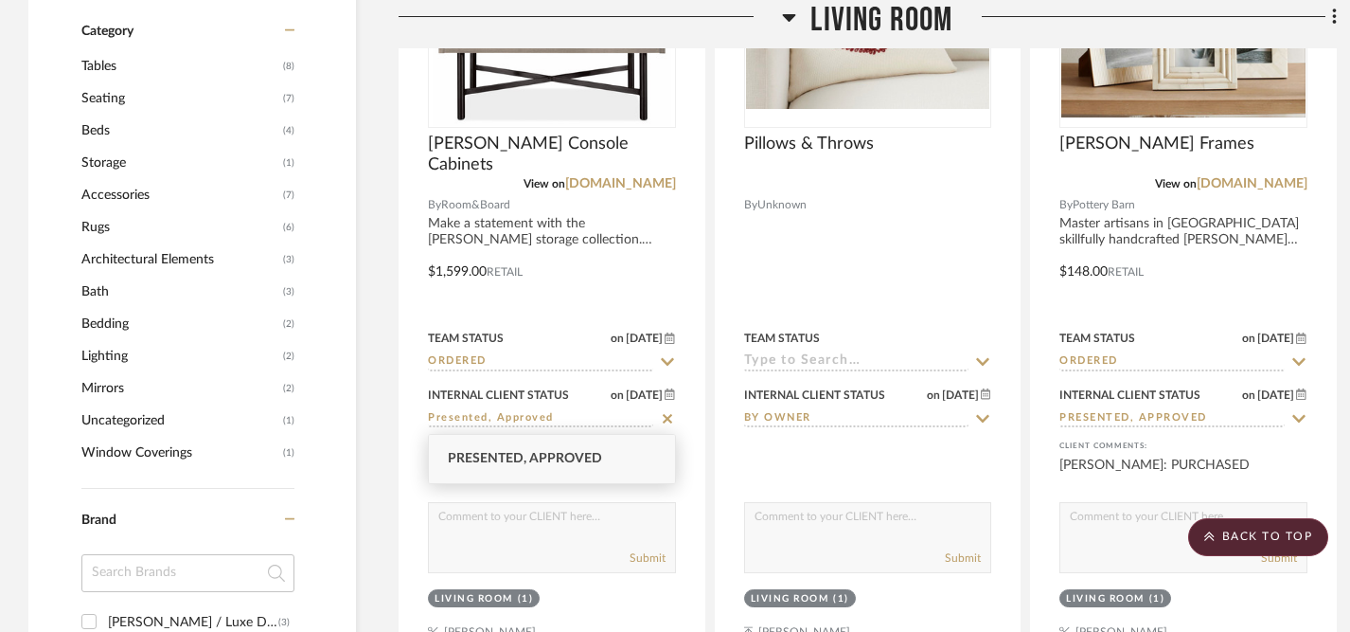
click at [643, 459] on div "Presented, Approved" at bounding box center [552, 459] width 246 height 48
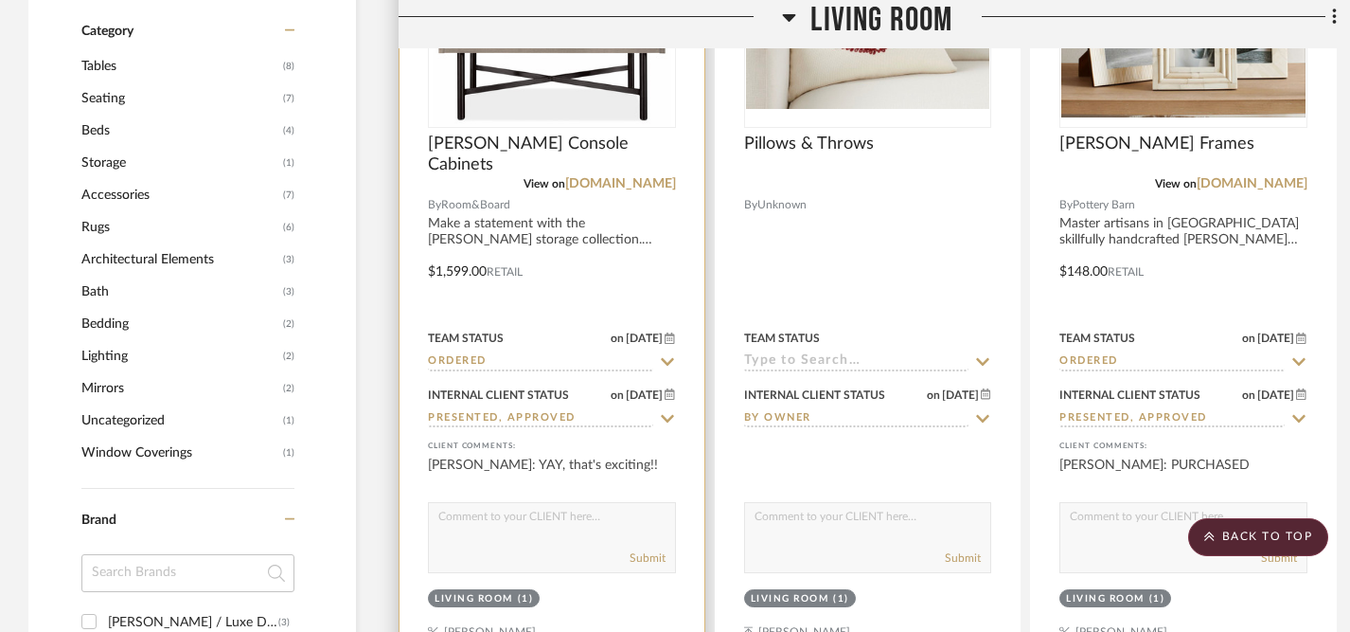
click at [596, 534] on textarea at bounding box center [552, 521] width 246 height 36
type textarea "ORDERED"
click at [642, 552] on button "Submit" at bounding box center [648, 557] width 36 height 17
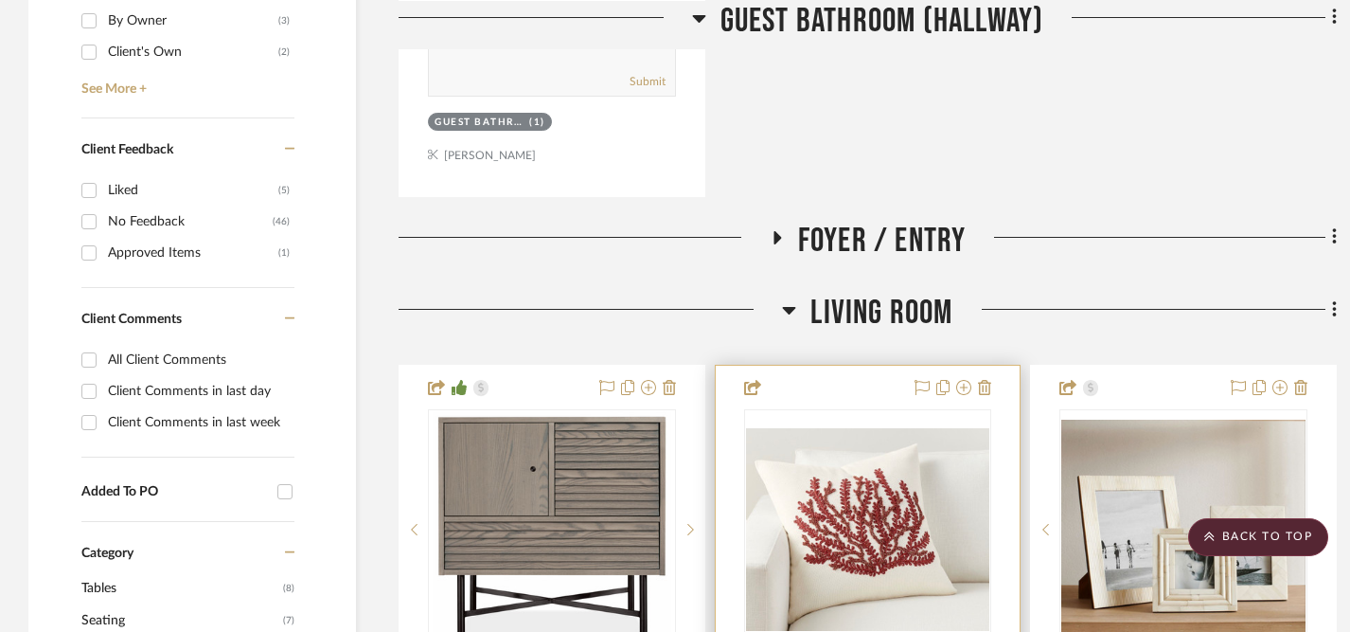
scroll to position [1174, 0]
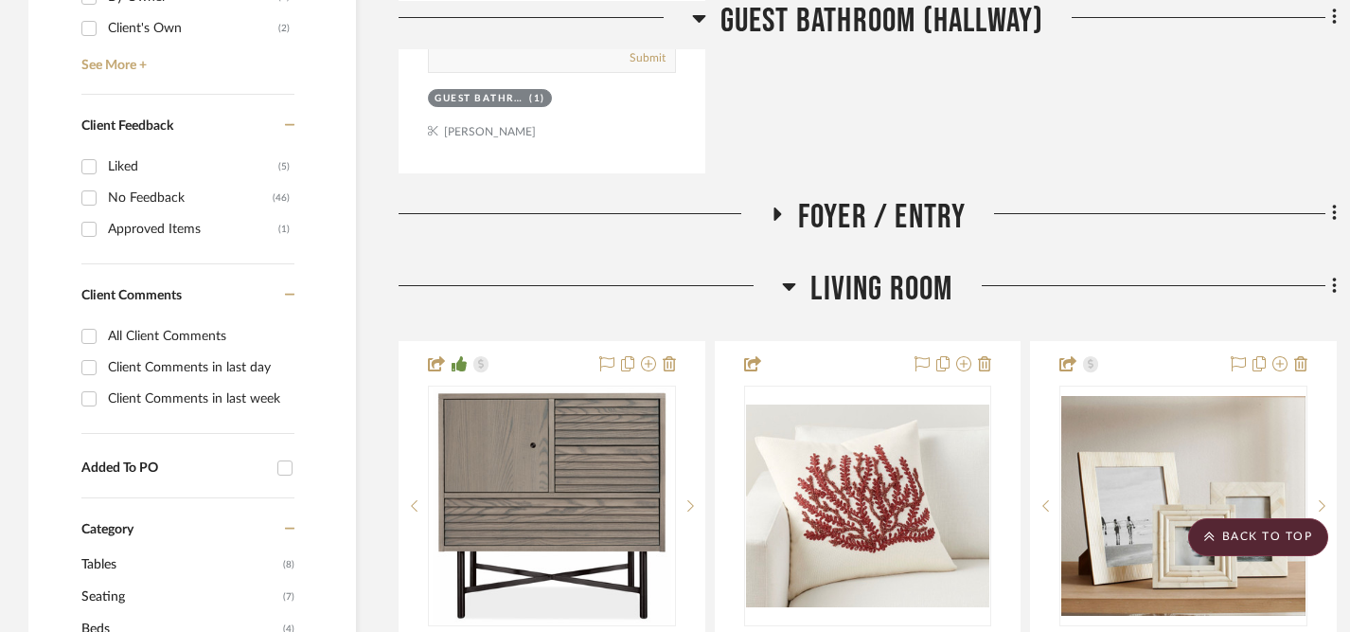
click at [776, 214] on icon at bounding box center [778, 213] width 8 height 13
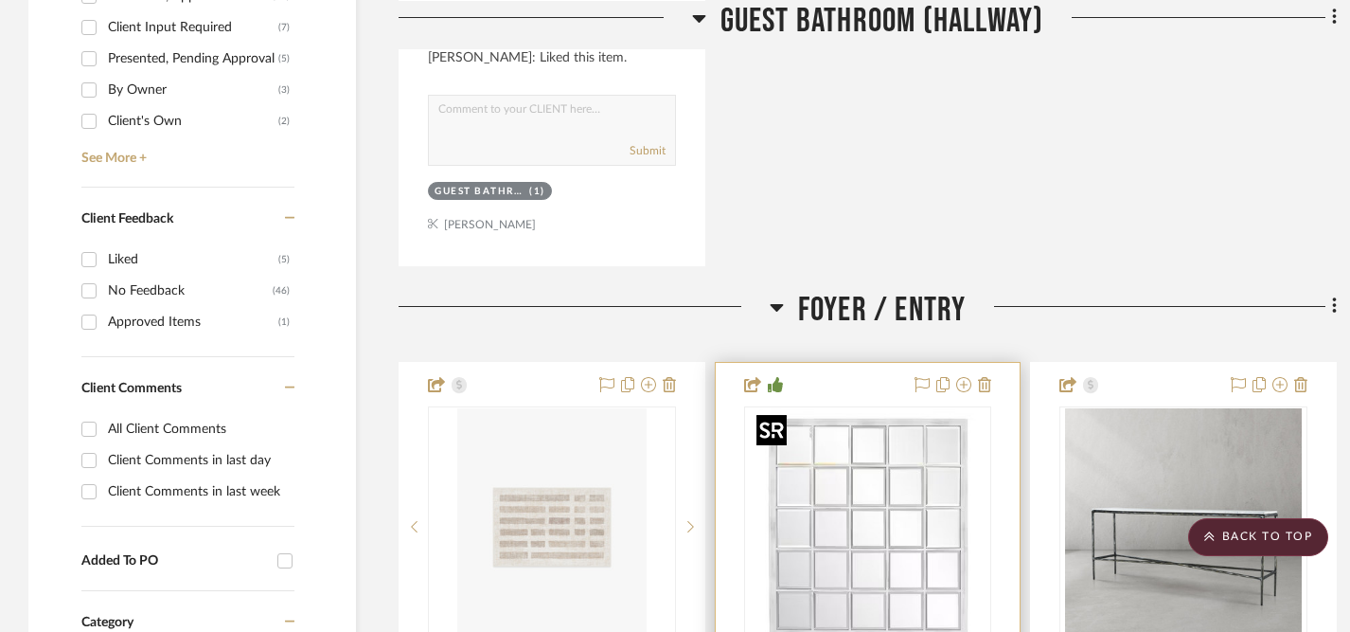
scroll to position [1056, 0]
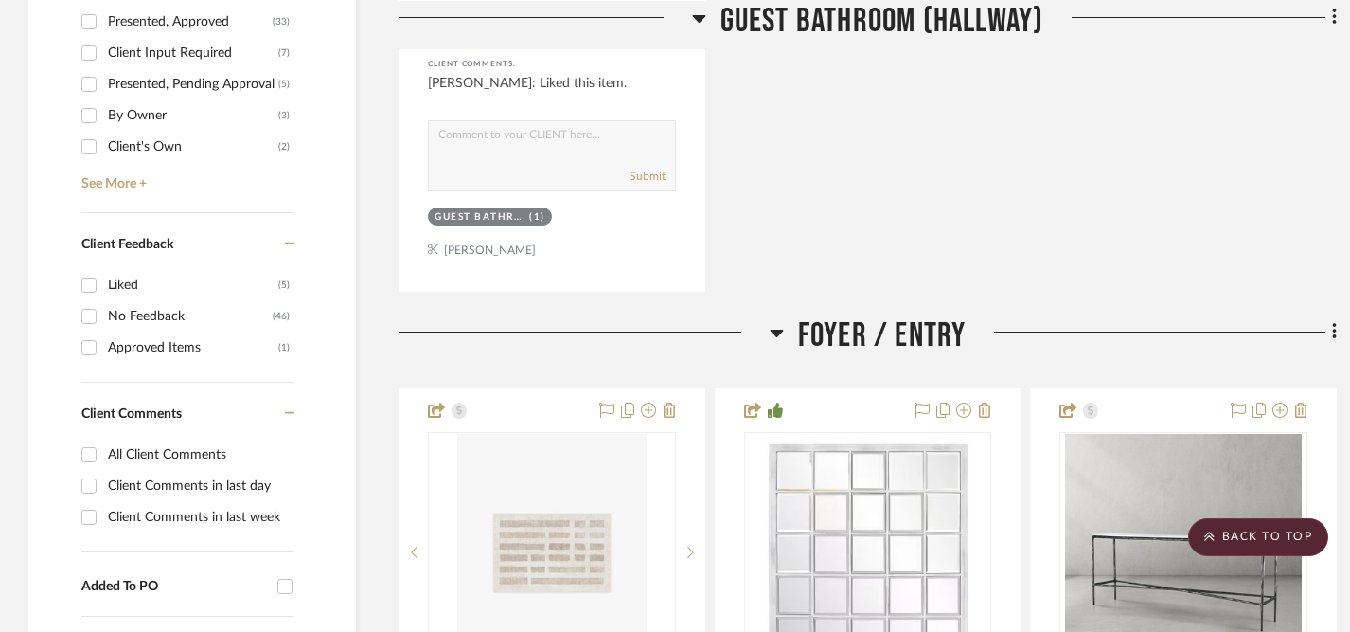
click at [778, 326] on icon at bounding box center [777, 332] width 14 height 23
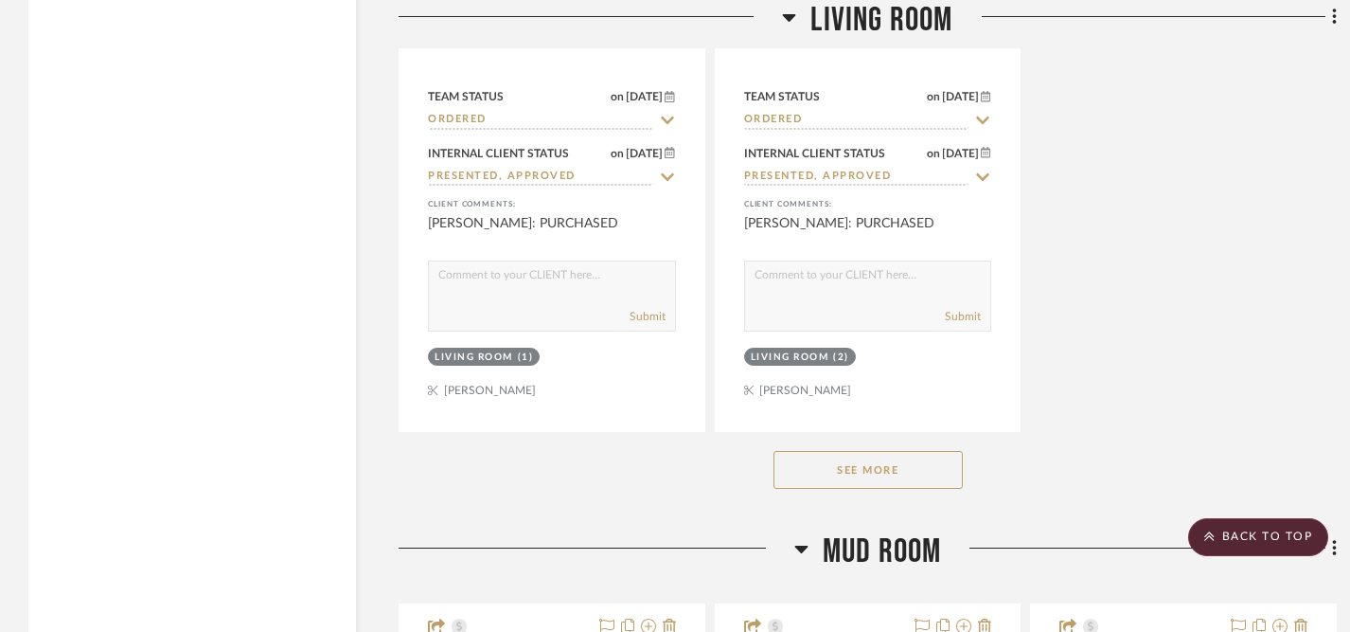
scroll to position [3620, 0]
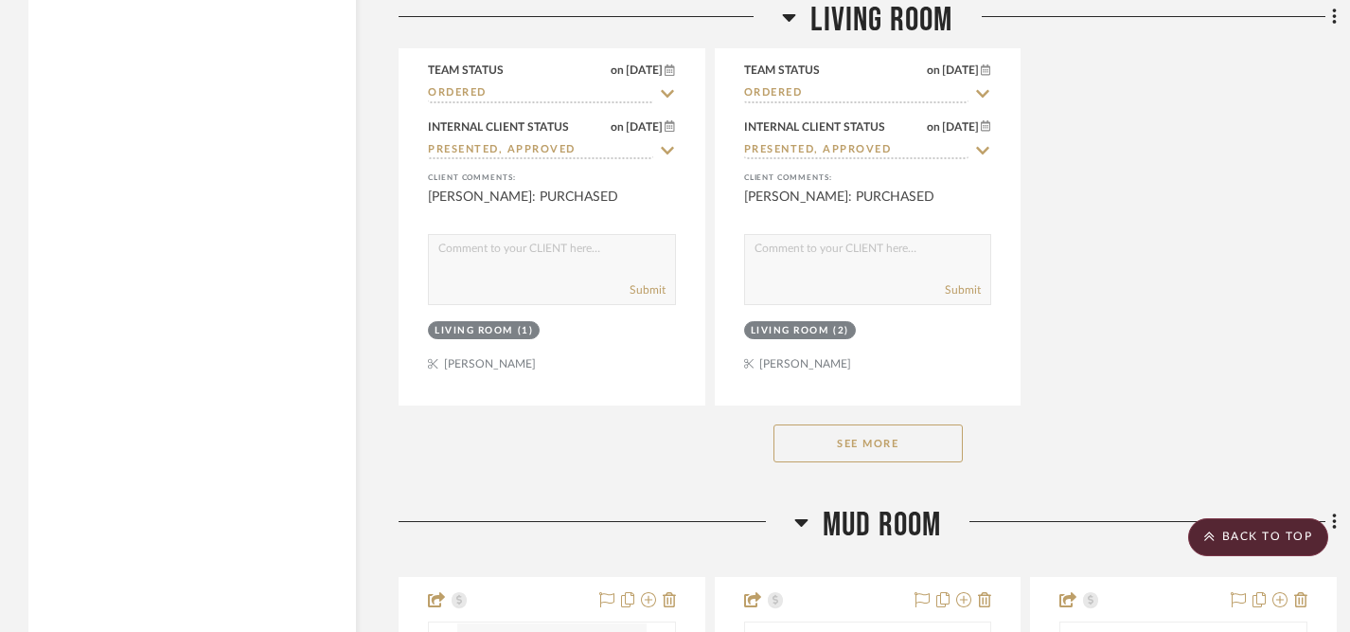
click at [853, 433] on button "See More" at bounding box center [868, 443] width 189 height 38
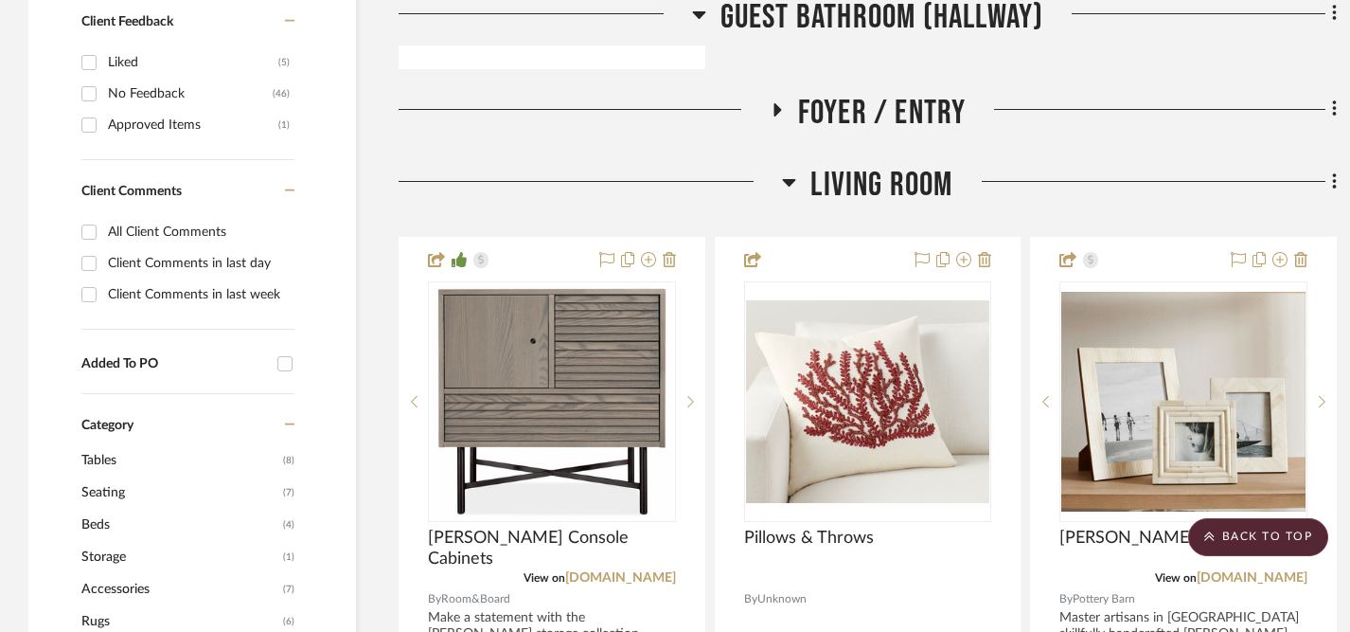
scroll to position [1276, 0]
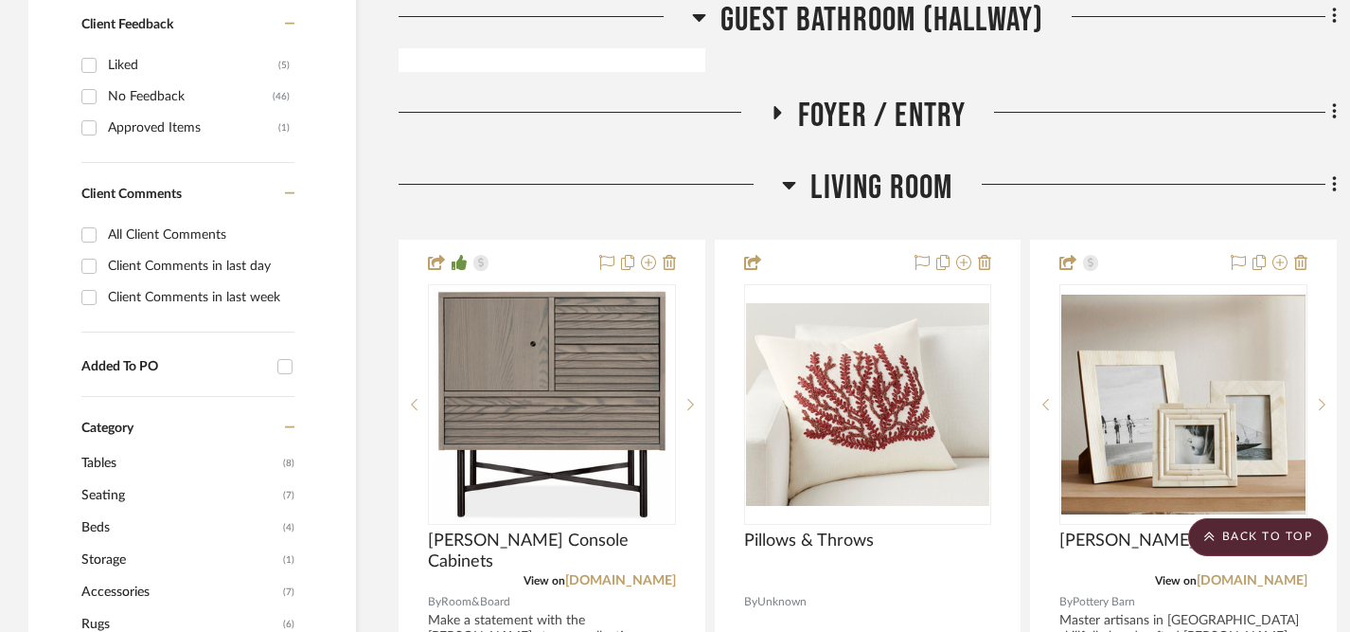
click at [791, 183] on icon at bounding box center [789, 186] width 13 height 8
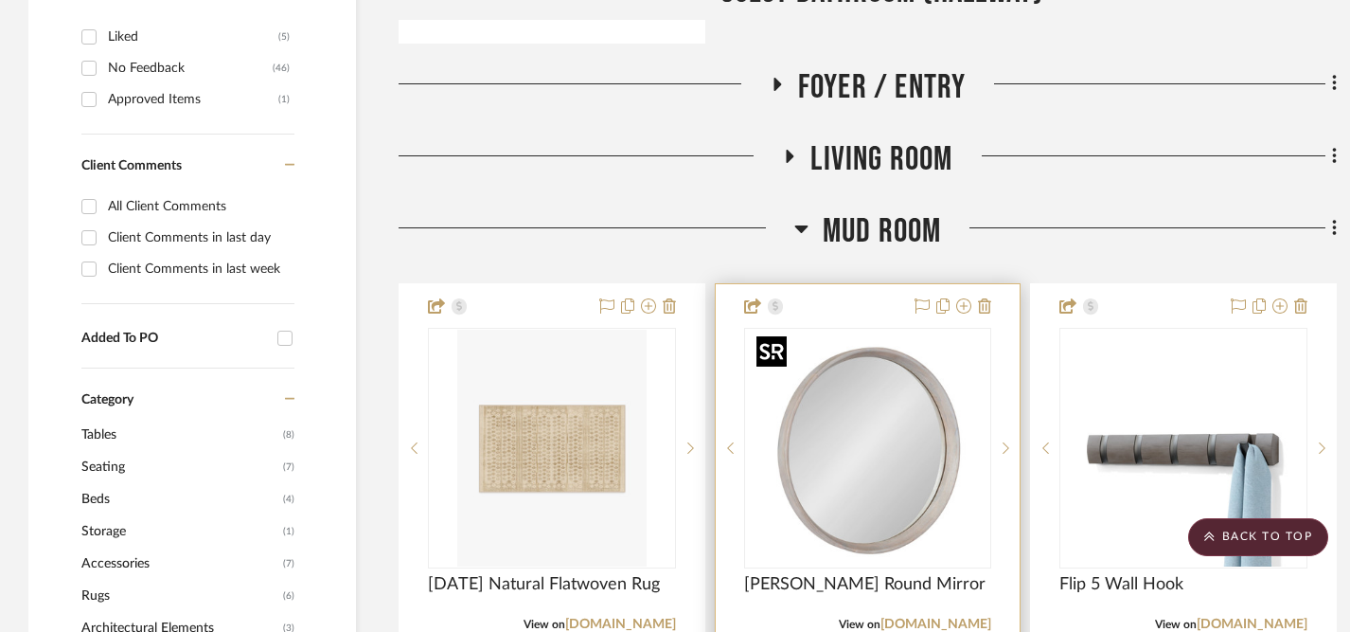
scroll to position [1312, 0]
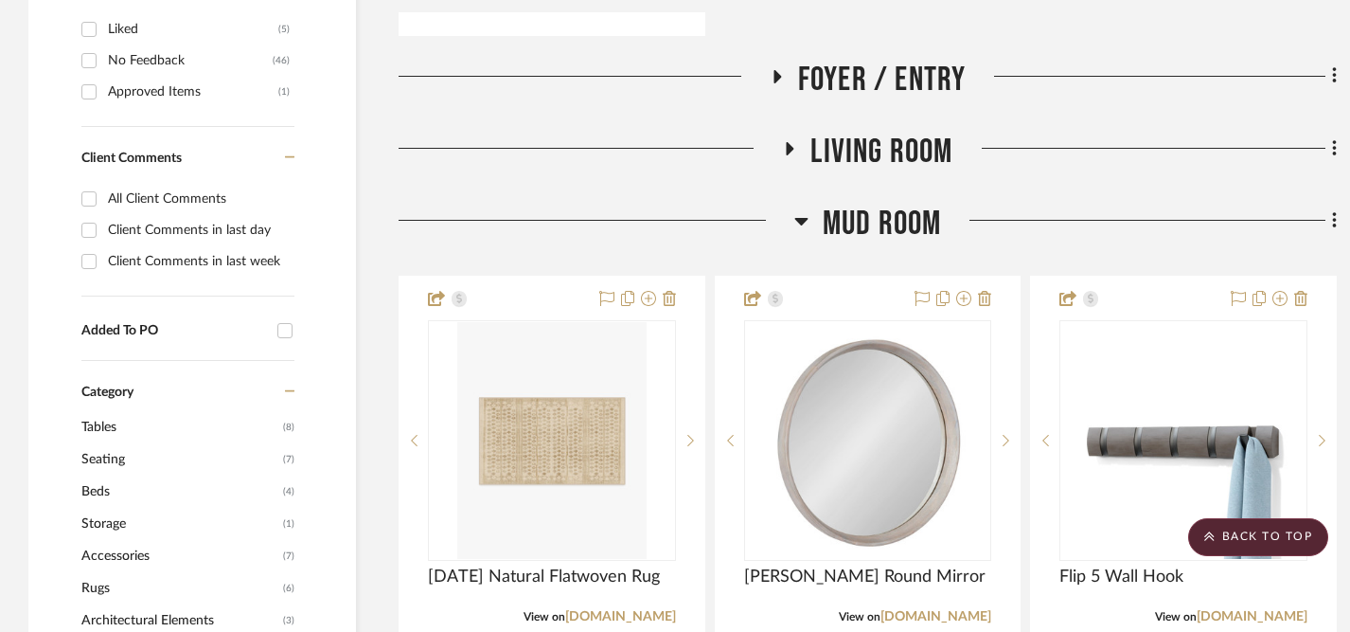
click at [801, 218] on icon at bounding box center [801, 222] width 13 height 8
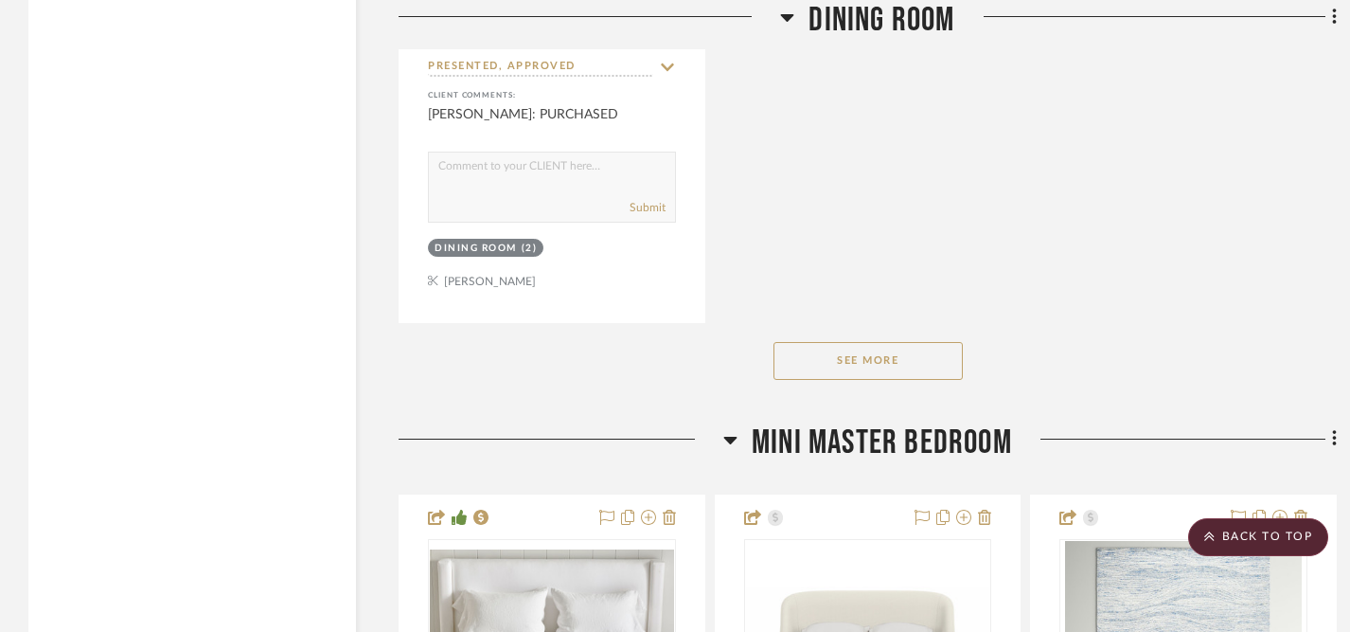
scroll to position [4780, 0]
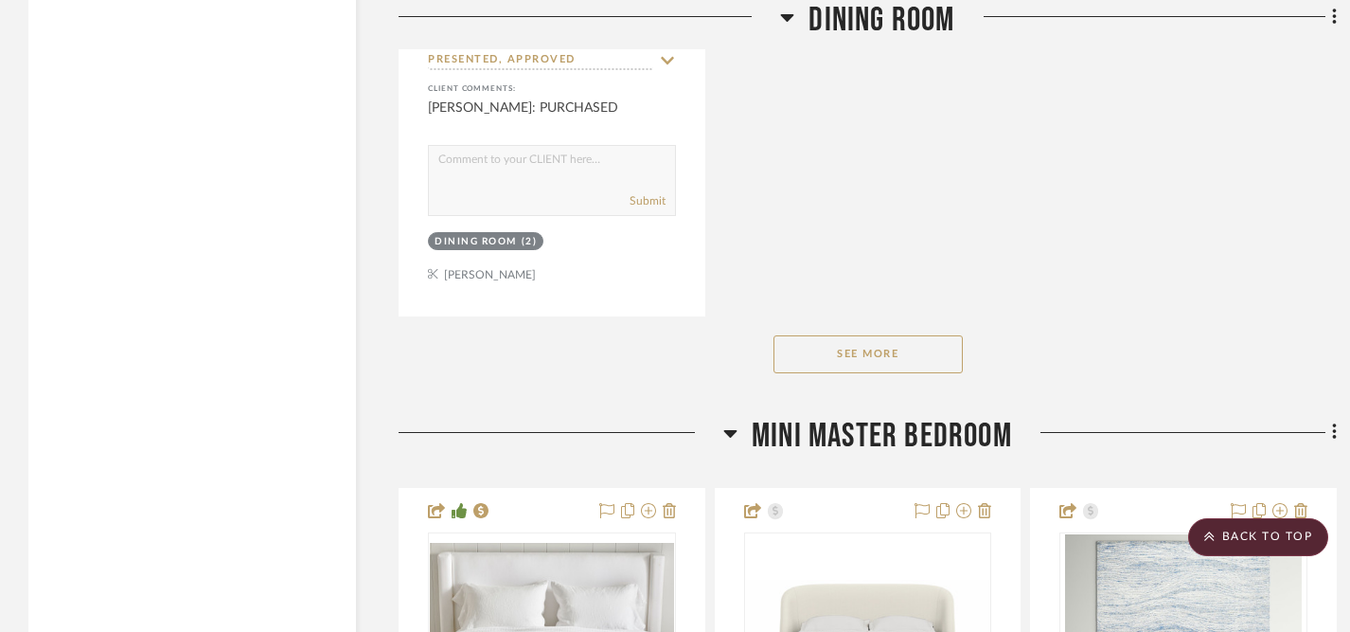
click at [867, 354] on button "See More" at bounding box center [868, 354] width 189 height 38
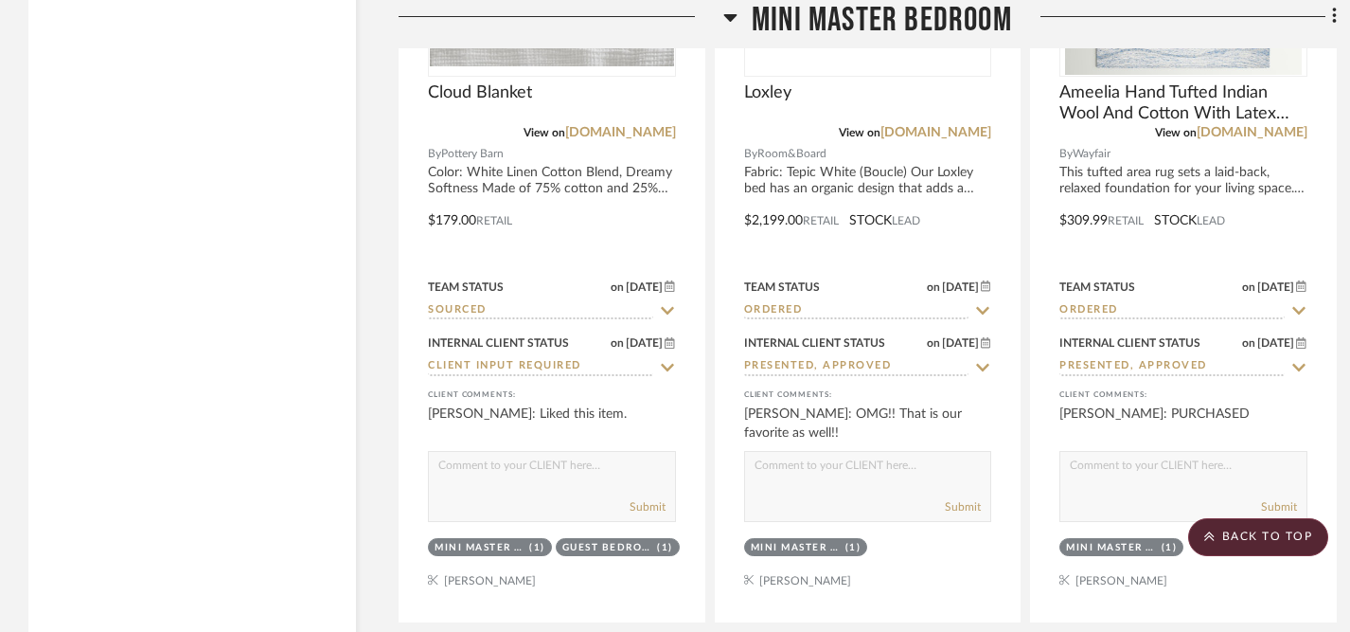
scroll to position [5492, 0]
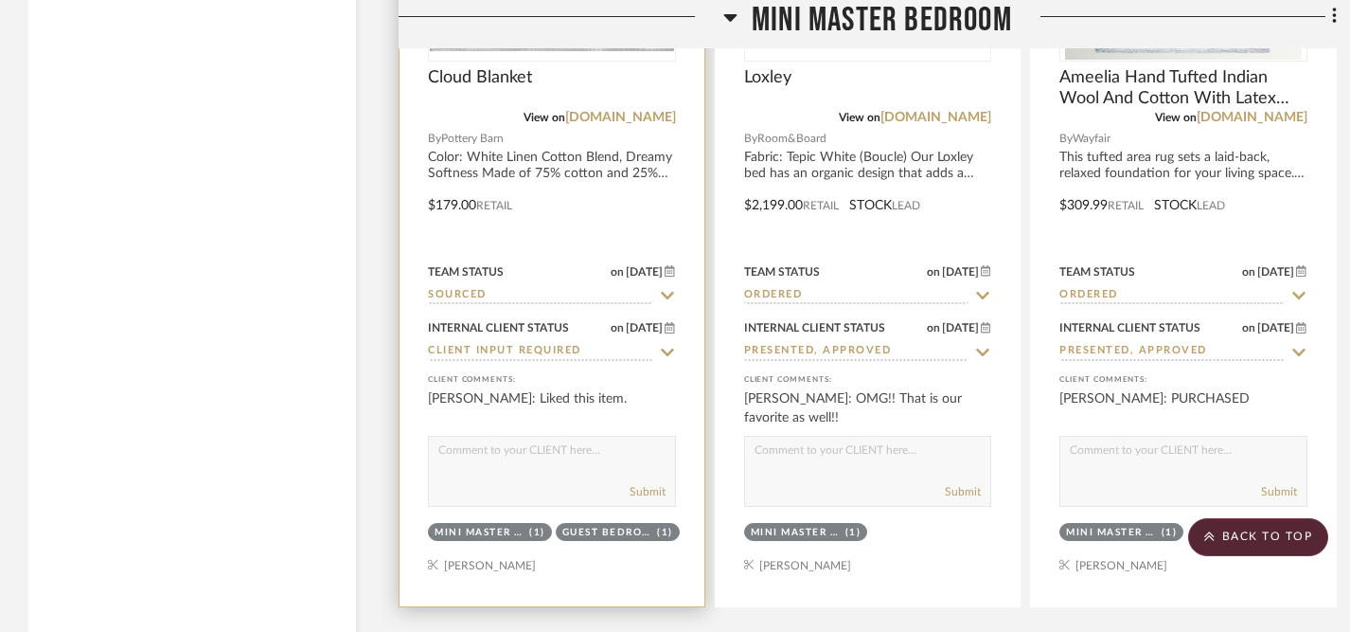
click at [616, 455] on textarea at bounding box center [552, 455] width 246 height 36
type textarea "D"
type textarea "Would you like two of these added to your PB shopping cart?"
click at [652, 488] on button "Submit" at bounding box center [648, 491] width 36 height 17
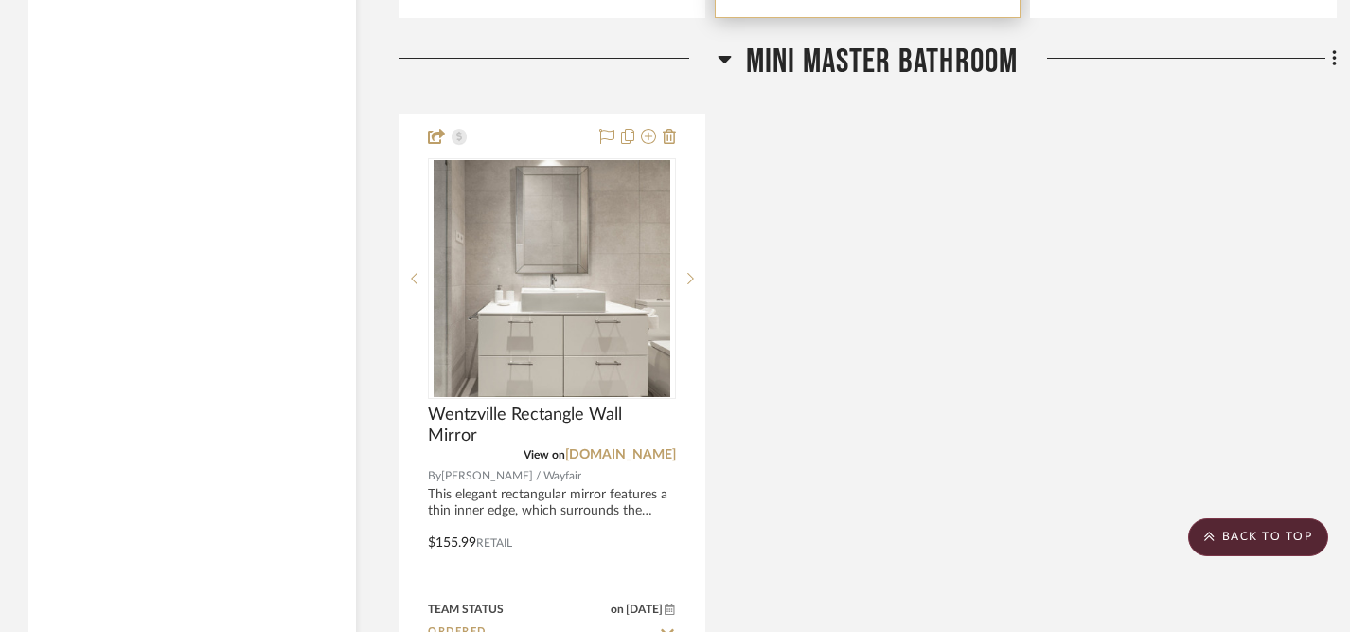
scroll to position [6079, 0]
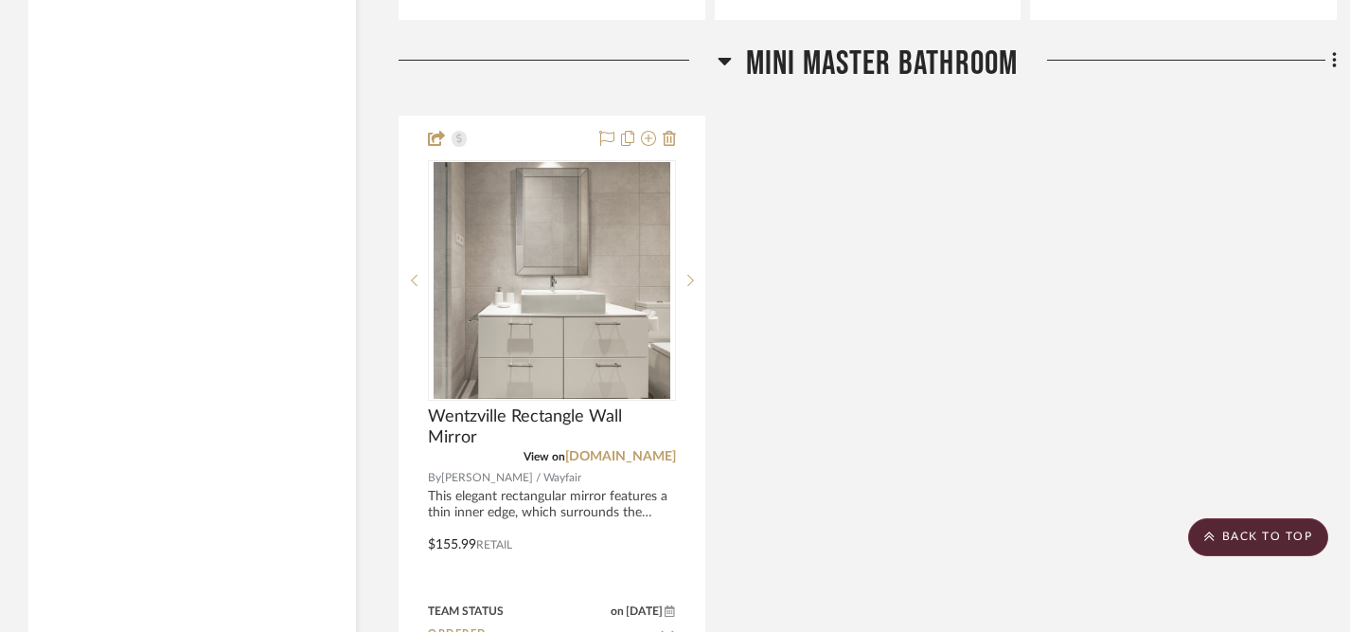
click at [723, 58] on icon at bounding box center [724, 62] width 13 height 8
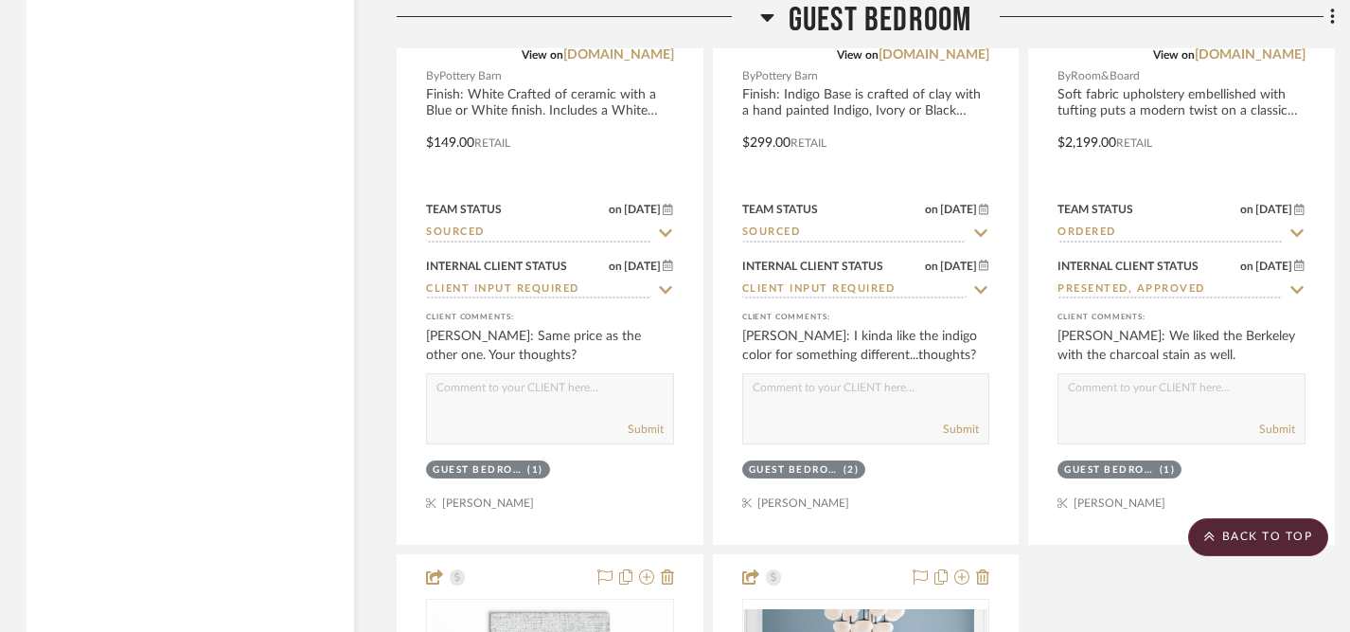
scroll to position [7410, 2]
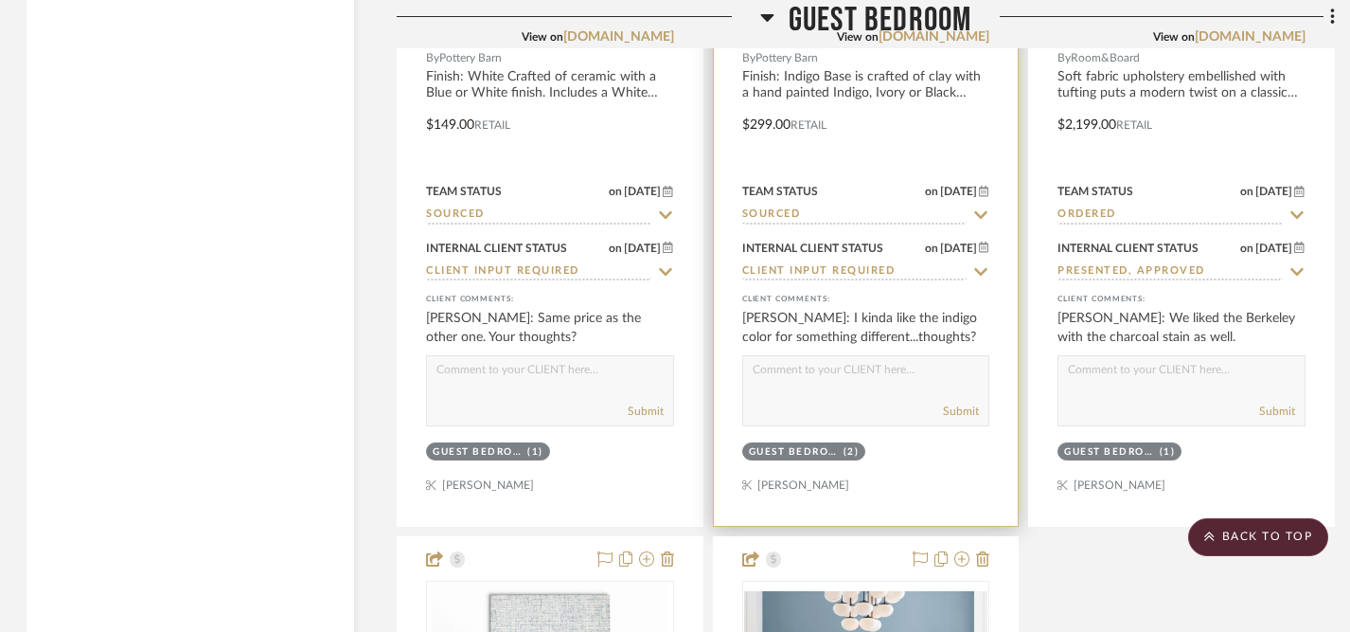
click at [822, 377] on textarea at bounding box center [866, 374] width 246 height 36
type textarea "I do too!! Especially in that bedroom where you have other black accents."
click at [956, 402] on button "Submit" at bounding box center [961, 410] width 36 height 17
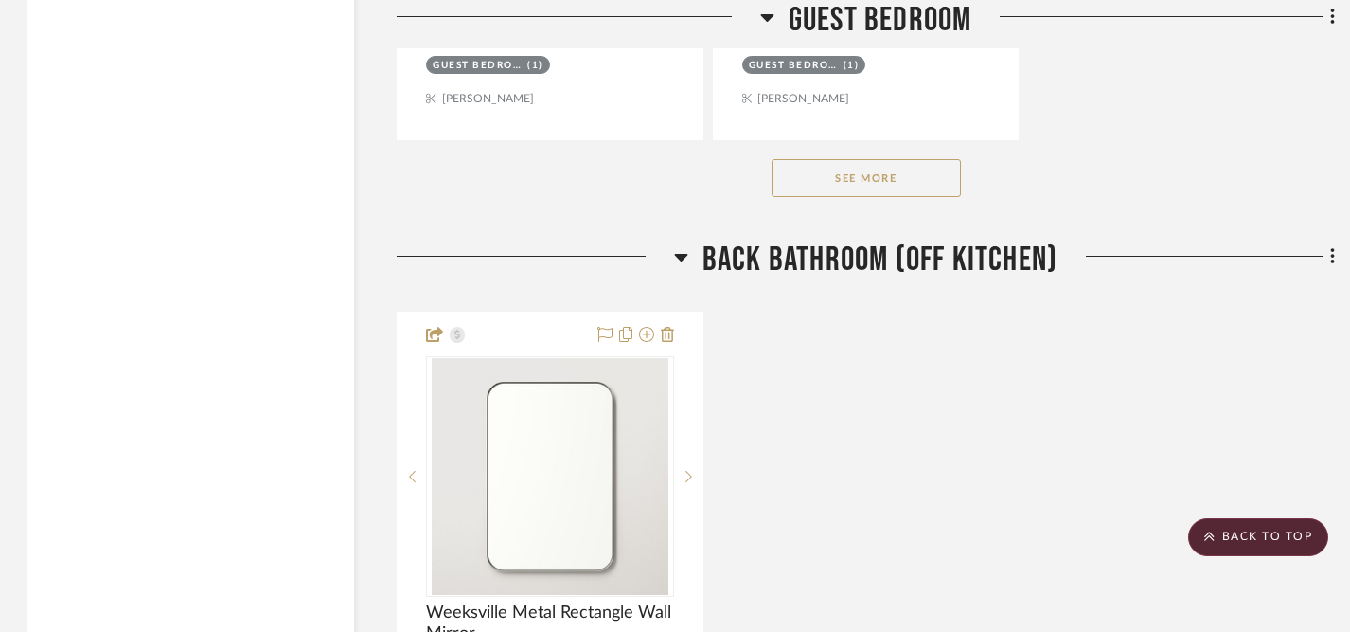
scroll to position [8638, 2]
click at [849, 163] on button "See More" at bounding box center [866, 176] width 189 height 38
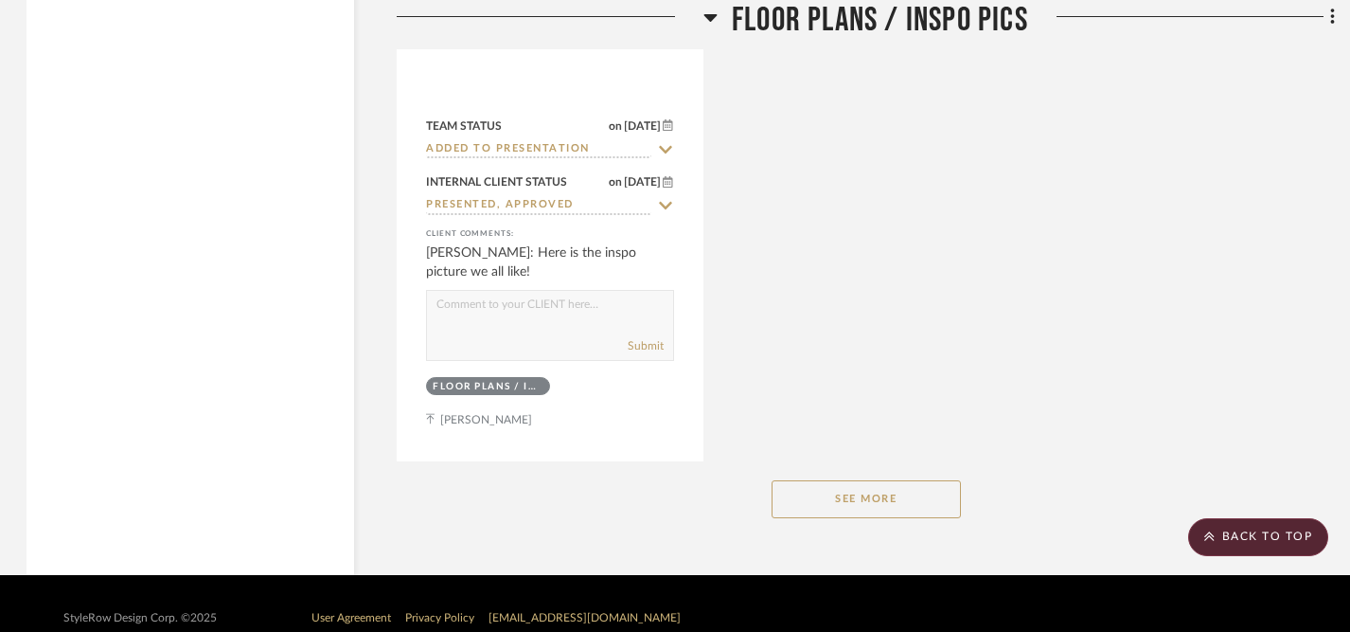
scroll to position [11944, 2]
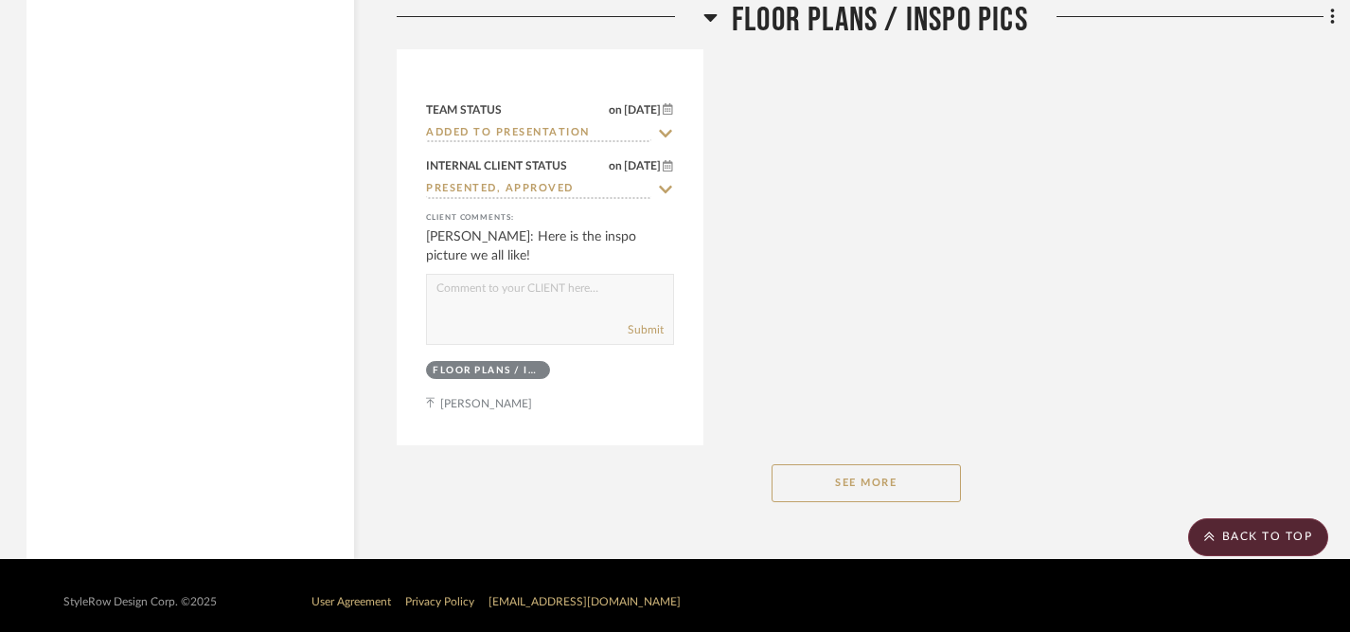
click at [877, 472] on button "See More" at bounding box center [866, 483] width 189 height 38
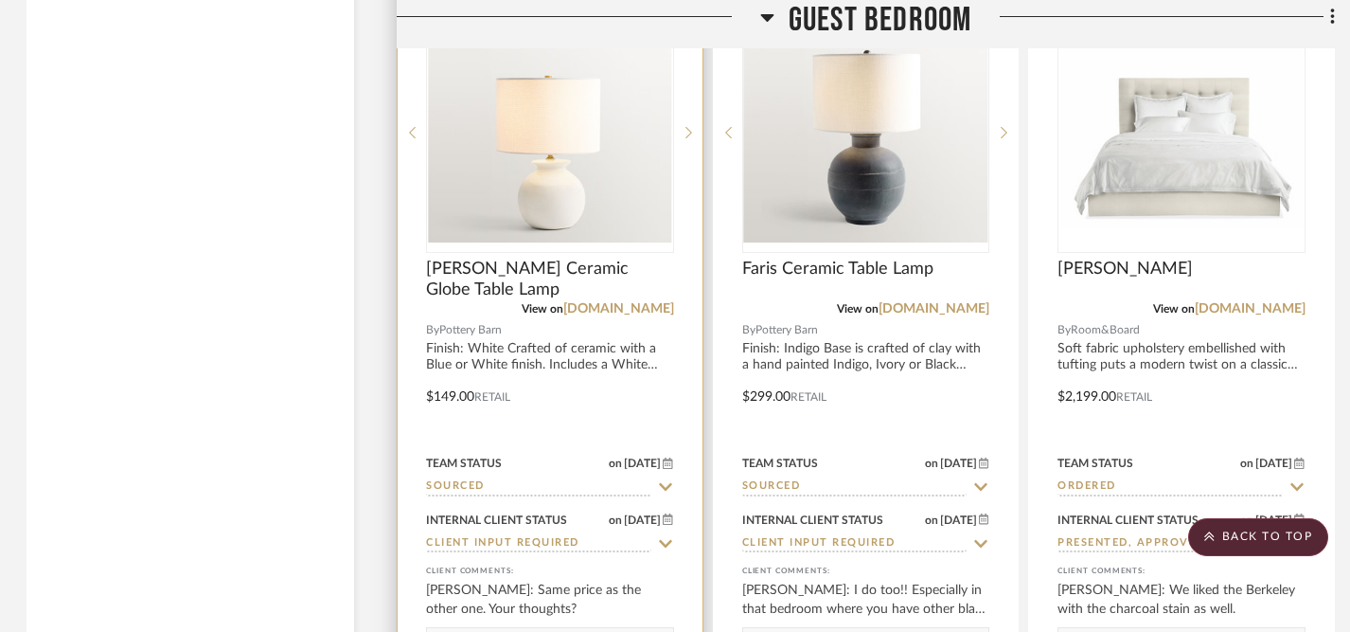
scroll to position [7136, 2]
